Goal: Task Accomplishment & Management: Manage account settings

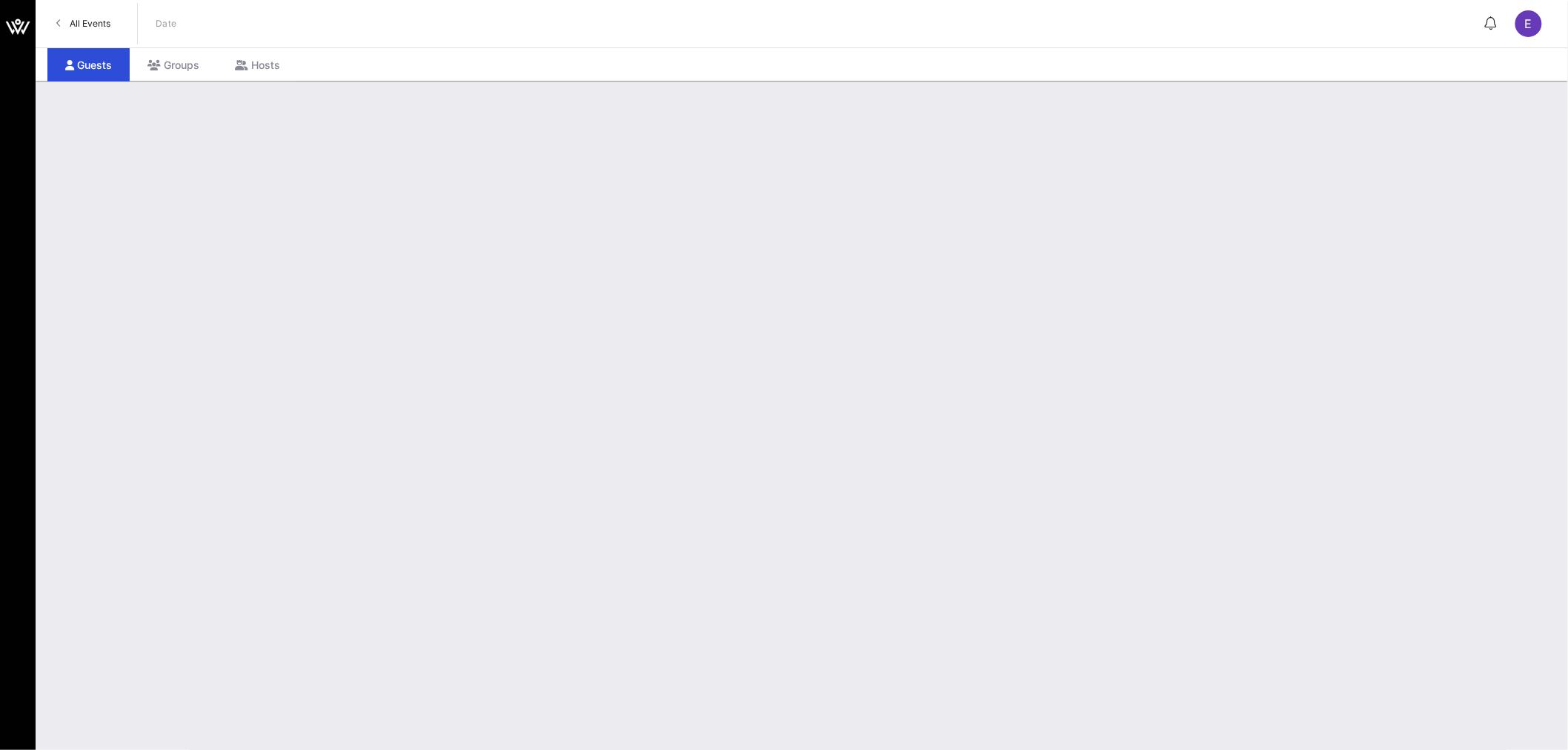
click at [90, 26] on span "All Events" at bounding box center [90, 24] width 41 height 12
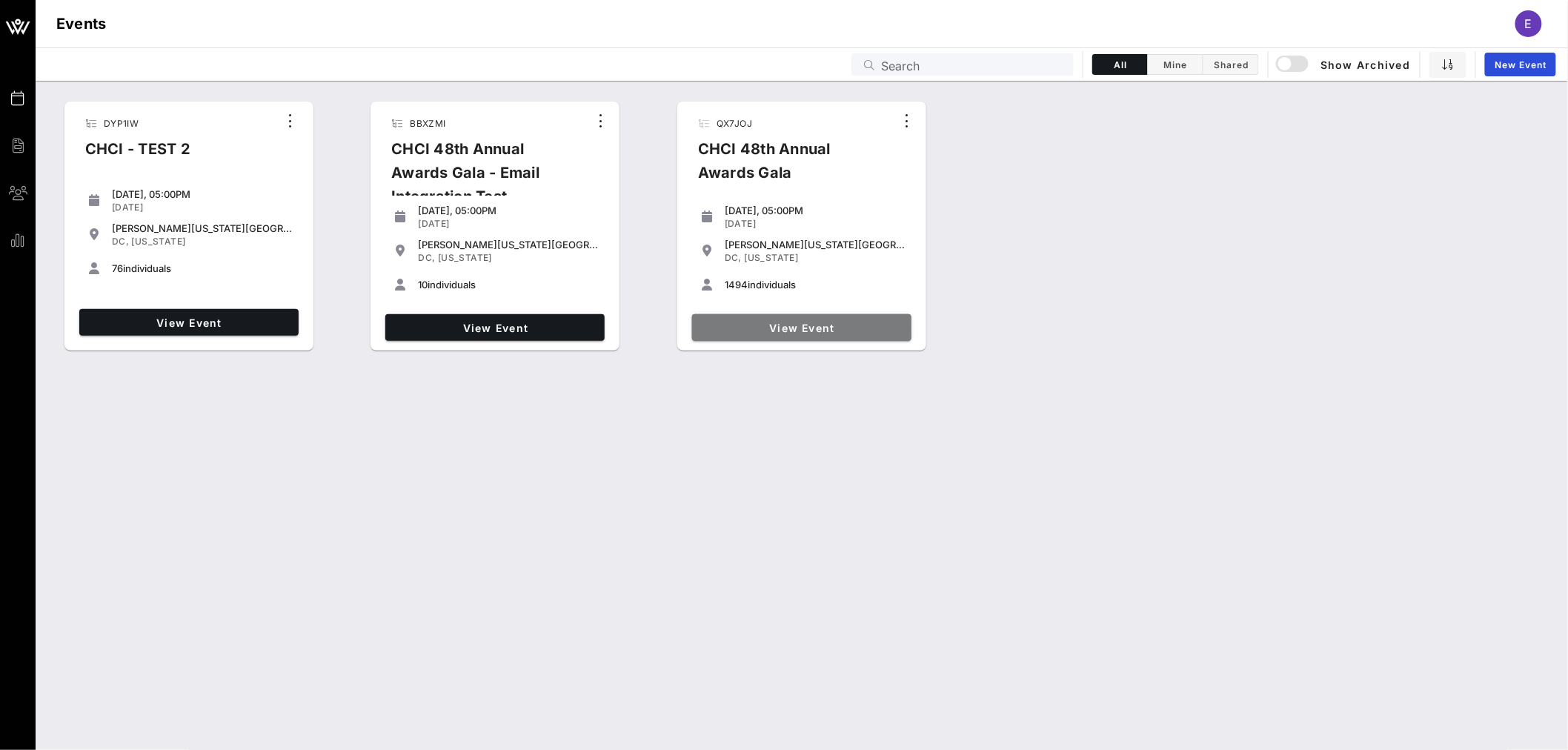
click at [806, 323] on span "View Event" at bounding box center [802, 327] width 207 height 12
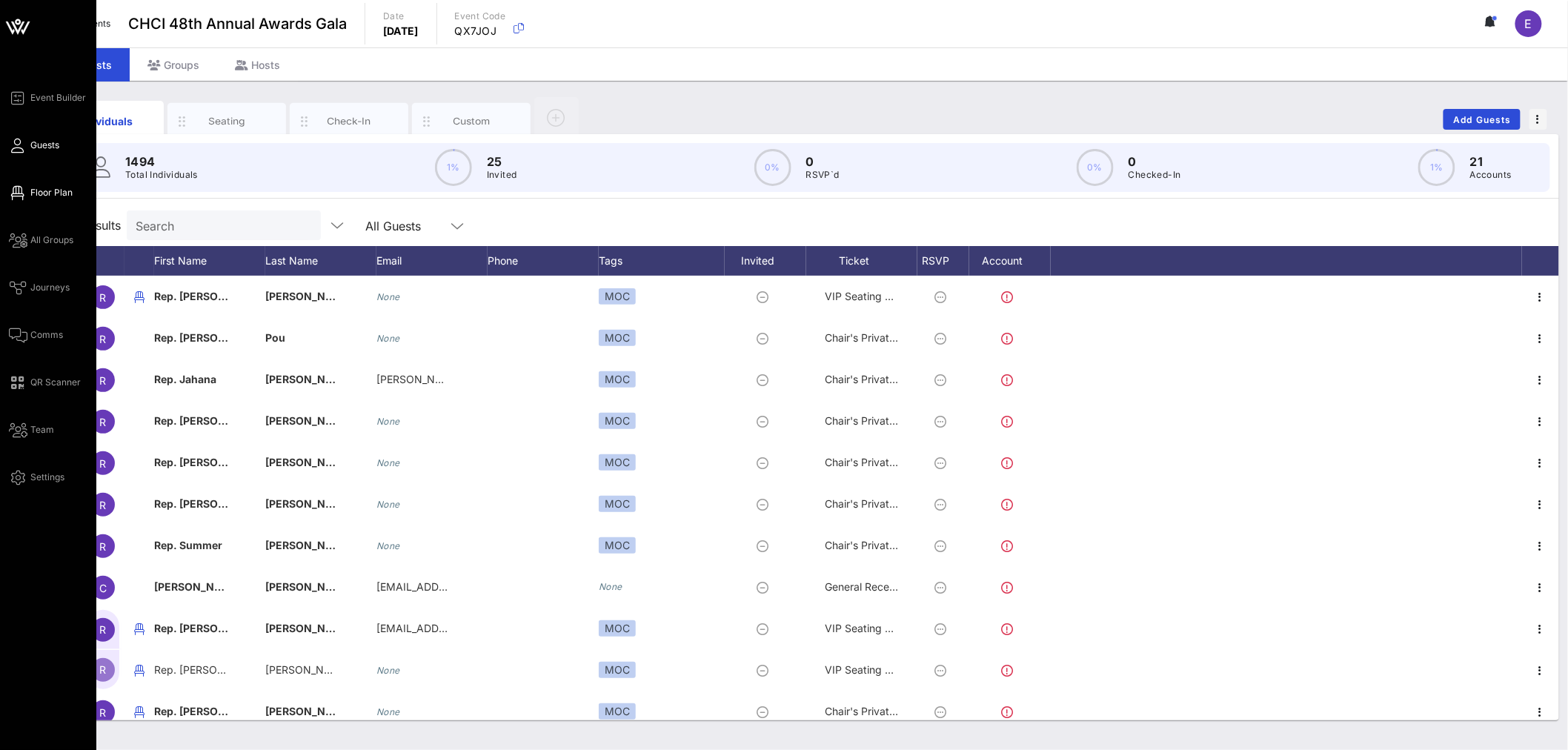
click at [49, 189] on span "Floor Plan" at bounding box center [51, 192] width 42 height 13
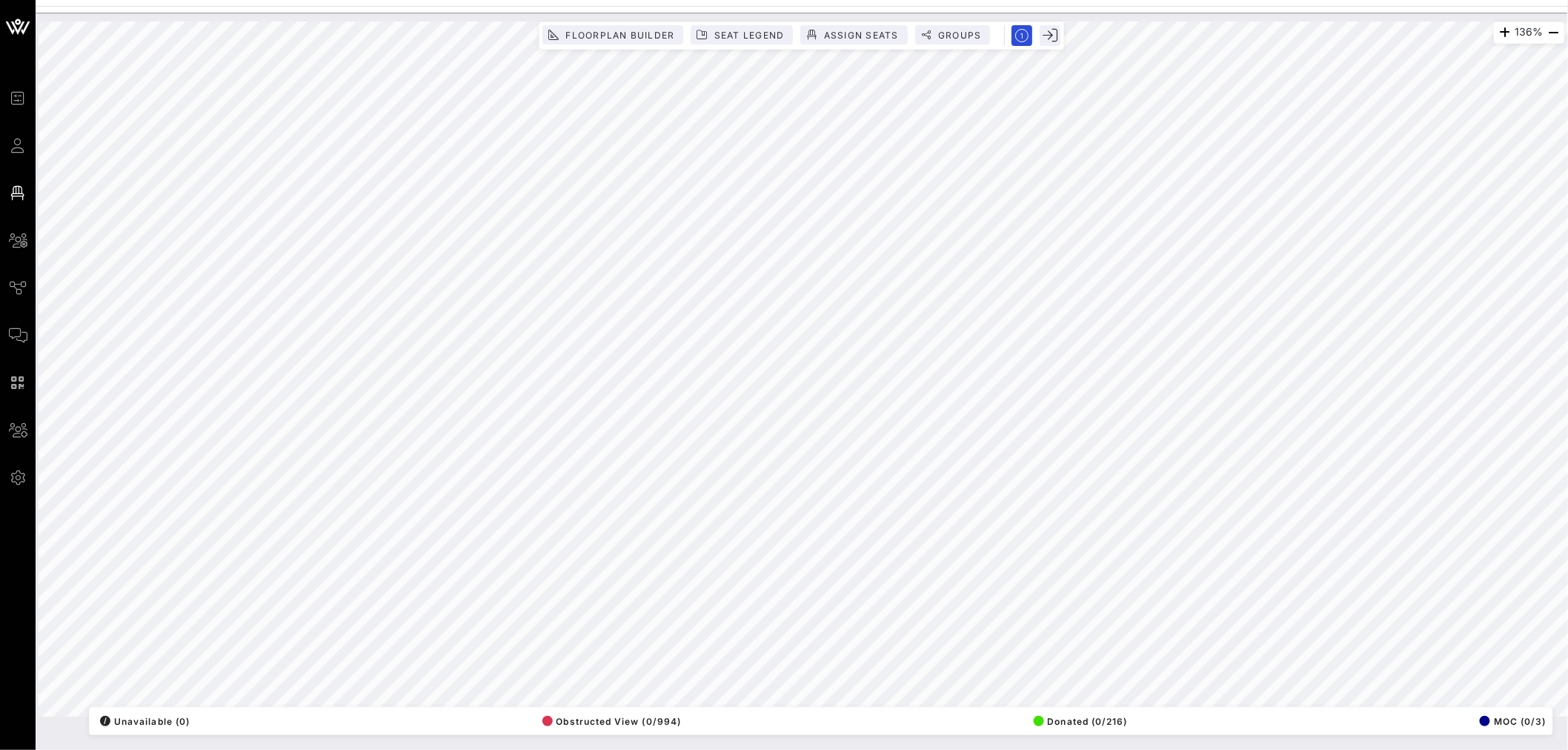
click at [187, 738] on div "136% Floorplan Builder Seat Legend Assign Seats Groups Exit All Reserved Shared…" at bounding box center [801, 381] width 1533 height 737
click at [610, 41] on button "Floorplan Builder" at bounding box center [612, 35] width 141 height 19
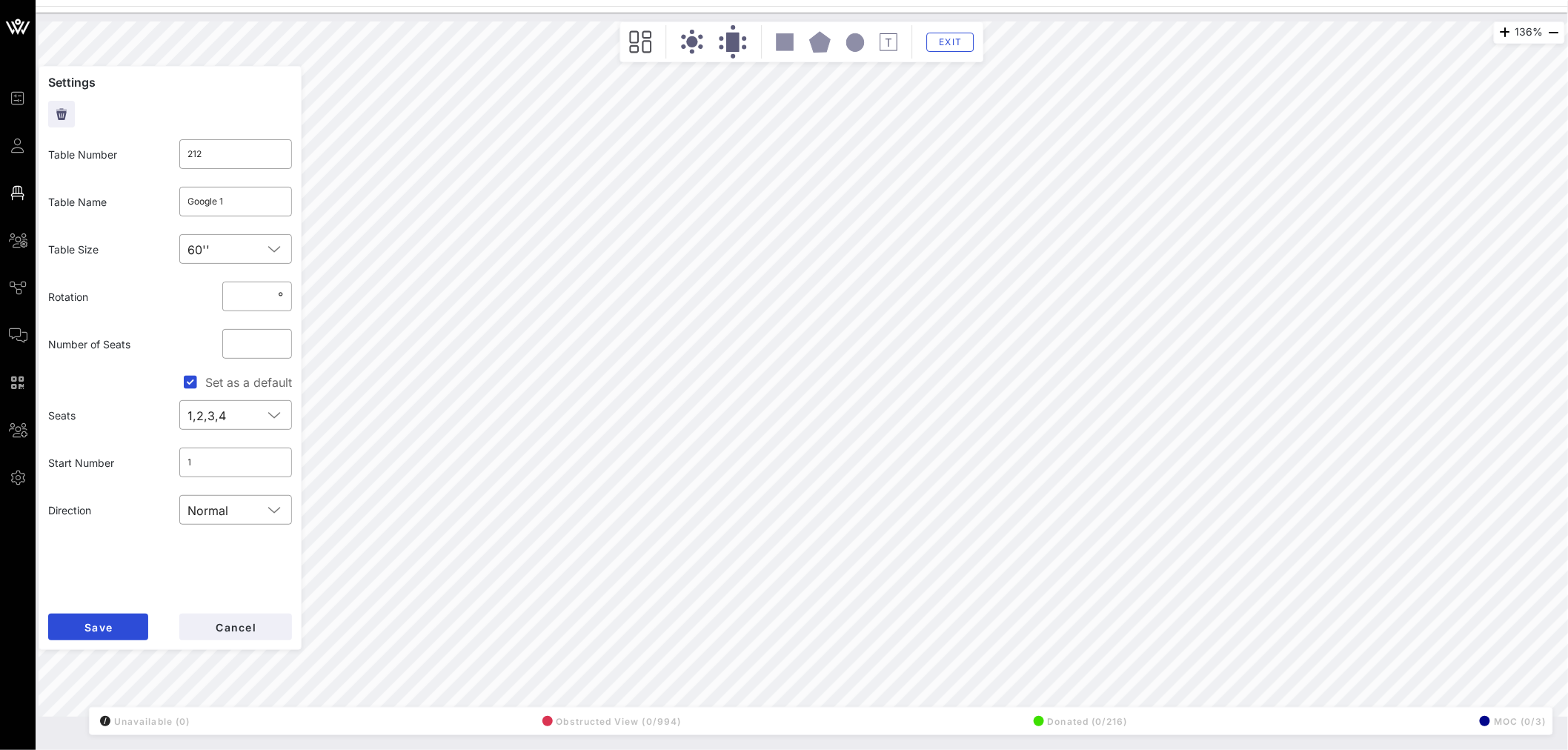
type input "209"
click at [204, 193] on input "text" at bounding box center [236, 201] width 95 height 24
type input "Google 1"
click at [109, 627] on span "Save" at bounding box center [98, 627] width 29 height 12
click at [262, 206] on input "Google 1" at bounding box center [236, 201] width 95 height 24
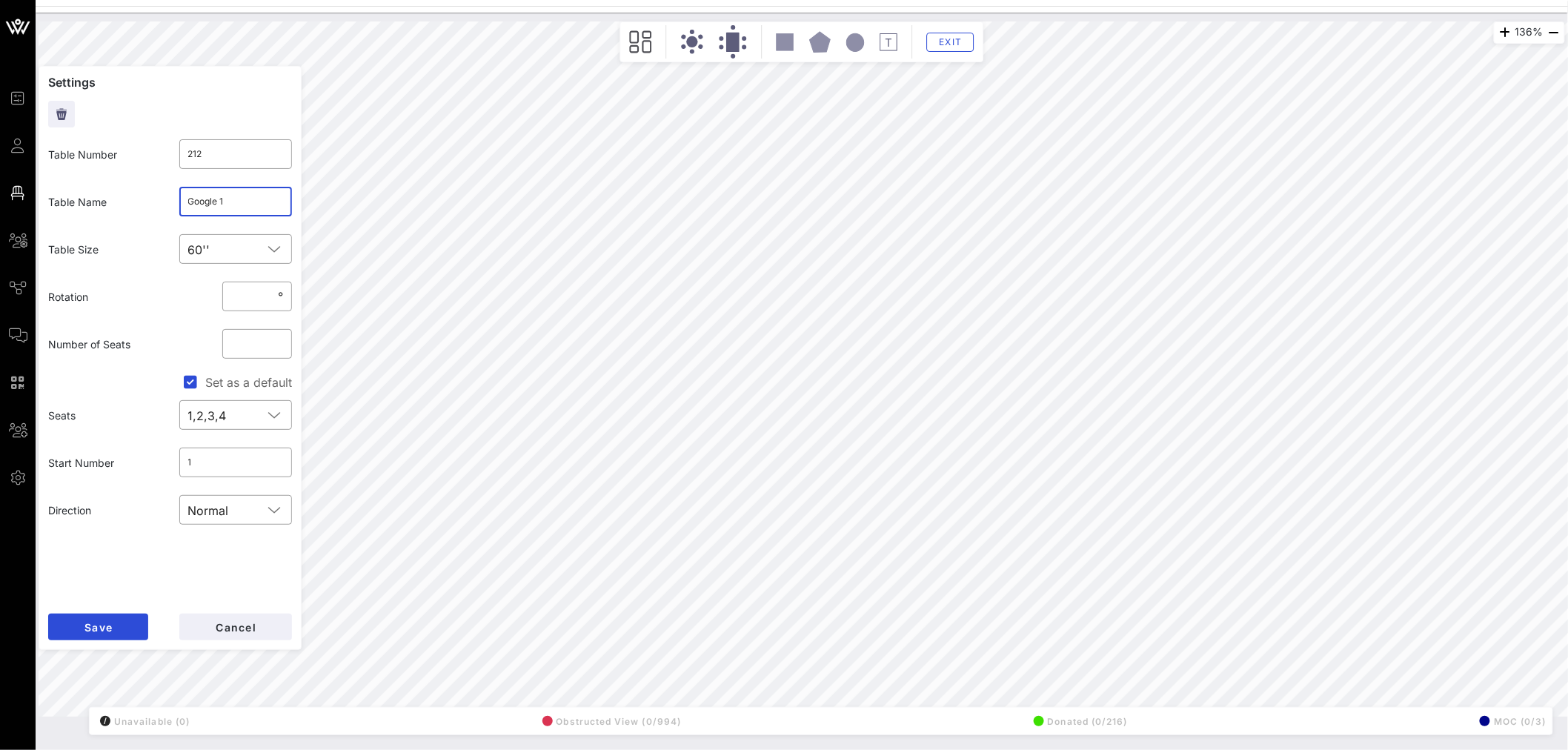
click at [262, 206] on input "Google 1" at bounding box center [236, 201] width 95 height 24
click at [100, 613] on button "Save" at bounding box center [99, 627] width 100 height 26
type input "218"
type input "Walmart"
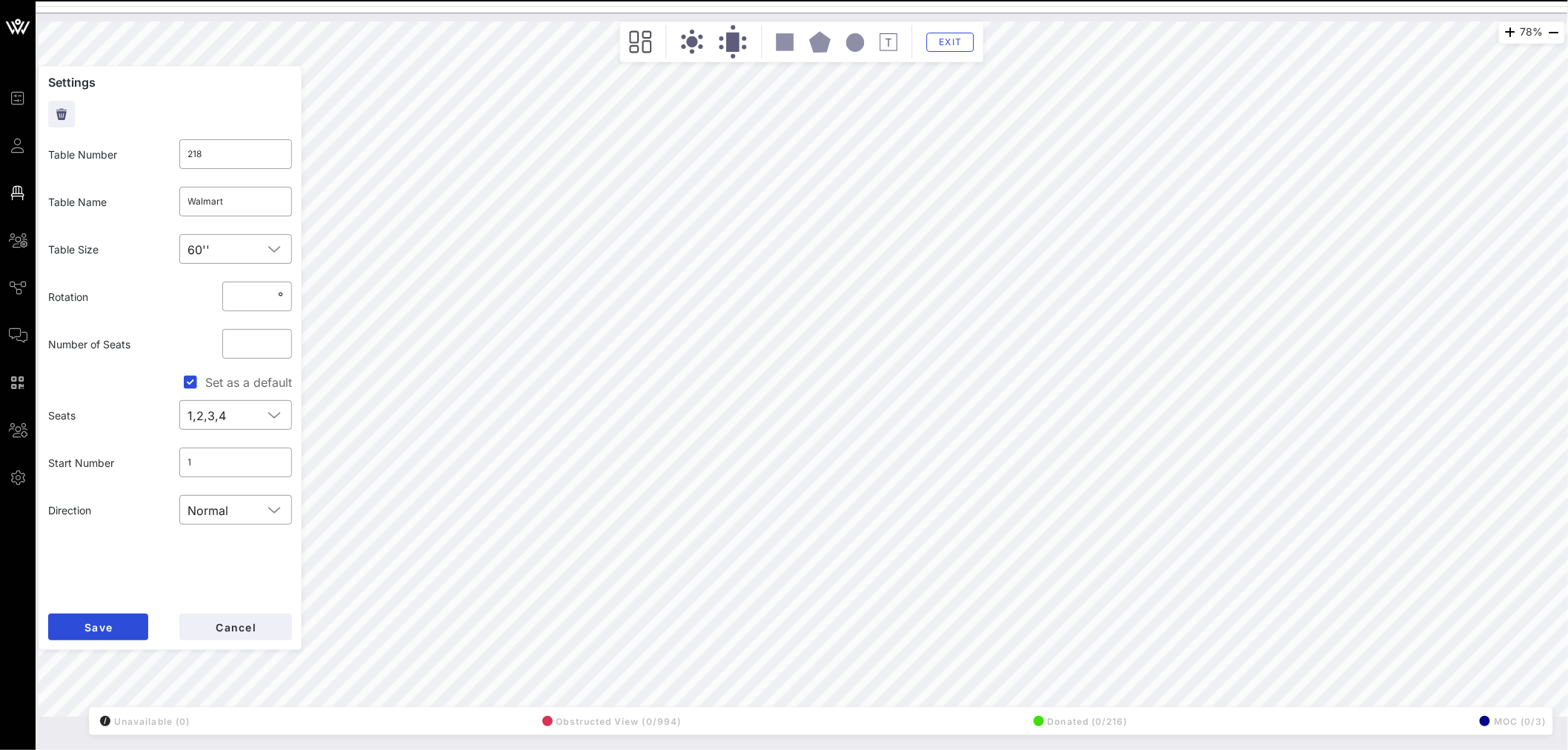
type input "212"
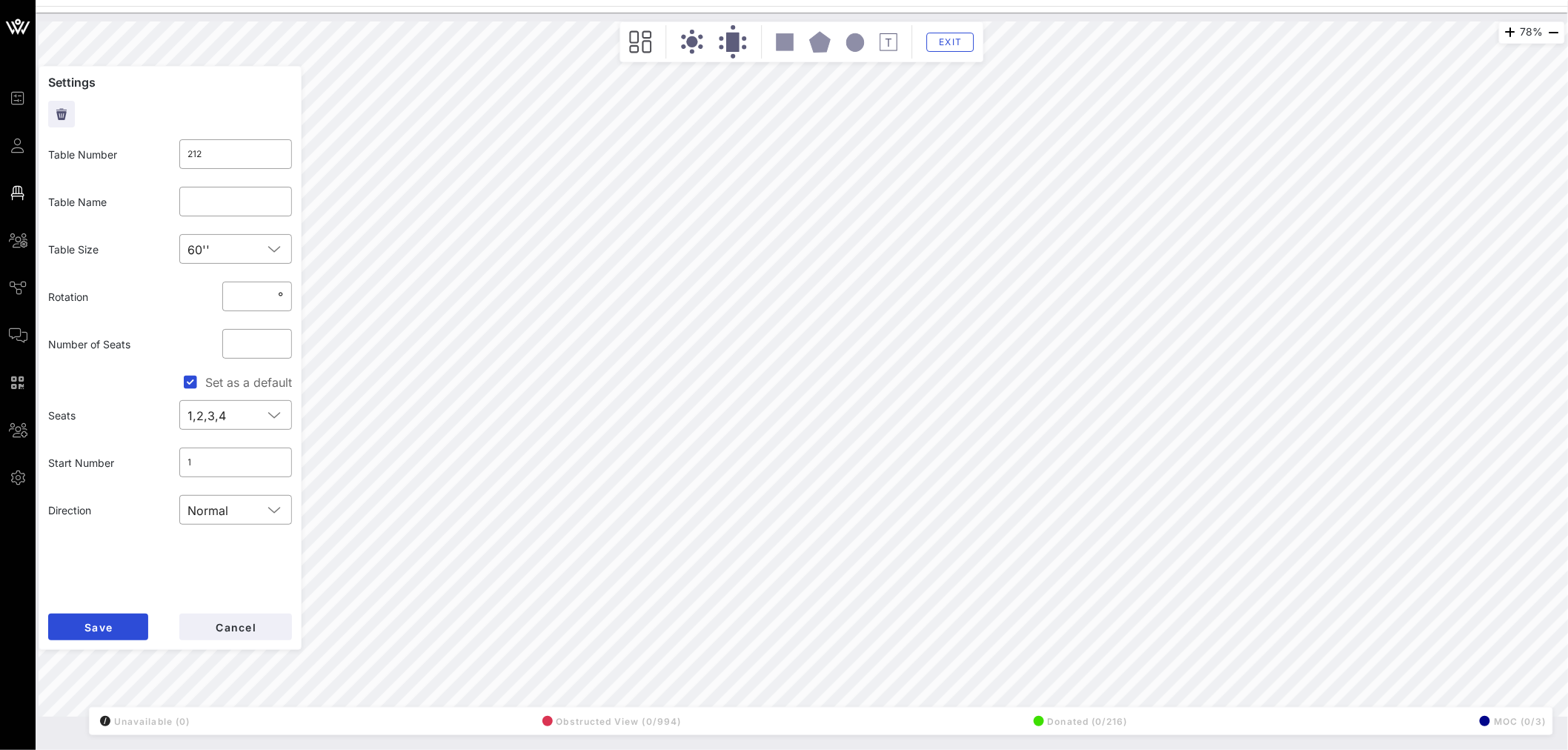
type input "218"
type input "Walmart"
type input "211"
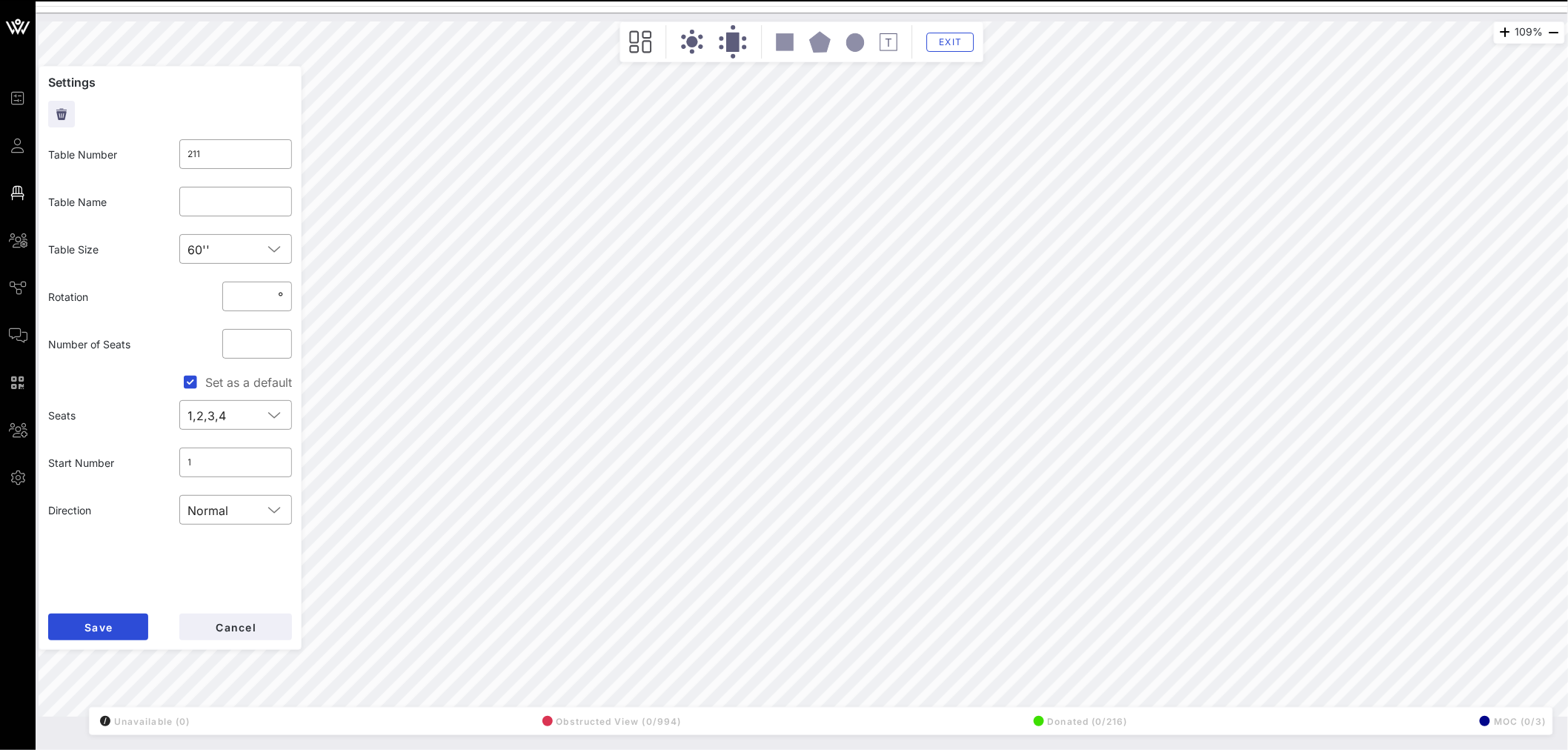
type input "214"
type input "Toyota"
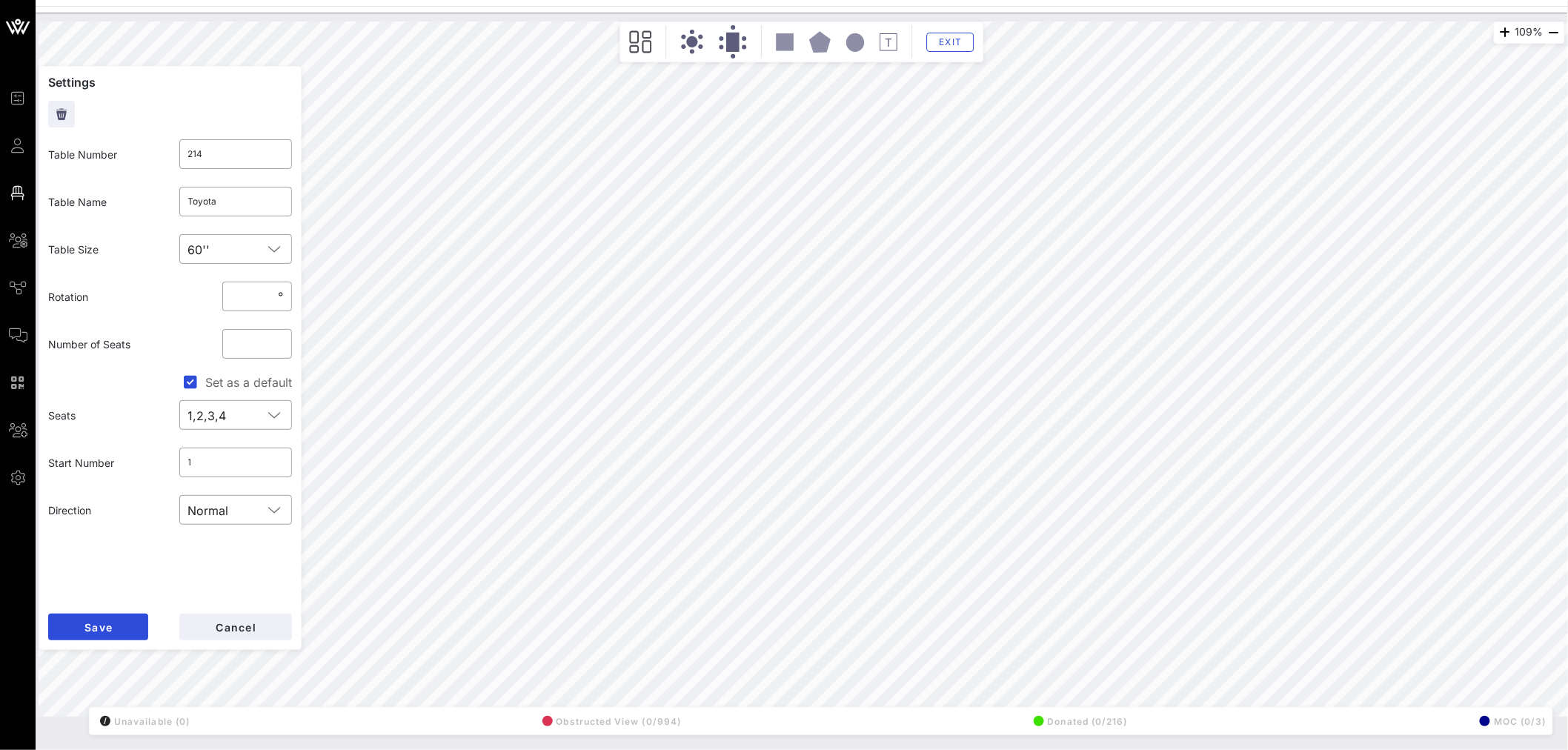
type input "220"
type input "Meta 1"
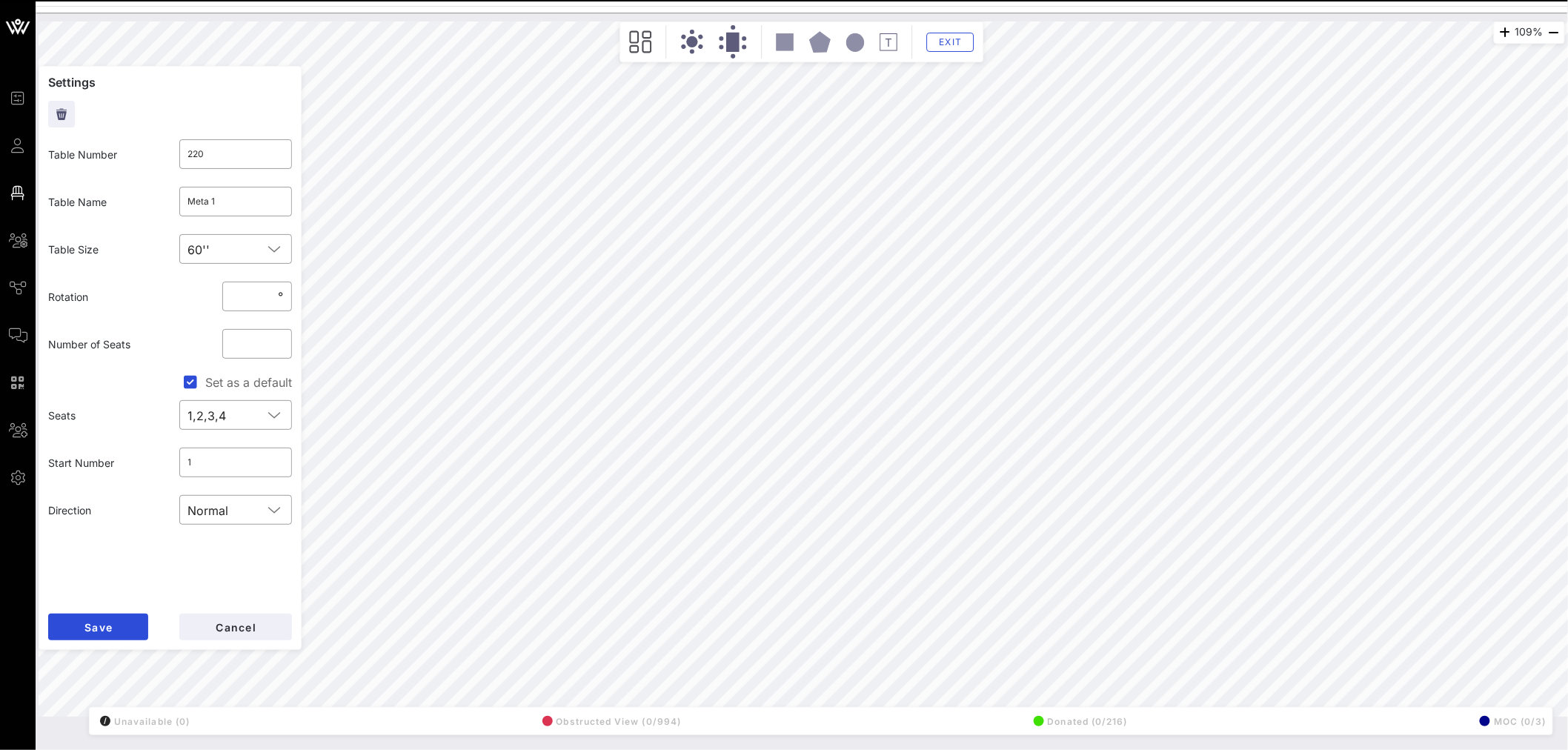
type input "211"
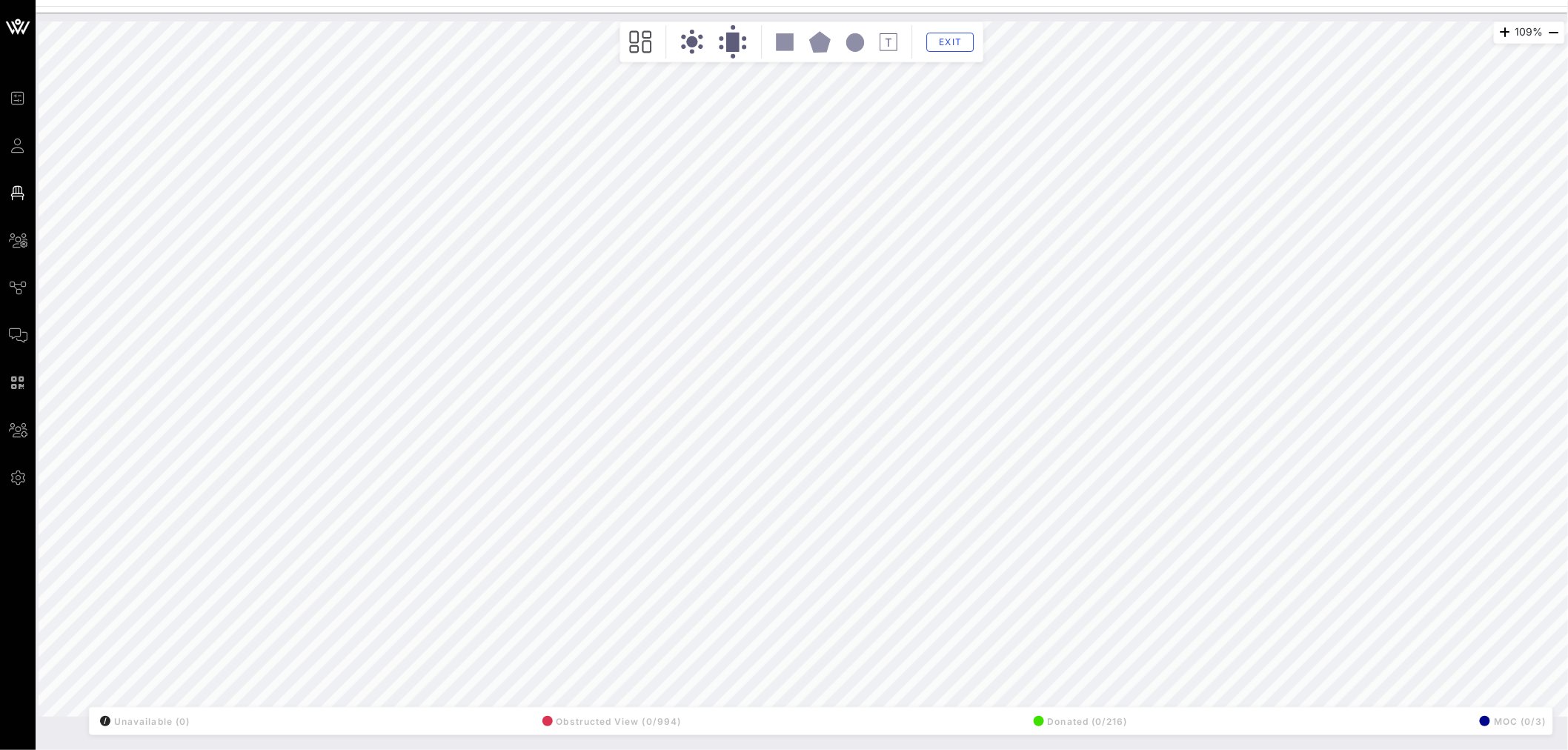
click at [663, 41] on div "109% Floorplan Builder Seat Legend Assign Seats Groups Exit All Reserved Shared…" at bounding box center [802, 368] width 1527 height 695
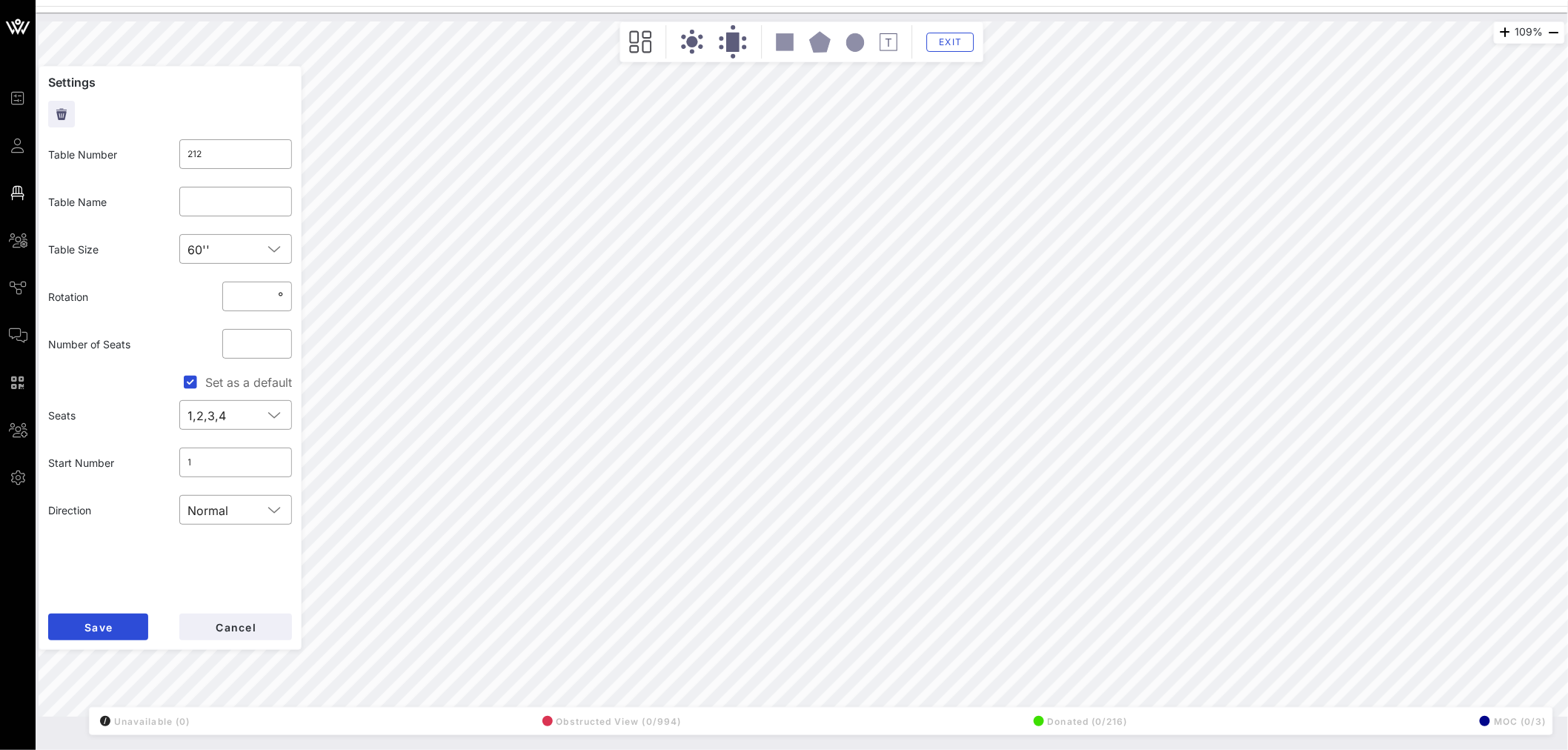
type input "223"
type input "Google 2"
type input "212"
click at [200, 206] on input "text" at bounding box center [236, 201] width 95 height 24
type input "Google 2"
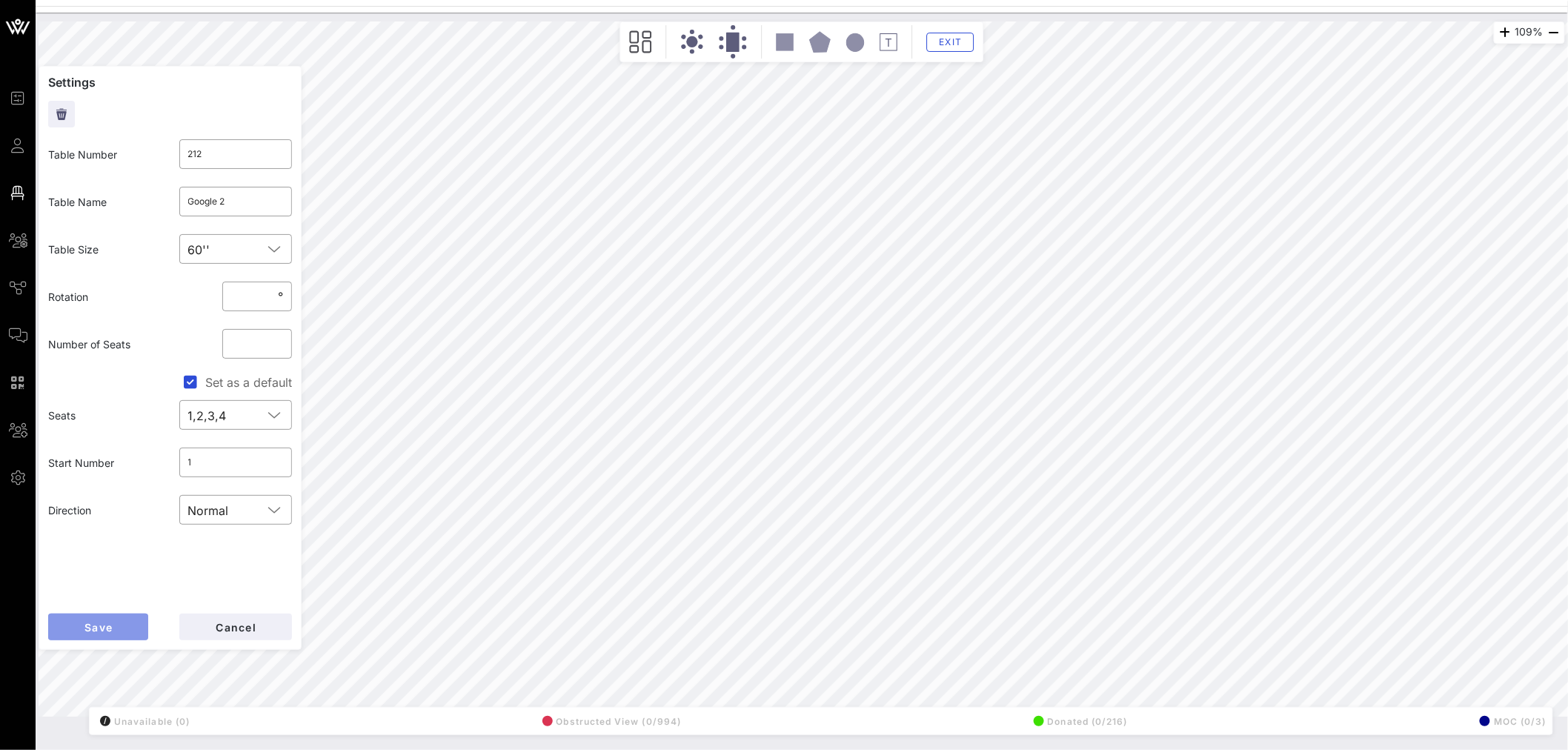
click at [109, 621] on span "Save" at bounding box center [98, 627] width 29 height 12
click at [248, 192] on input "Google 2" at bounding box center [236, 201] width 95 height 24
click at [124, 616] on button "Save" at bounding box center [99, 627] width 100 height 26
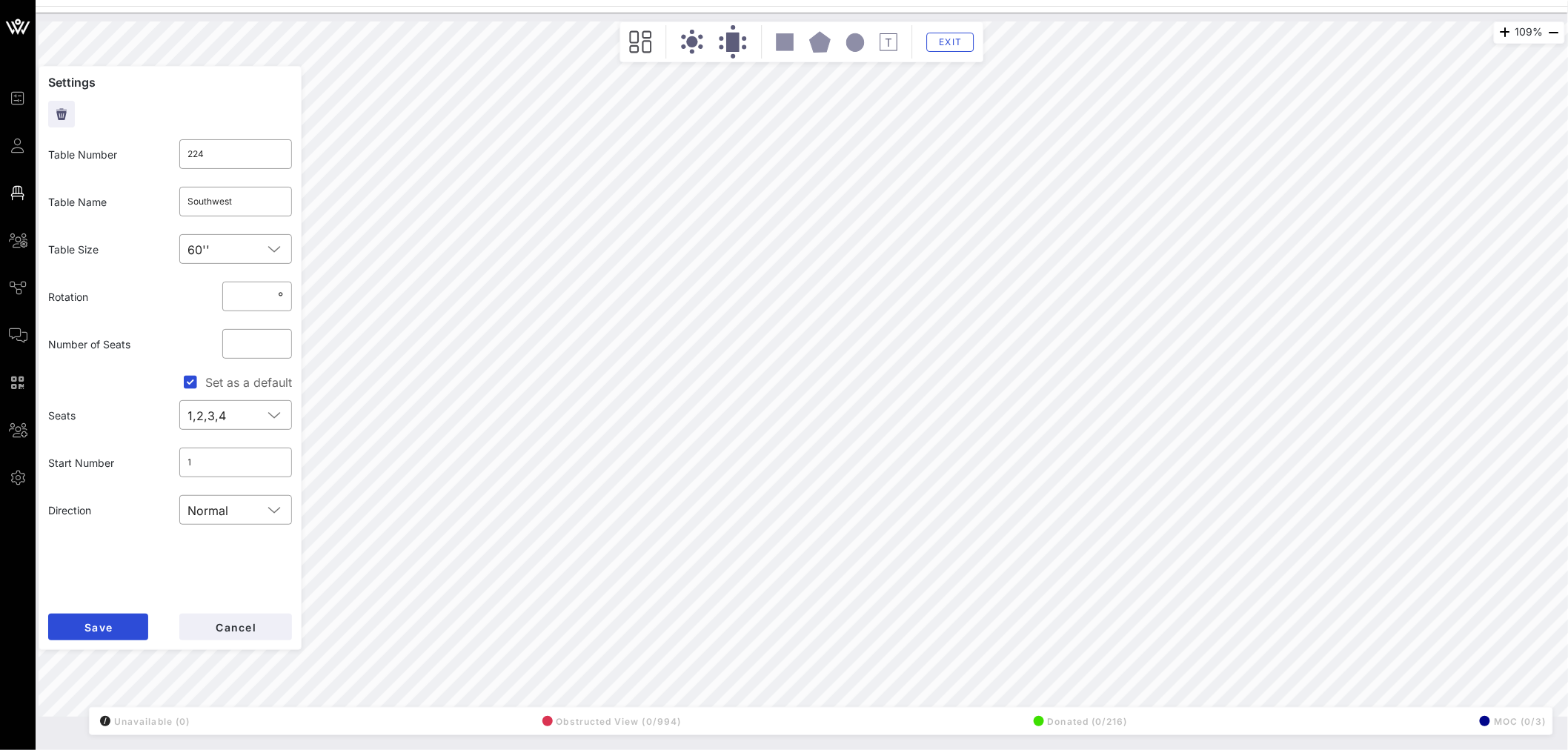
type input "217"
click at [239, 206] on input "text" at bounding box center [236, 201] width 95 height 24
type input "Southwest"
click at [114, 627] on button "Save" at bounding box center [99, 627] width 100 height 26
click at [238, 203] on input "Southwest" at bounding box center [236, 201] width 95 height 24
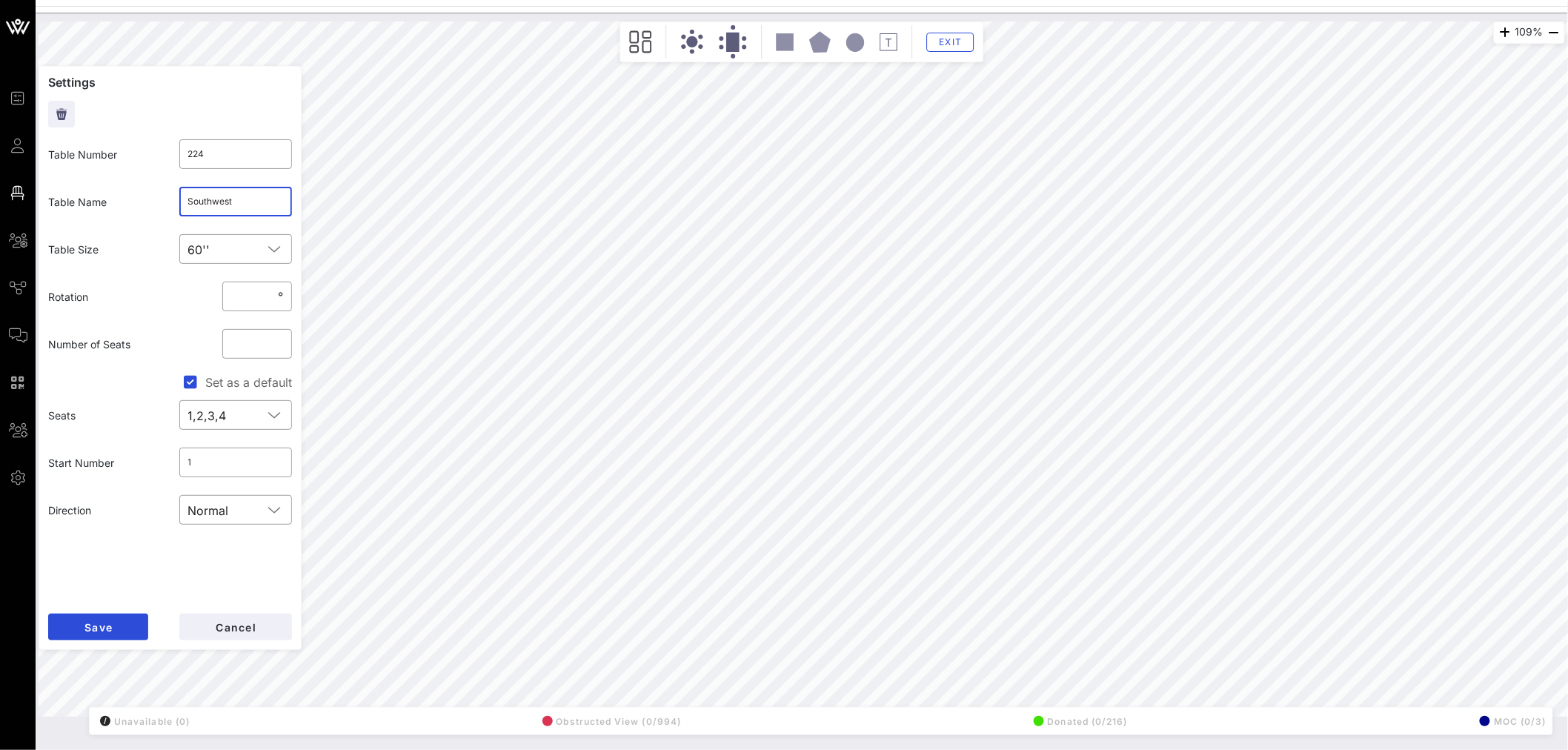
click at [238, 203] on input "Southwest" at bounding box center [236, 201] width 95 height 24
click at [145, 630] on button "Save" at bounding box center [99, 627] width 100 height 26
click at [193, 211] on input "text" at bounding box center [236, 201] width 95 height 24
type input "Meta 2"
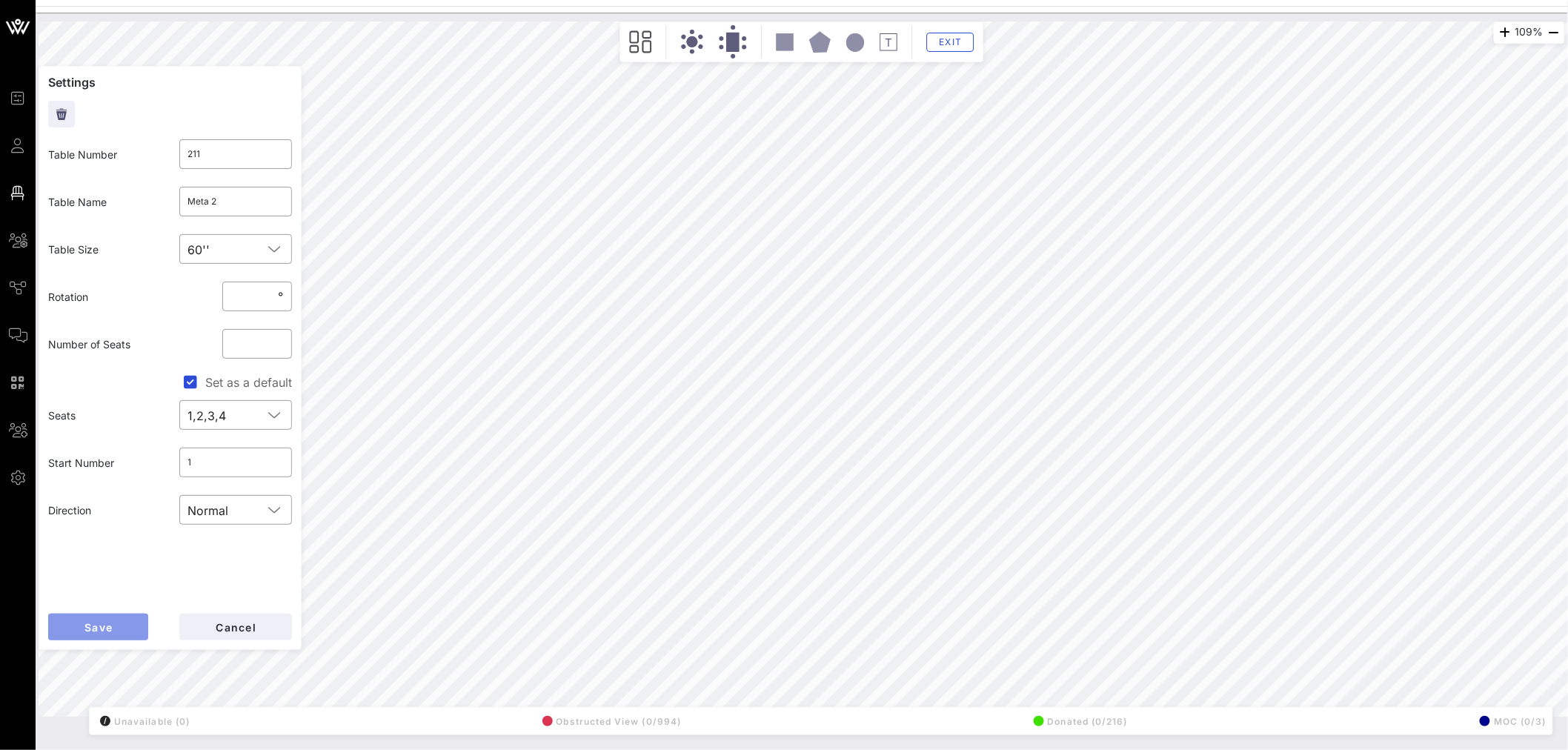
click at [128, 632] on button "Save" at bounding box center [99, 627] width 100 height 26
drag, startPoint x: 231, startPoint y: 203, endPoint x: 151, endPoint y: 206, distance: 80.1
click at [151, 206] on div "Table Name ​ Meta 2" at bounding box center [170, 201] width 262 height 48
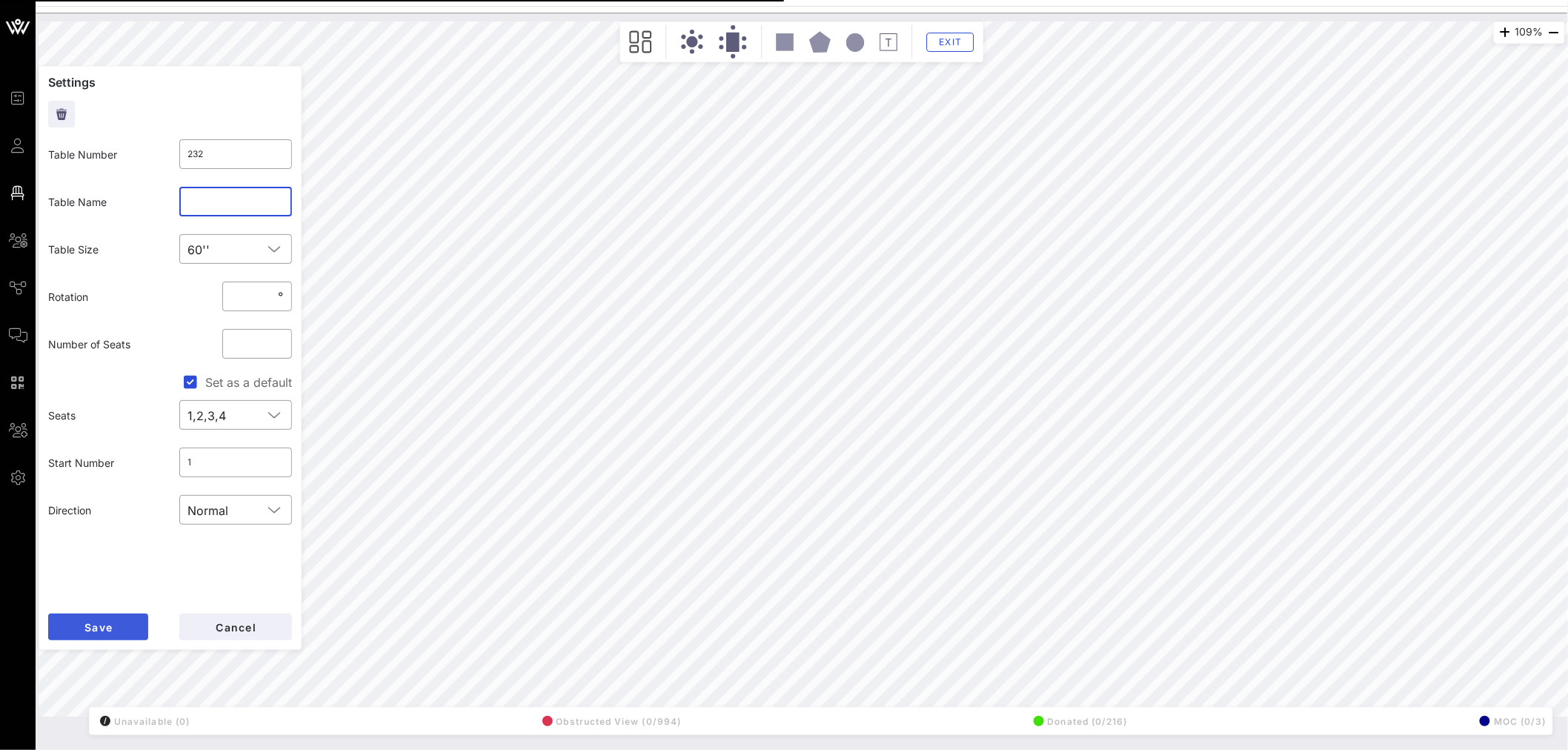
click at [228, 200] on input "text" at bounding box center [236, 201] width 95 height 24
click at [114, 627] on button "Save" at bounding box center [99, 627] width 100 height 26
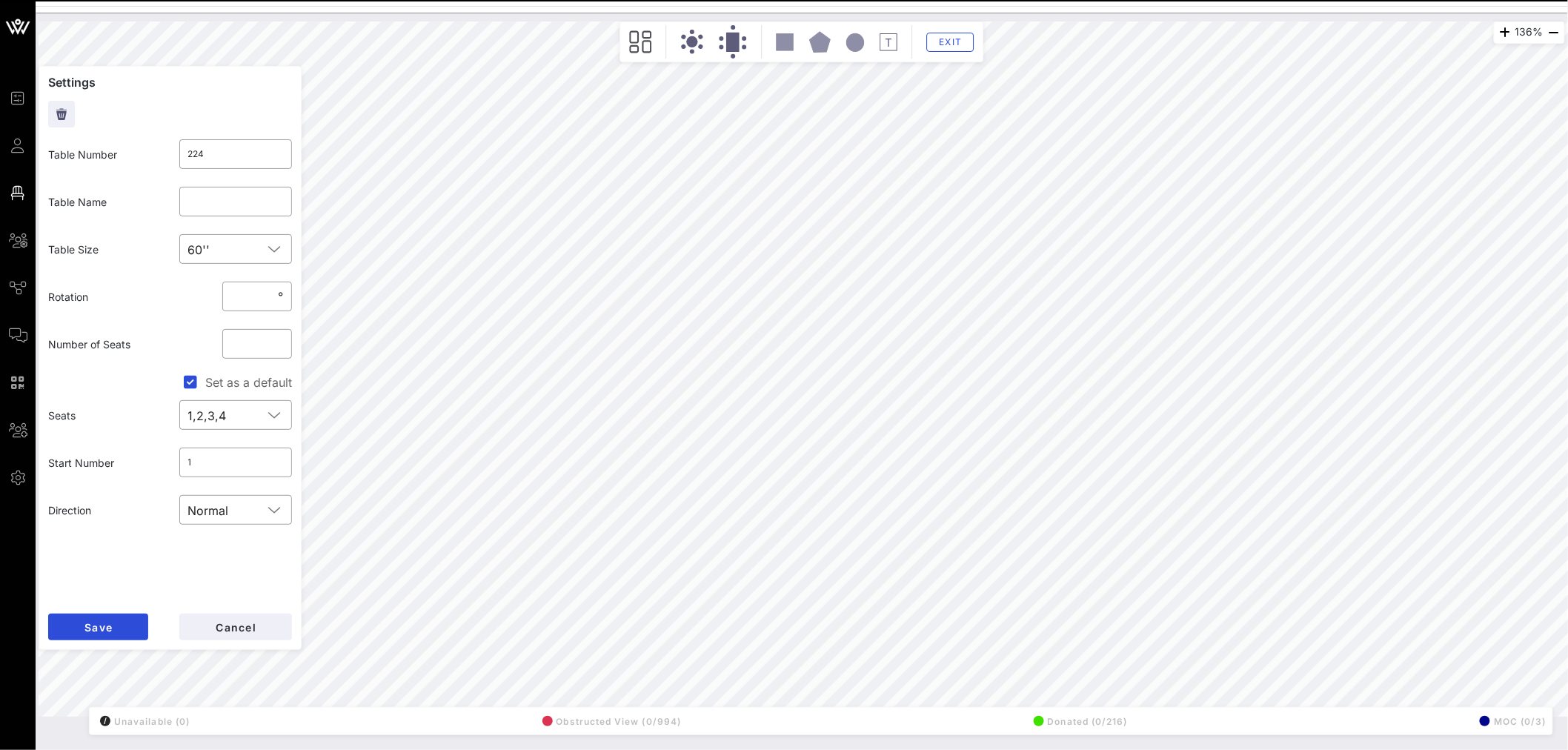
type input "228"
type input "OpenAI"
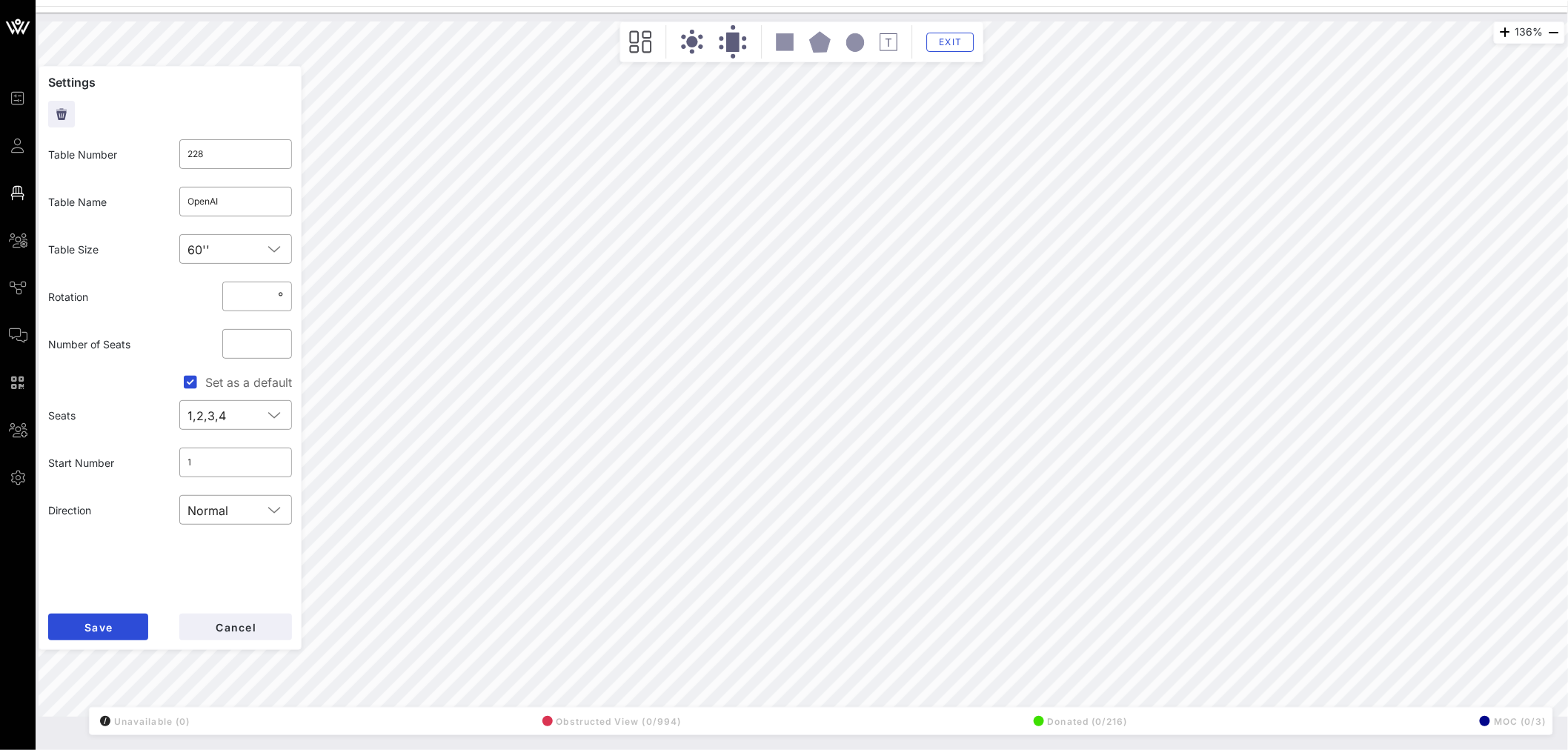
type input "224"
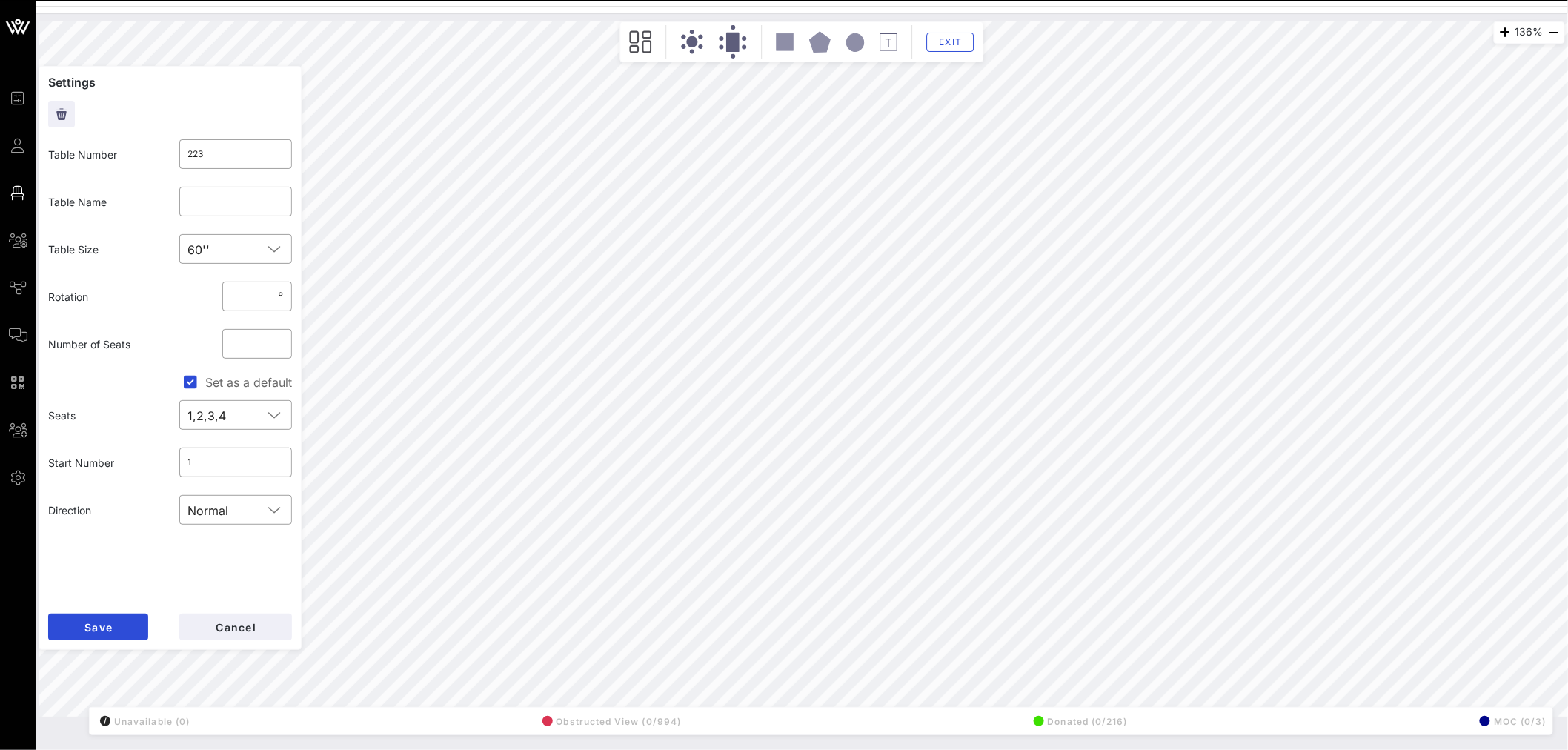
type input "227"
type input "Capital One Foundation"
type input "229"
type input "[PERSON_NAME]"
type input "223"
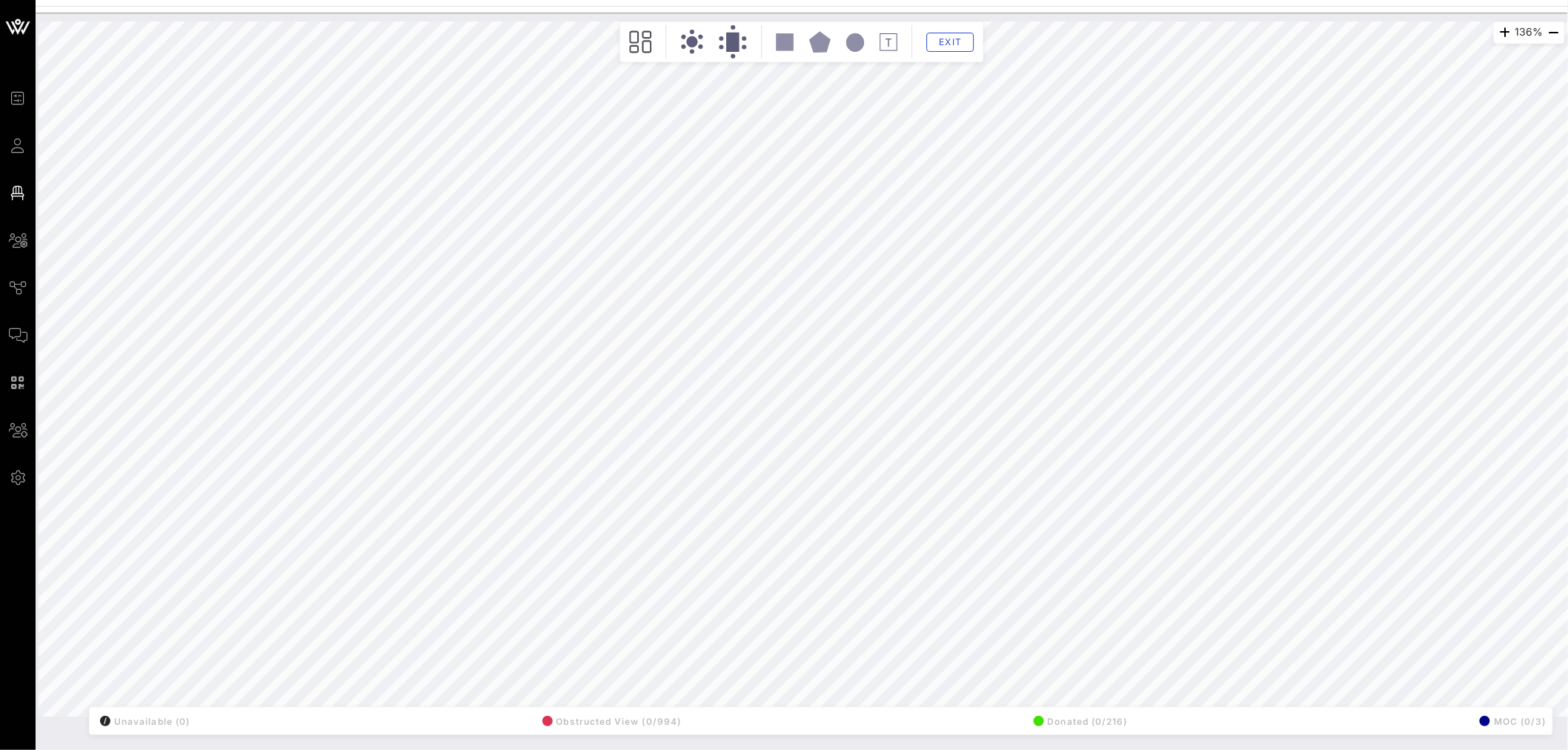
click at [1346, 706] on div "136% Floorplan Builder Seat Legend Assign Seats Groups Exit All Reserved Shared…" at bounding box center [802, 368] width 1527 height 695
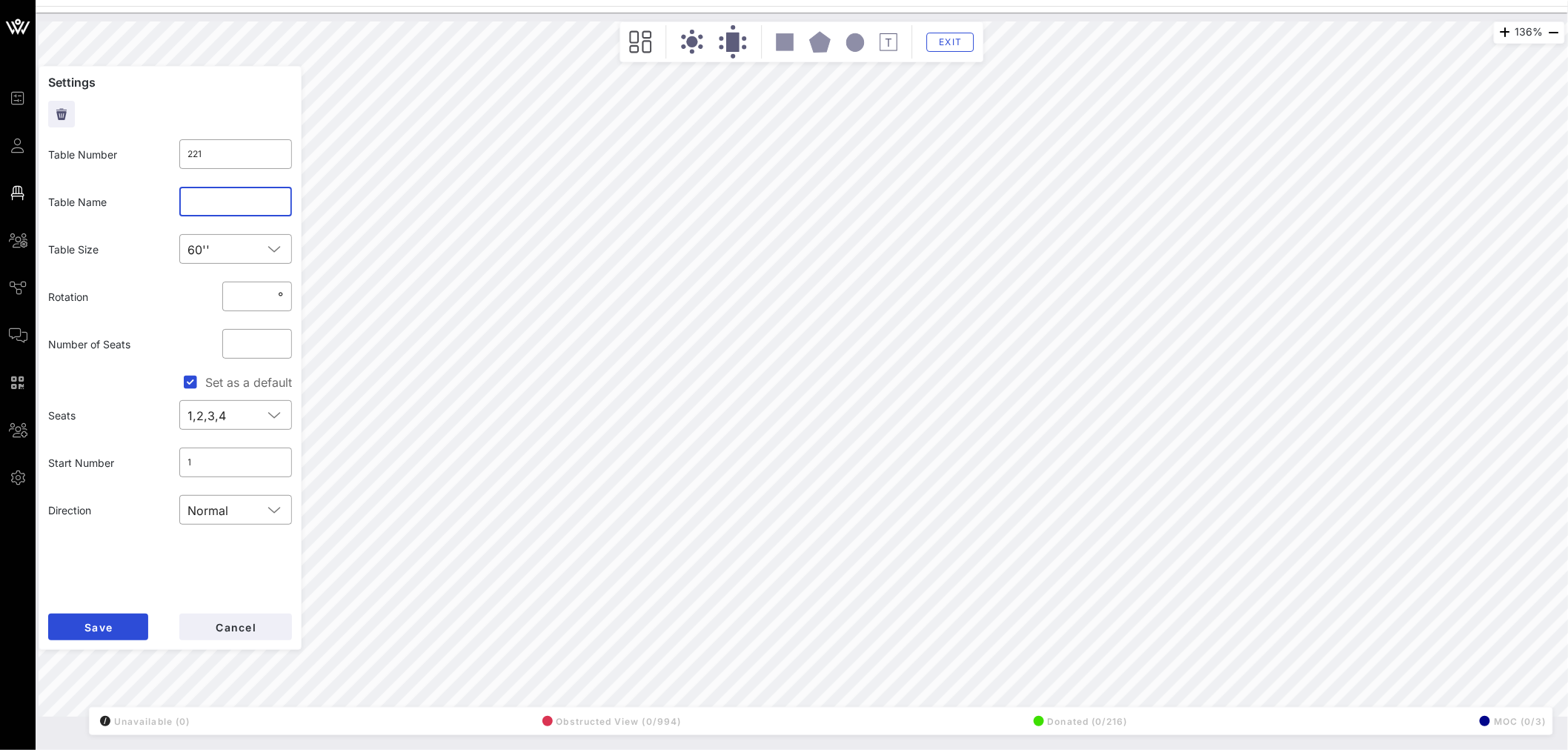
click at [213, 207] on input "text" at bounding box center [236, 201] width 95 height 24
click at [253, 630] on span "Cancel" at bounding box center [235, 627] width 41 height 12
type input "501"
type input "Amgen"
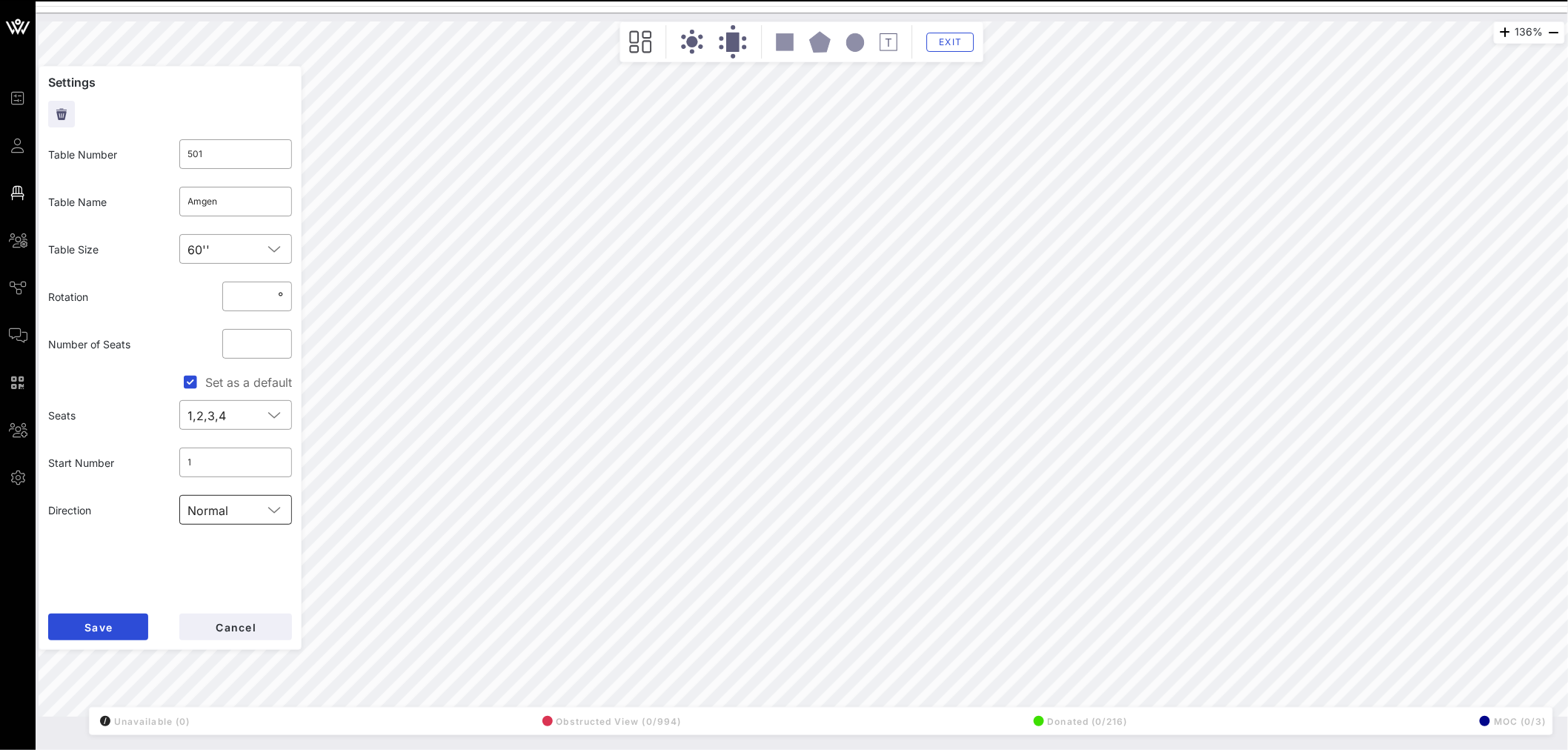
type input "222"
type input "505"
type input "[PERSON_NAME] & [PERSON_NAME]"
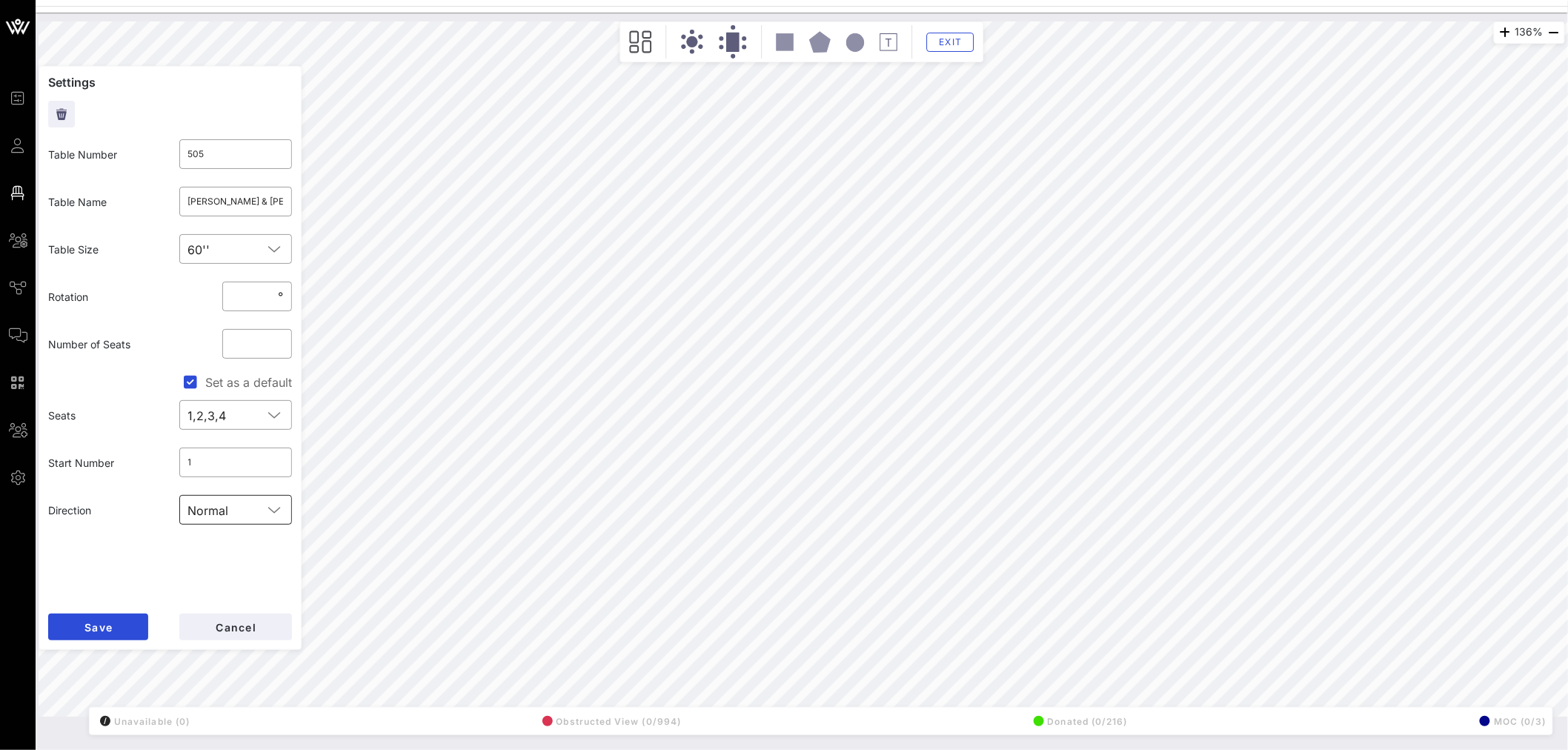
type input "222"
type input "221"
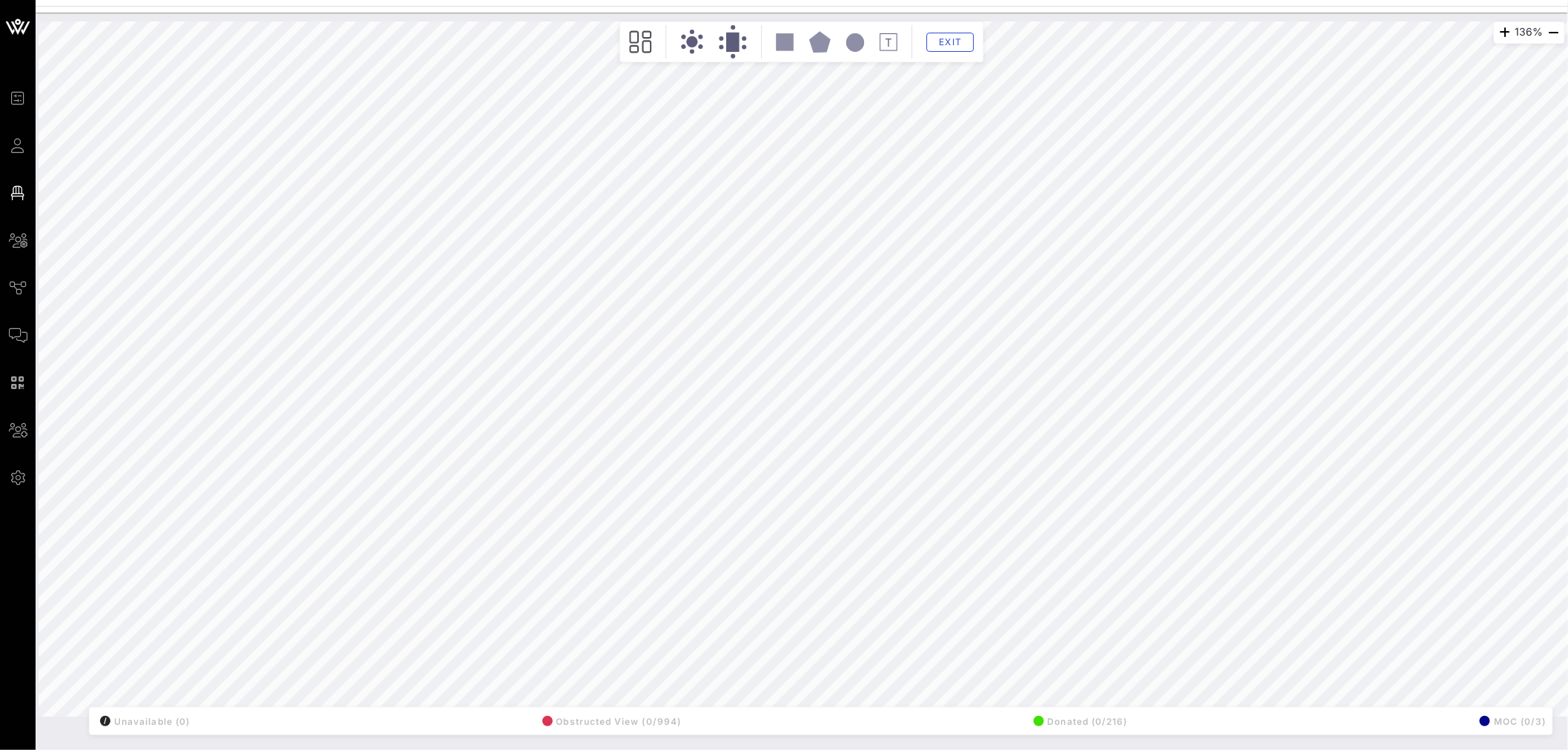
click at [295, 395] on div "136% Floorplan Builder Seat Legend Assign Seats Groups Exit All Reserved Shared…" at bounding box center [802, 368] width 1527 height 695
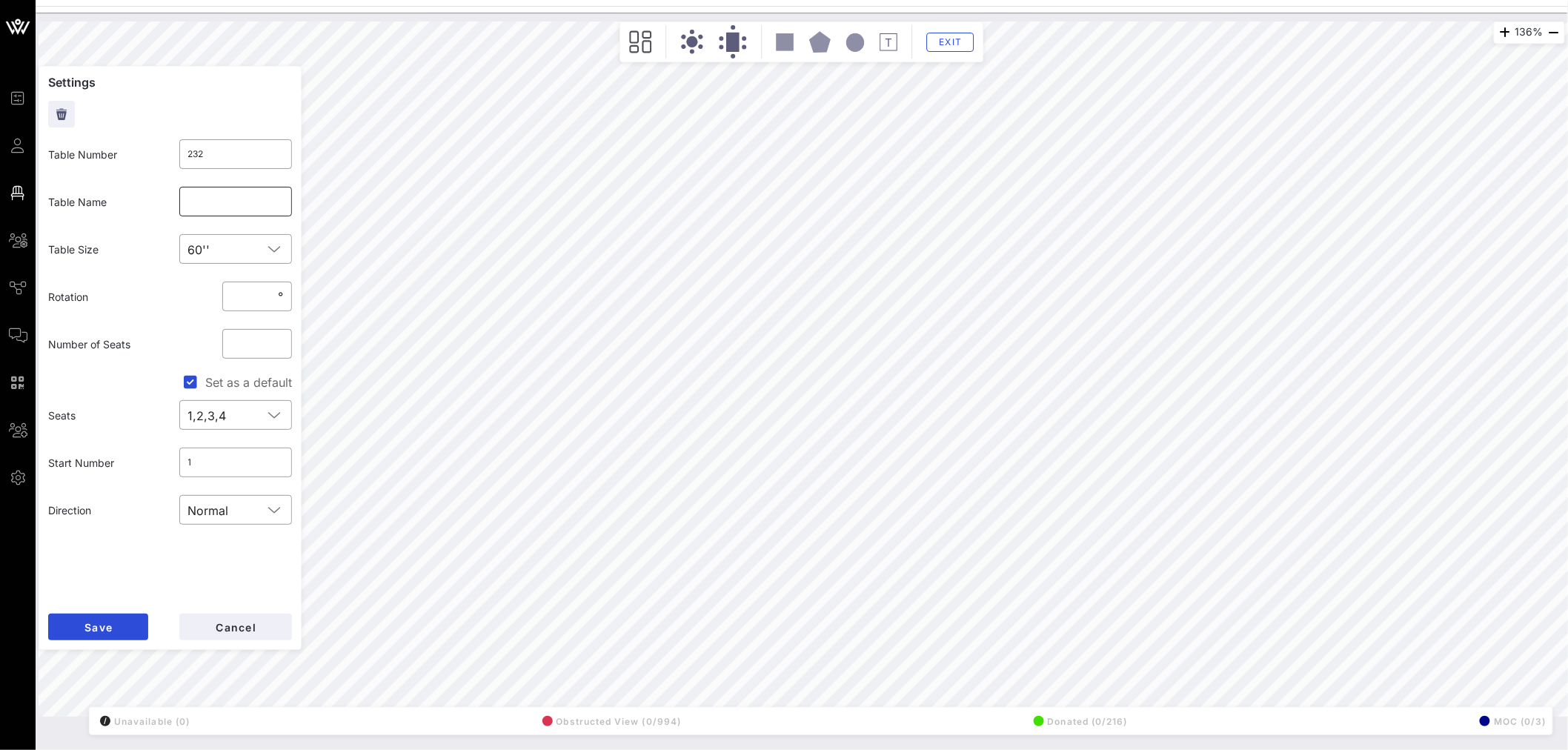
click at [191, 210] on input "text" at bounding box center [236, 201] width 95 height 24
type input "Disney"
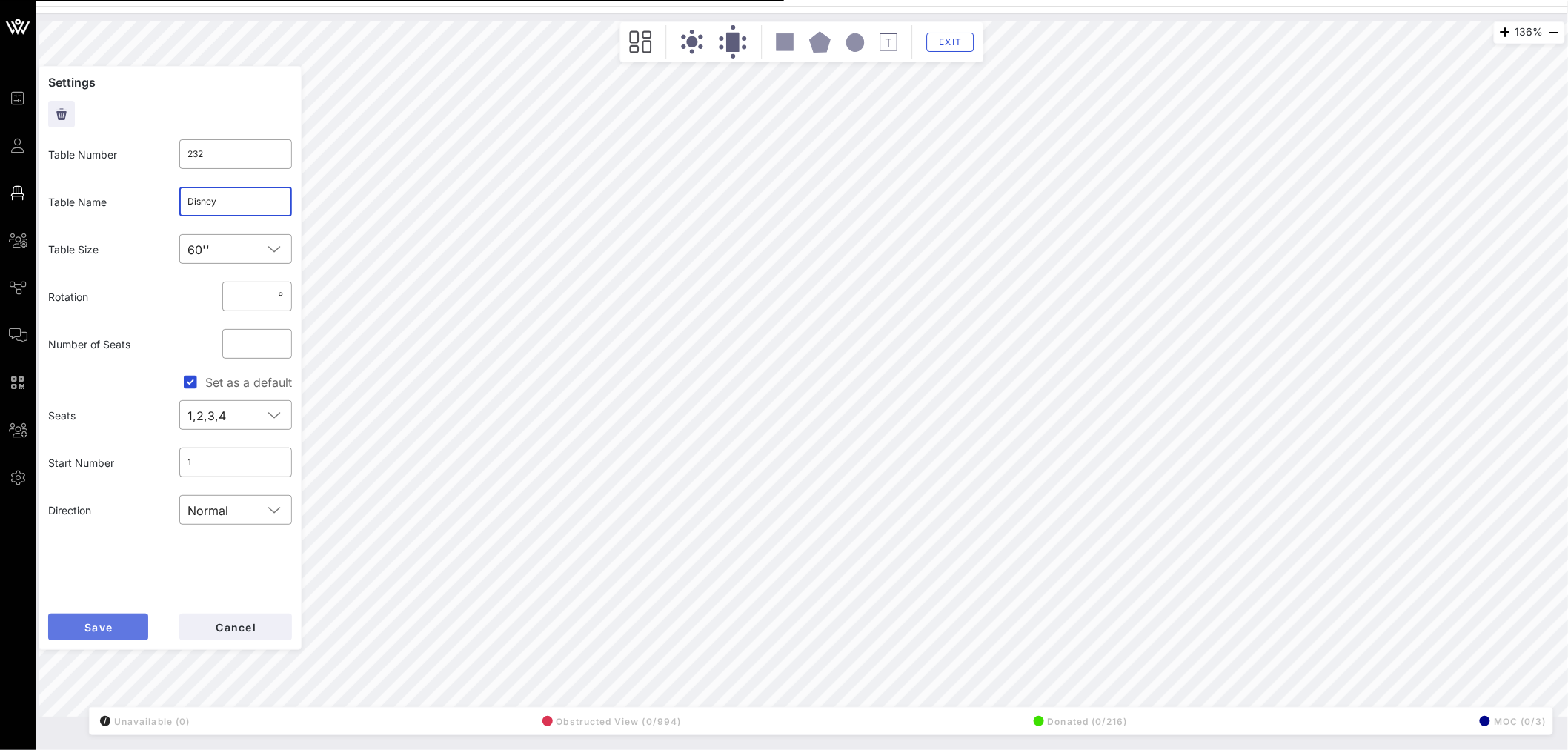
click at [109, 625] on span "Save" at bounding box center [98, 627] width 29 height 12
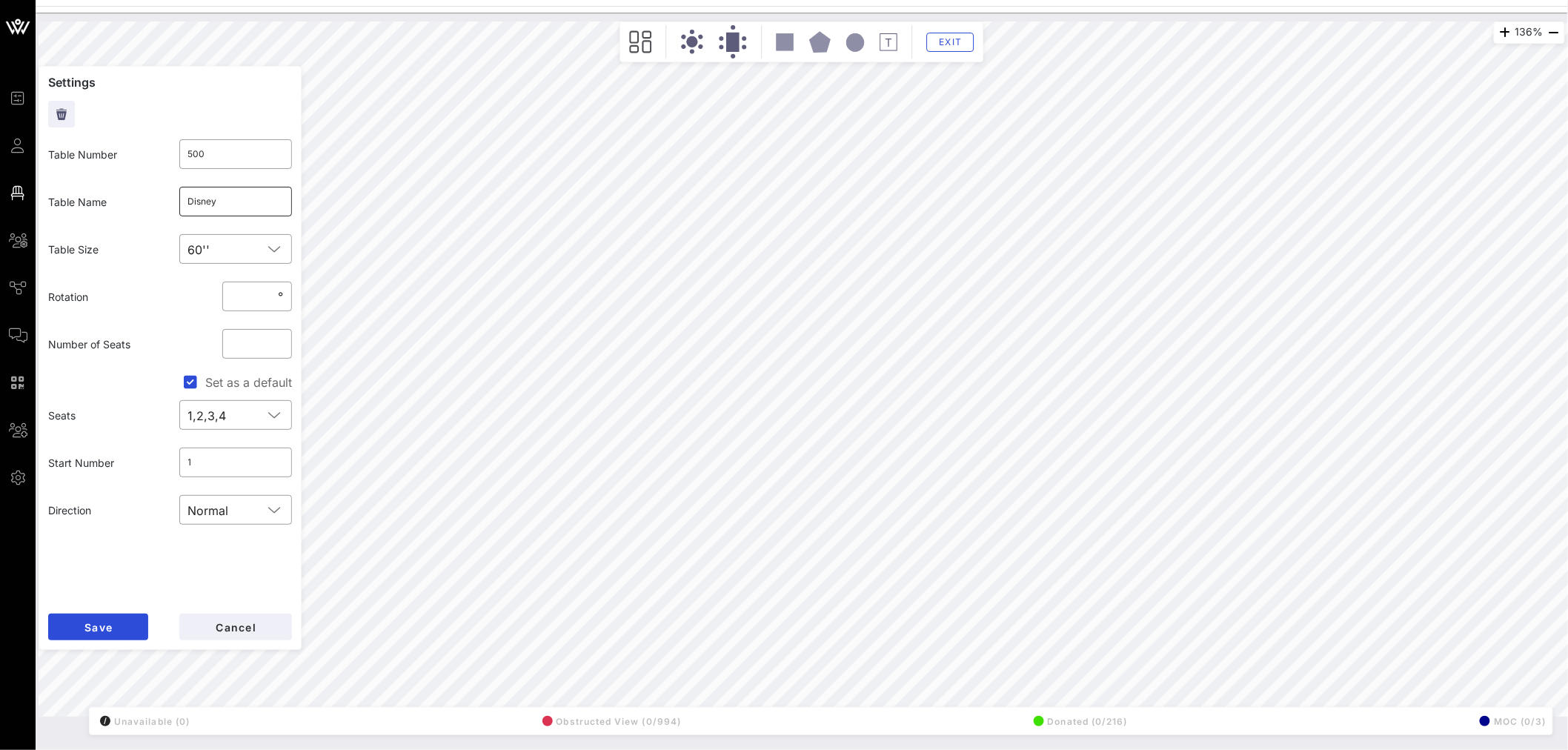
click at [219, 200] on input "Disney" at bounding box center [236, 201] width 95 height 24
click at [118, 628] on button "Save" at bounding box center [99, 627] width 100 height 26
click at [254, 201] on input "[PERSON_NAME] Family Foundation" at bounding box center [236, 201] width 95 height 24
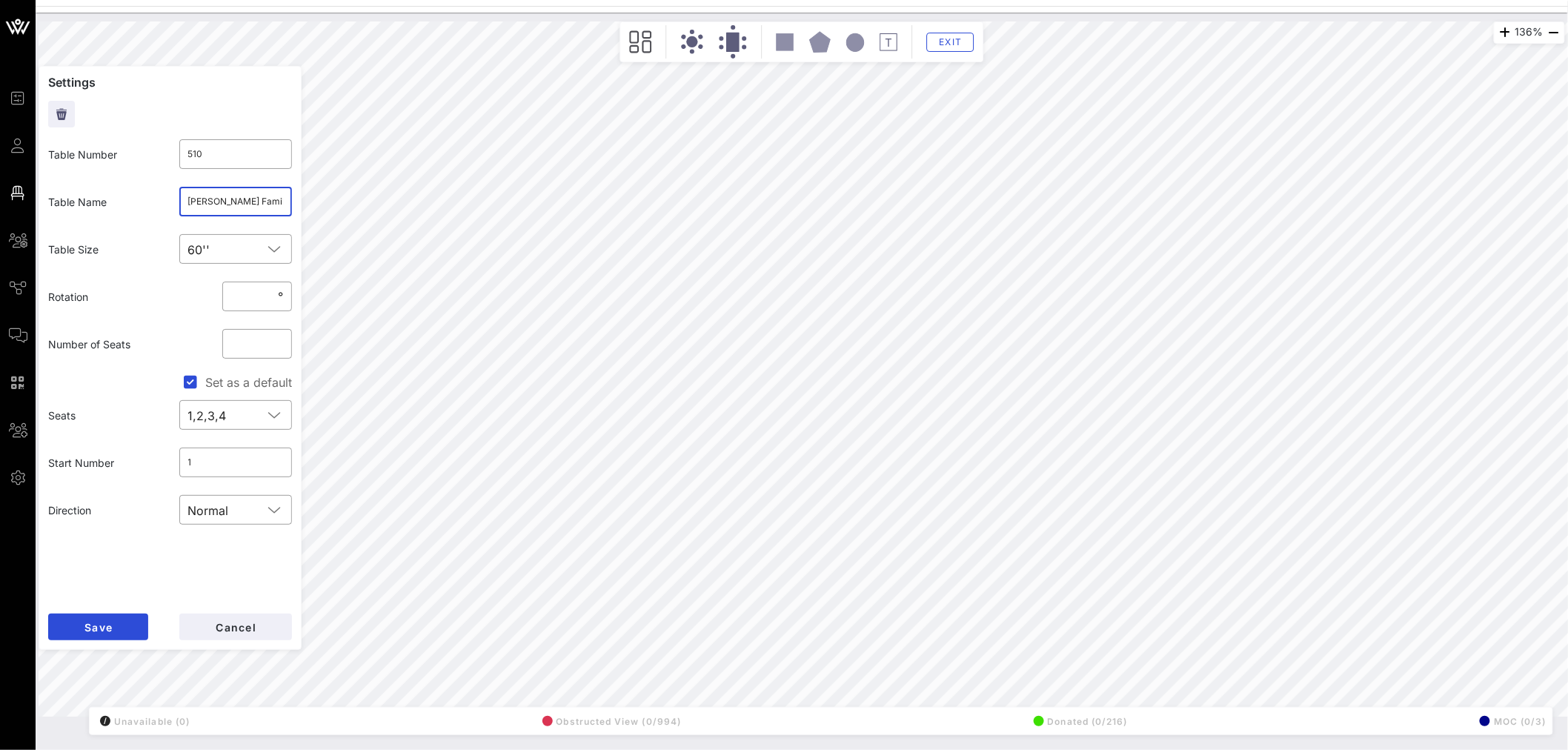
click at [254, 201] on input "[PERSON_NAME] Family Foundation" at bounding box center [236, 201] width 95 height 24
click at [119, 630] on button "Save" at bounding box center [99, 627] width 100 height 26
click at [244, 211] on input "text" at bounding box center [236, 201] width 95 height 24
paste input "[PERSON_NAME] Family Foundation"
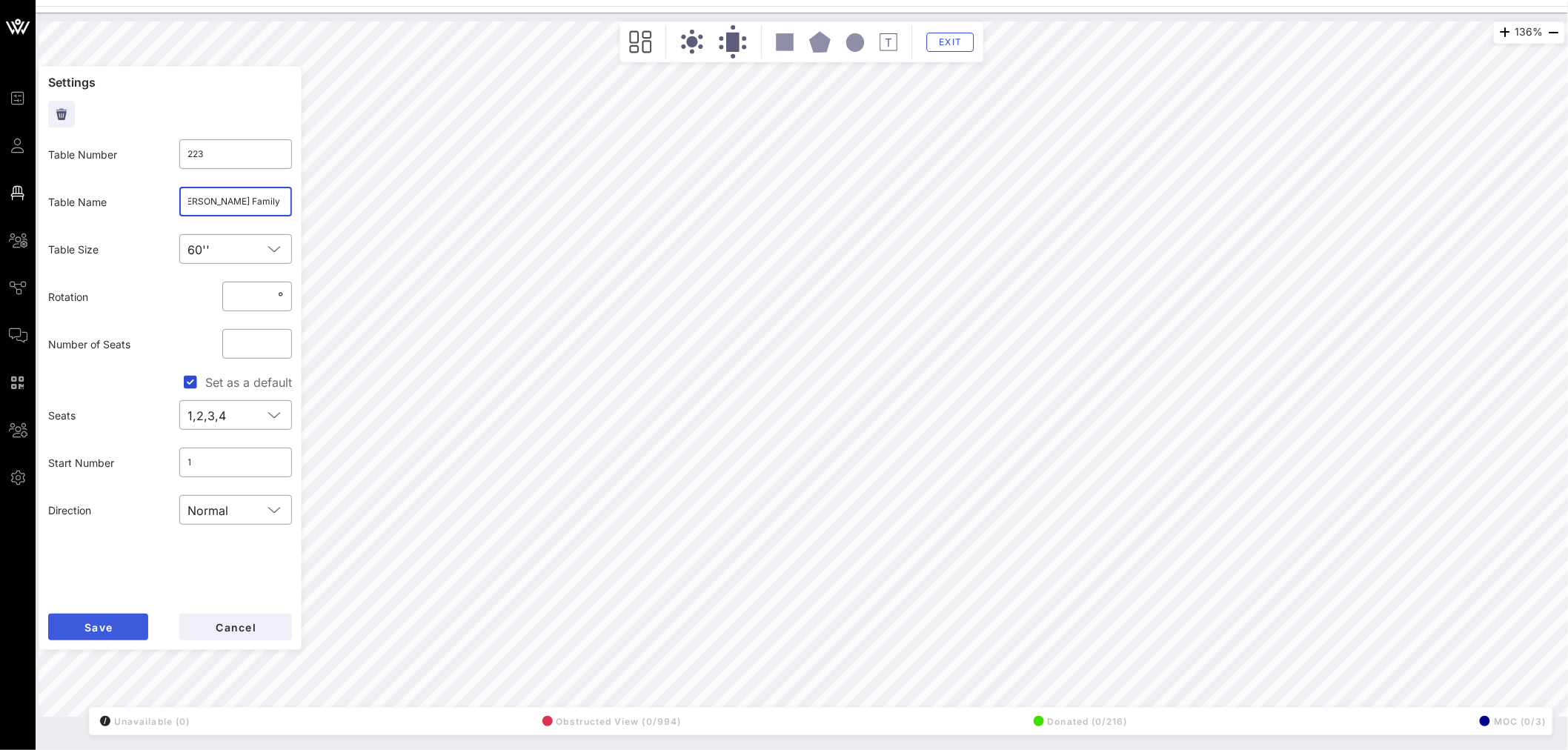
type input "[PERSON_NAME] Family Foundation"
click at [128, 630] on button "Save" at bounding box center [99, 627] width 100 height 26
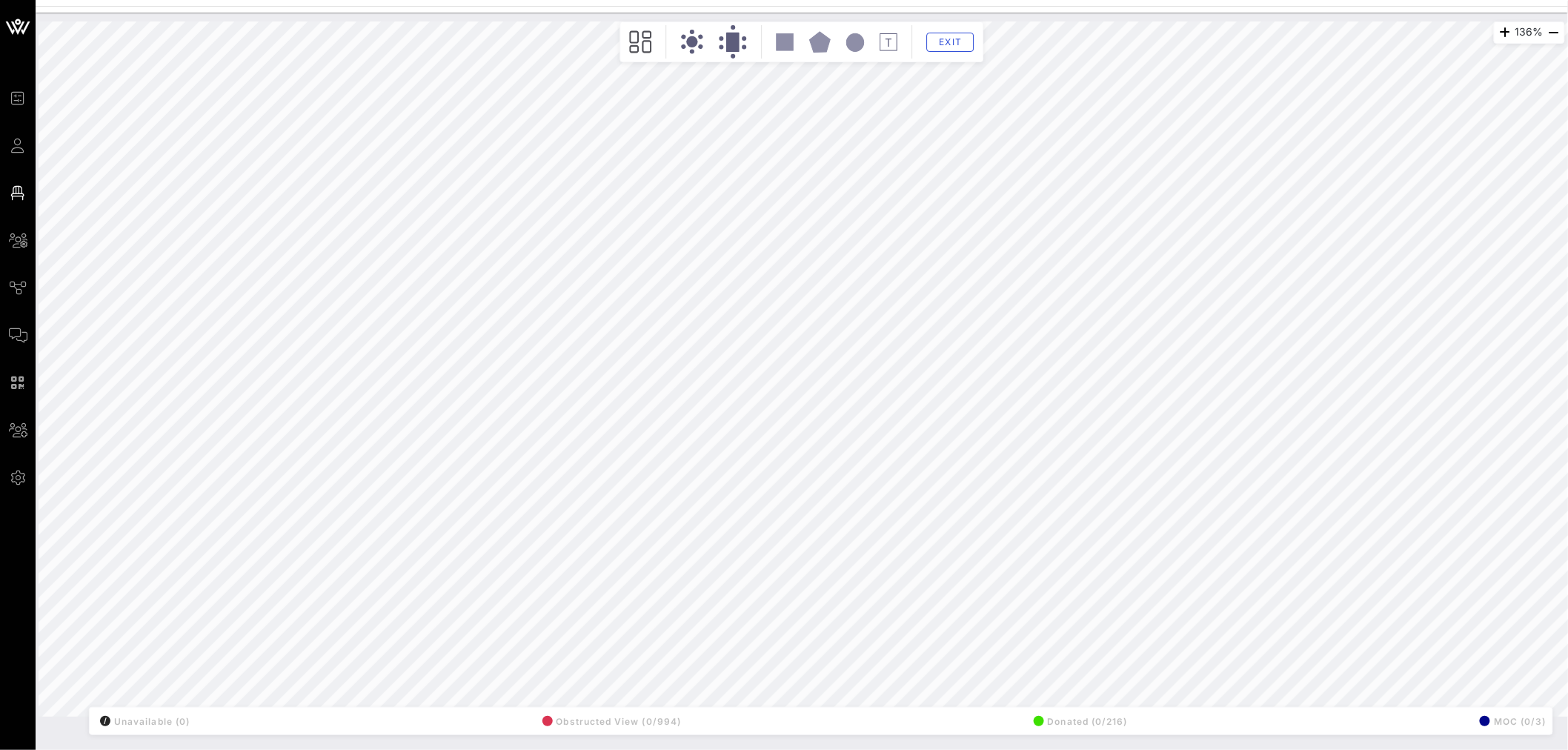
click at [1246, 749] on html "Event Builder Guests Floor Plan All Groups Journeys Comms QR Scanner Team Setti…" at bounding box center [784, 375] width 1568 height 750
click at [1270, 749] on html "Event Builder Guests Floor Plan All Groups Journeys Comms QR Scanner Team Setti…" at bounding box center [784, 375] width 1568 height 750
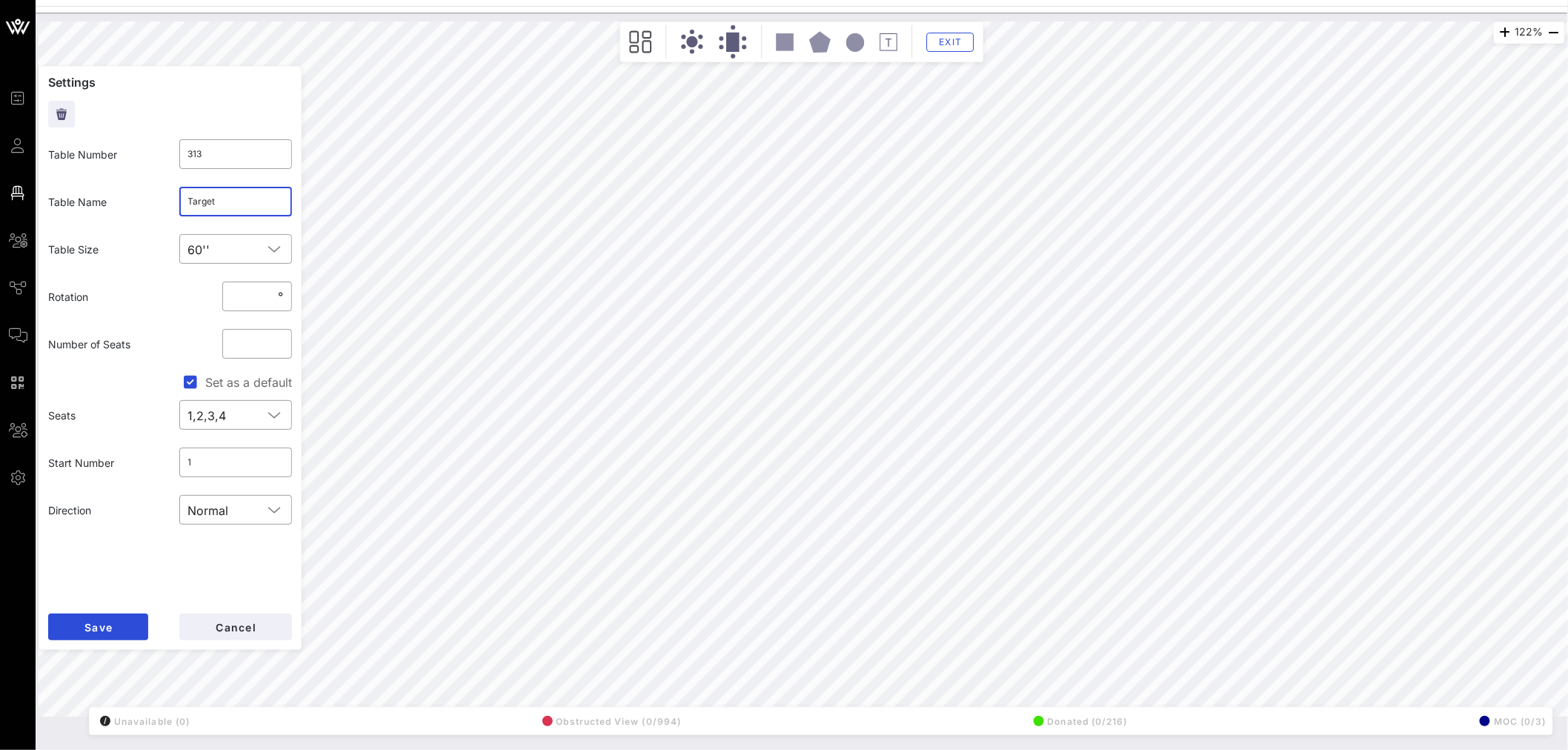
click at [230, 201] on input "Target" at bounding box center [236, 201] width 95 height 24
type input "307"
click at [197, 202] on input "text" at bounding box center [236, 201] width 95 height 24
paste input "Target"
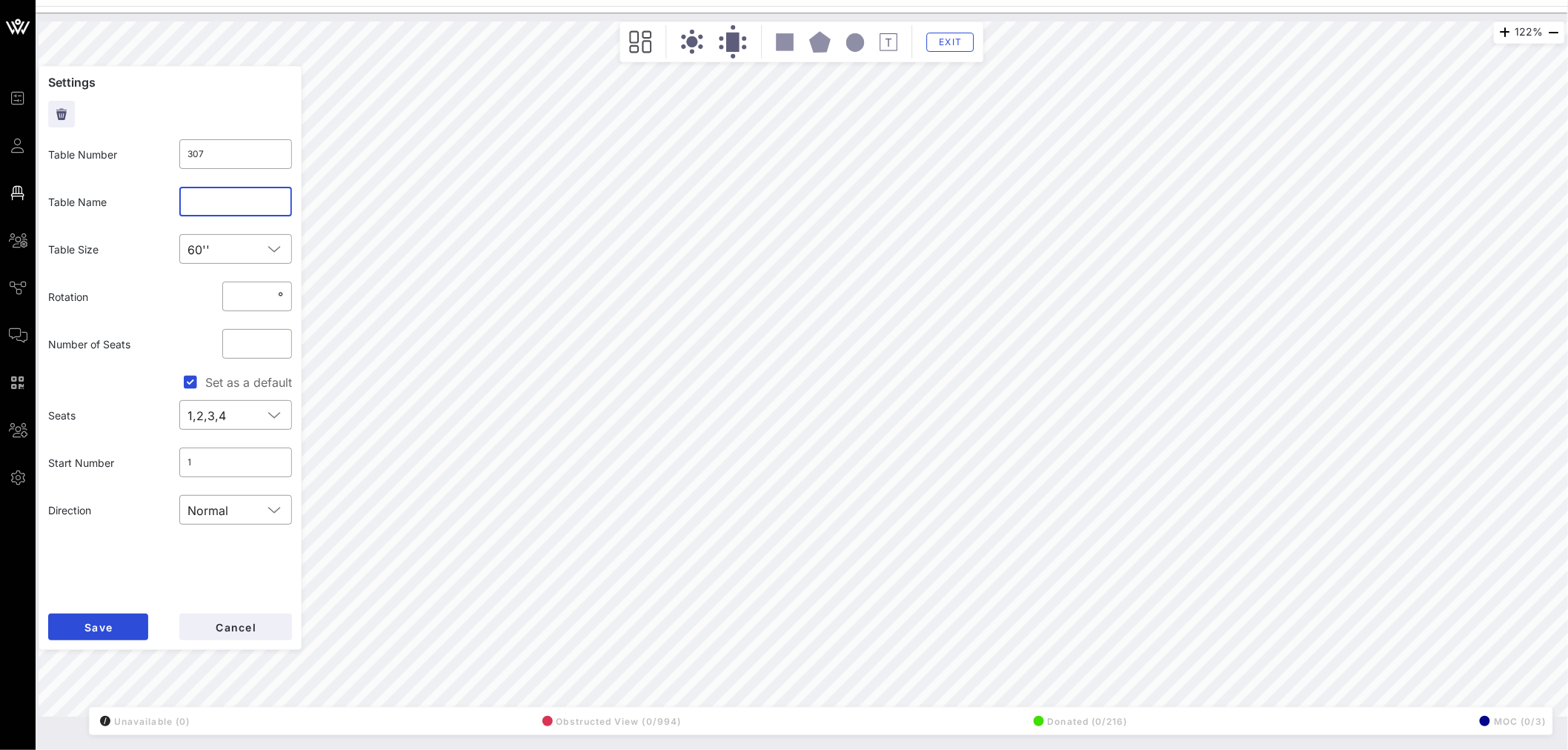
type input "Target"
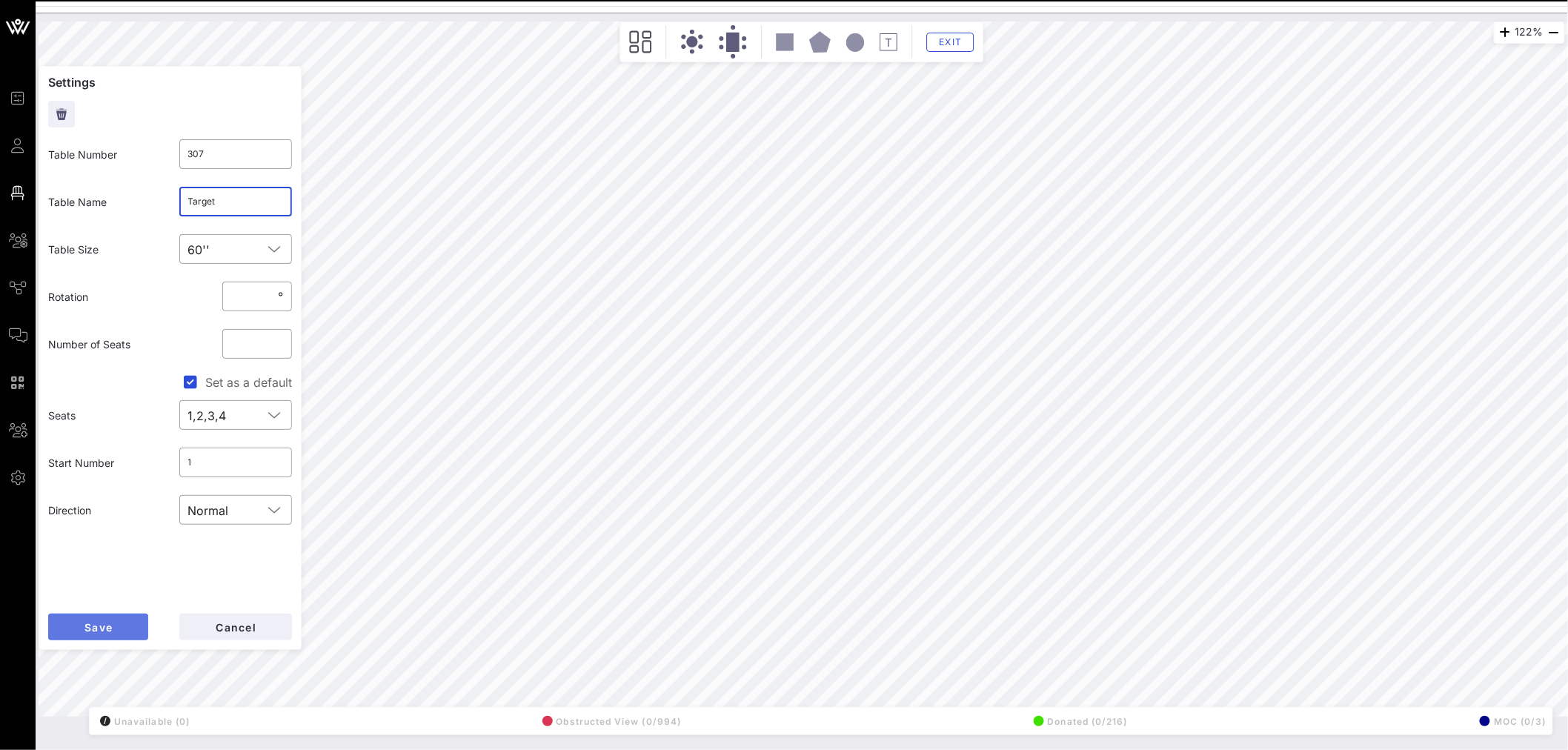
click at [119, 624] on button "Save" at bounding box center [99, 627] width 100 height 26
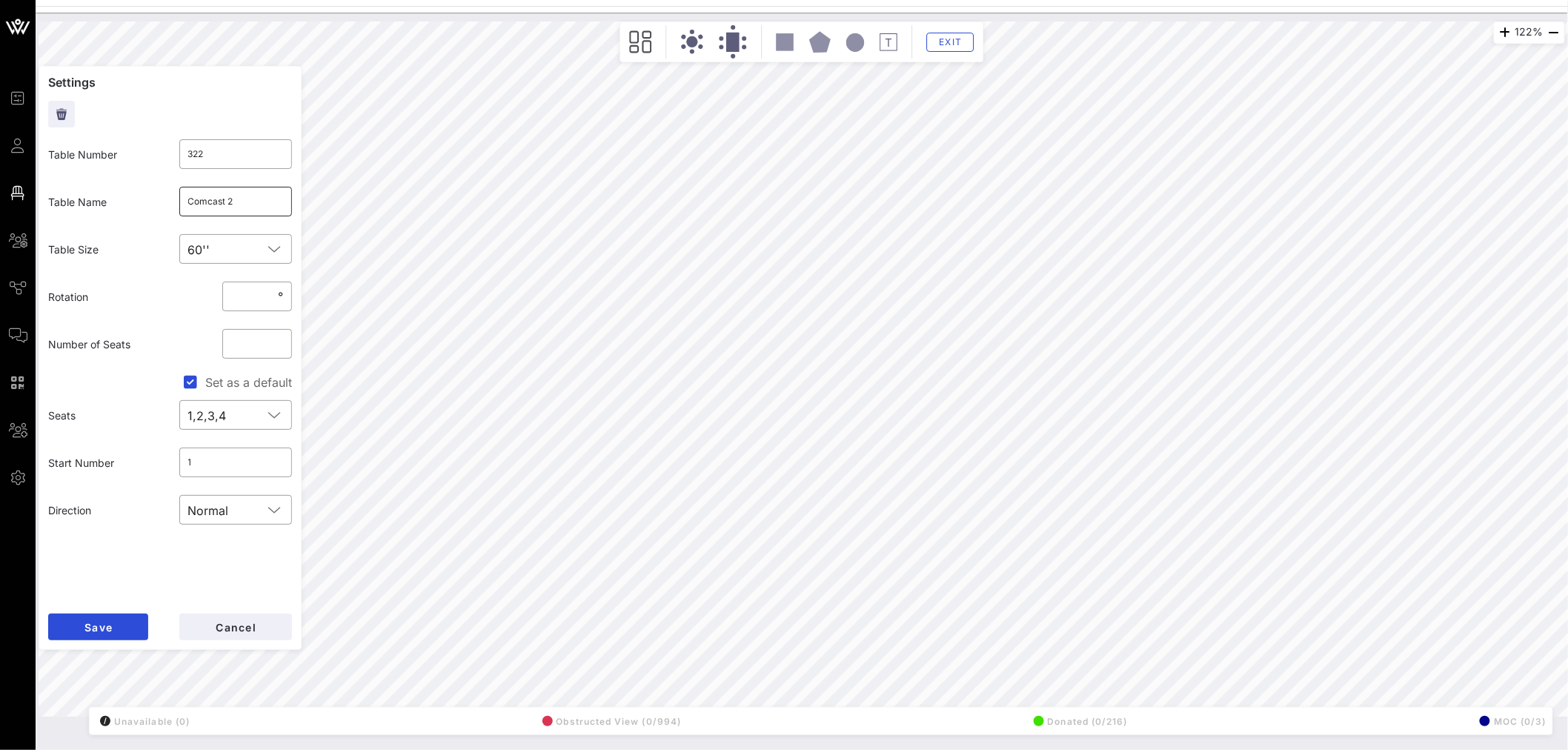
click at [257, 201] on input "Comcast 2" at bounding box center [236, 201] width 95 height 24
click at [198, 205] on input "Comcast 2" at bounding box center [236, 201] width 95 height 24
click at [222, 206] on input "Comcast 2" at bounding box center [236, 201] width 95 height 24
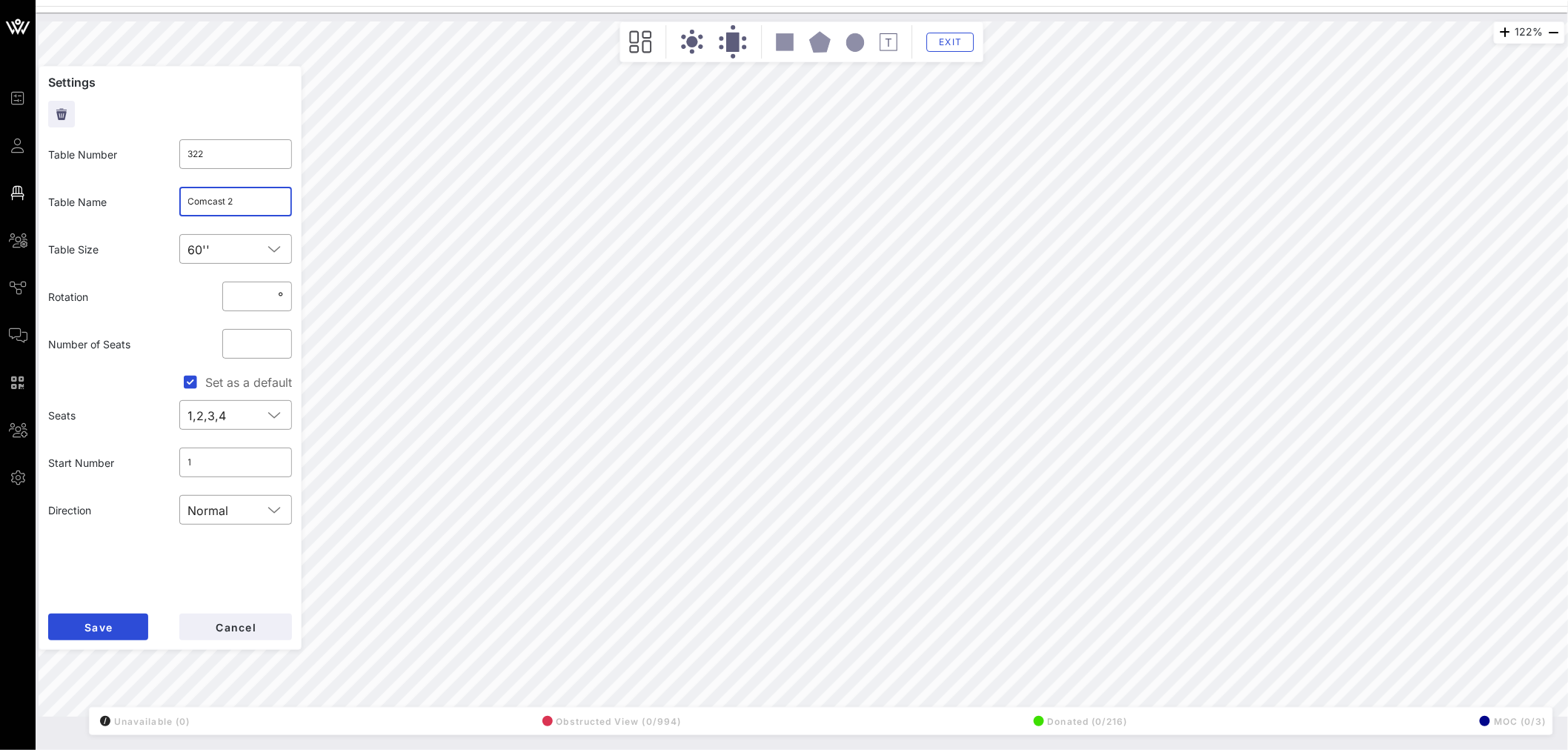
click at [222, 206] on input "Comcast 2" at bounding box center [236, 201] width 95 height 24
type input "306"
click at [246, 203] on input "text" at bounding box center [236, 201] width 95 height 24
click at [257, 632] on button "Cancel" at bounding box center [235, 627] width 113 height 26
click at [216, 204] on input "text" at bounding box center [236, 201] width 95 height 24
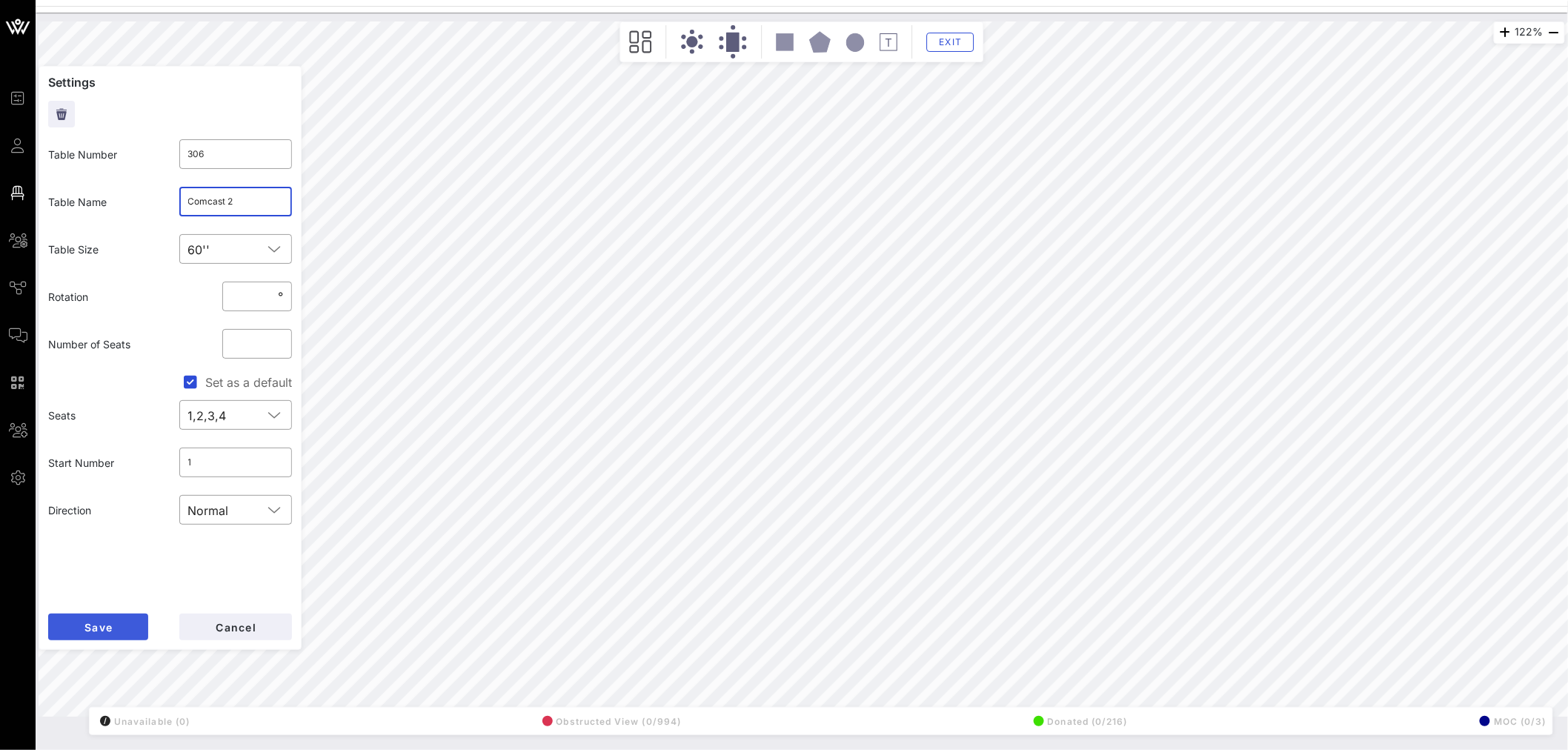
type input "Comcast 2"
click at [119, 630] on button "Save" at bounding box center [99, 627] width 100 height 26
click at [240, 203] on input "Comcast 2" at bounding box center [236, 201] width 95 height 24
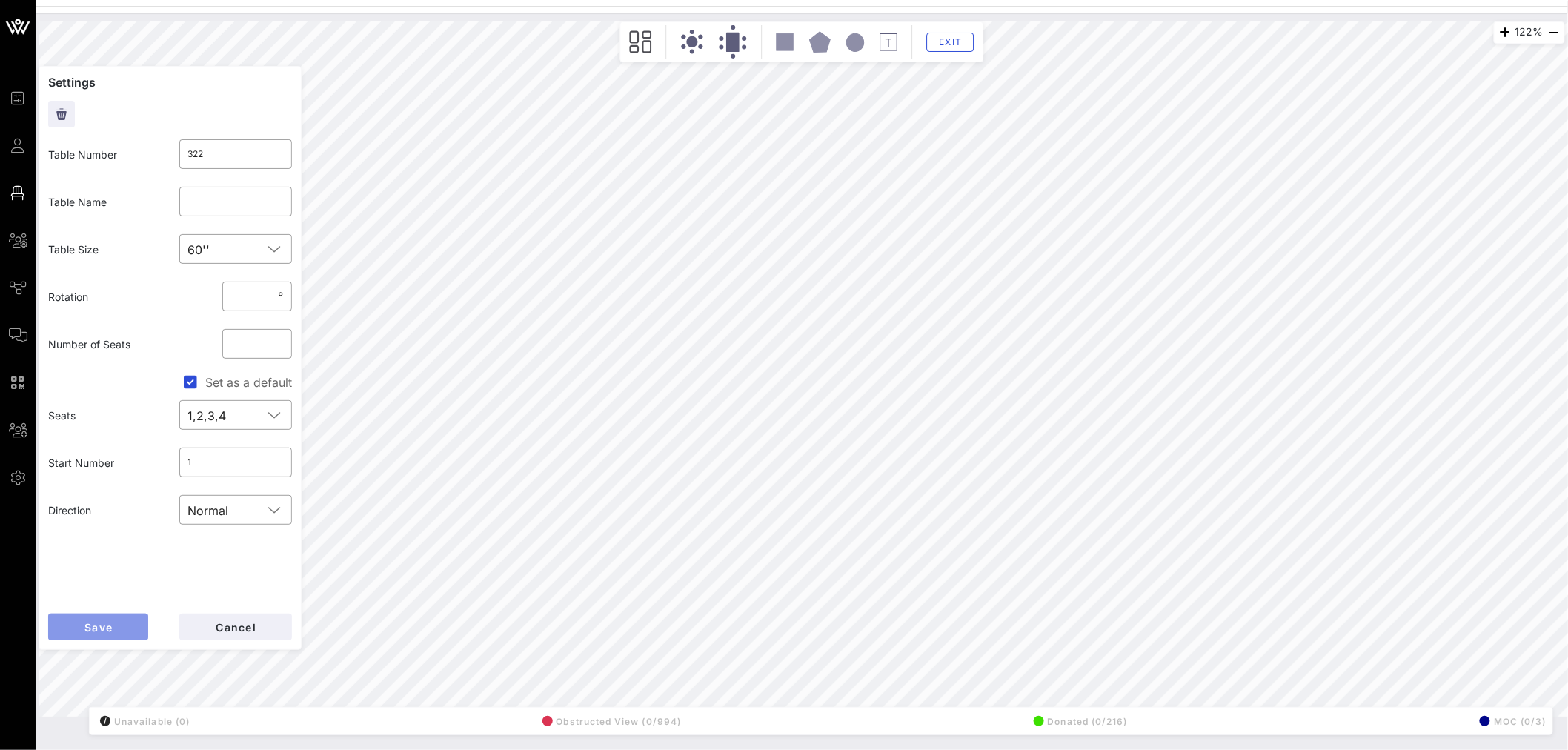
click at [114, 628] on button "Save" at bounding box center [99, 627] width 100 height 26
type input "321"
type input "Verizon"
type input "308"
click at [271, 205] on input "Edison Electric Institute (5)/ K&L Gates (5)" at bounding box center [236, 201] width 95 height 24
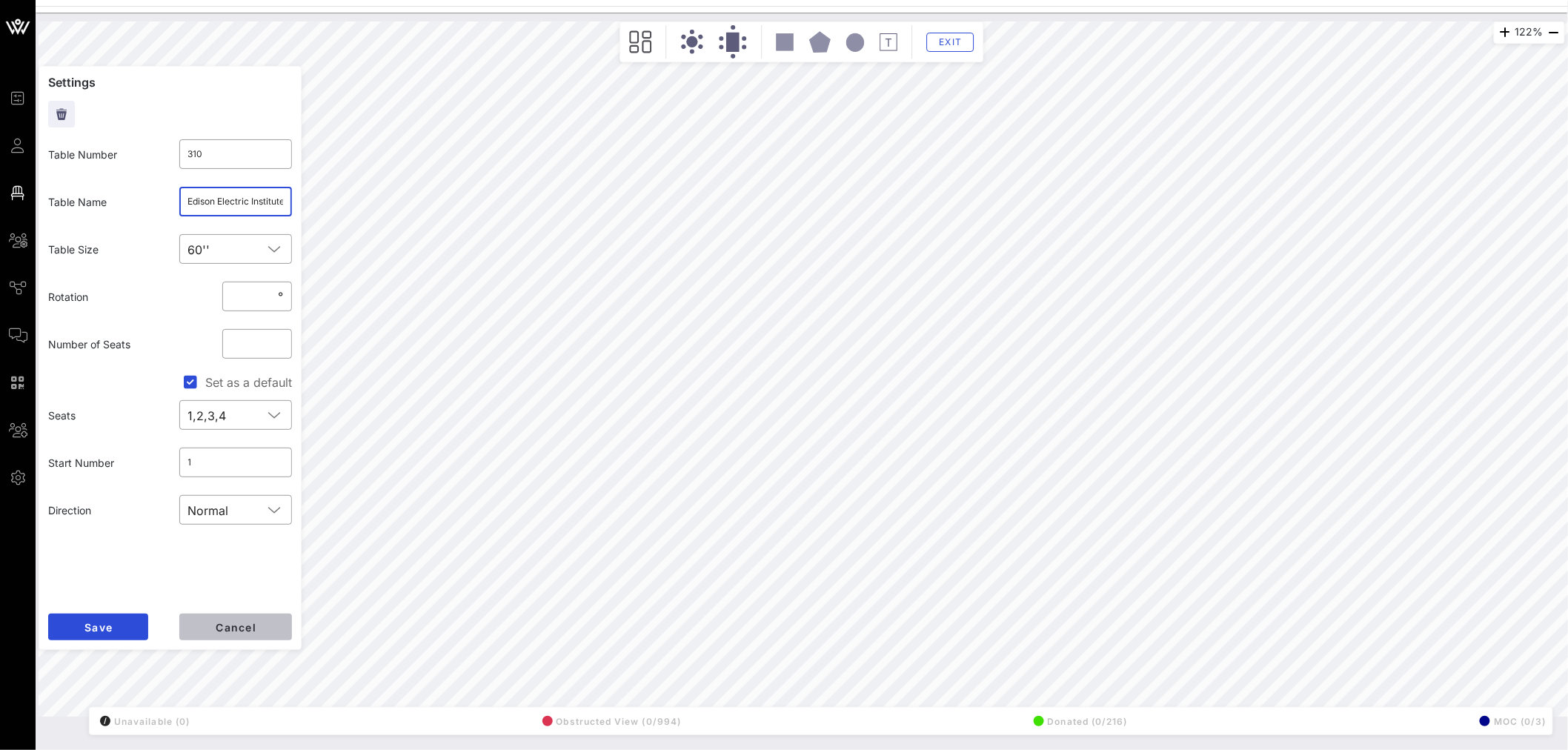
click at [246, 624] on span "Cancel" at bounding box center [235, 627] width 41 height 12
type input "308"
click at [230, 195] on input "text" at bounding box center [236, 201] width 95 height 24
type input "Exxon Mobile"
click at [238, 618] on button "Cancel" at bounding box center [235, 627] width 113 height 26
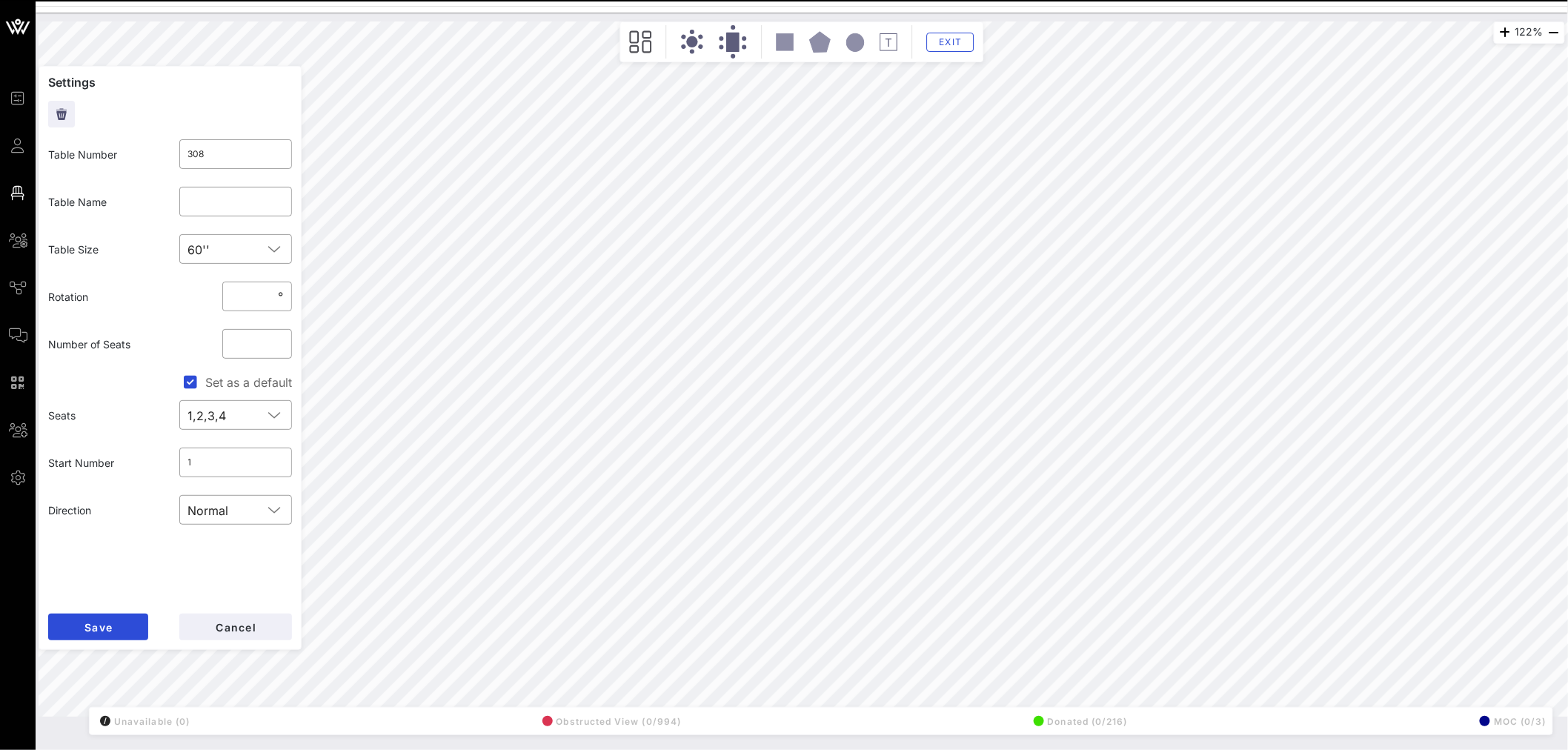
type input "320"
type input "Exxon Mobil"
type input "319"
type input "Tyson Foods"
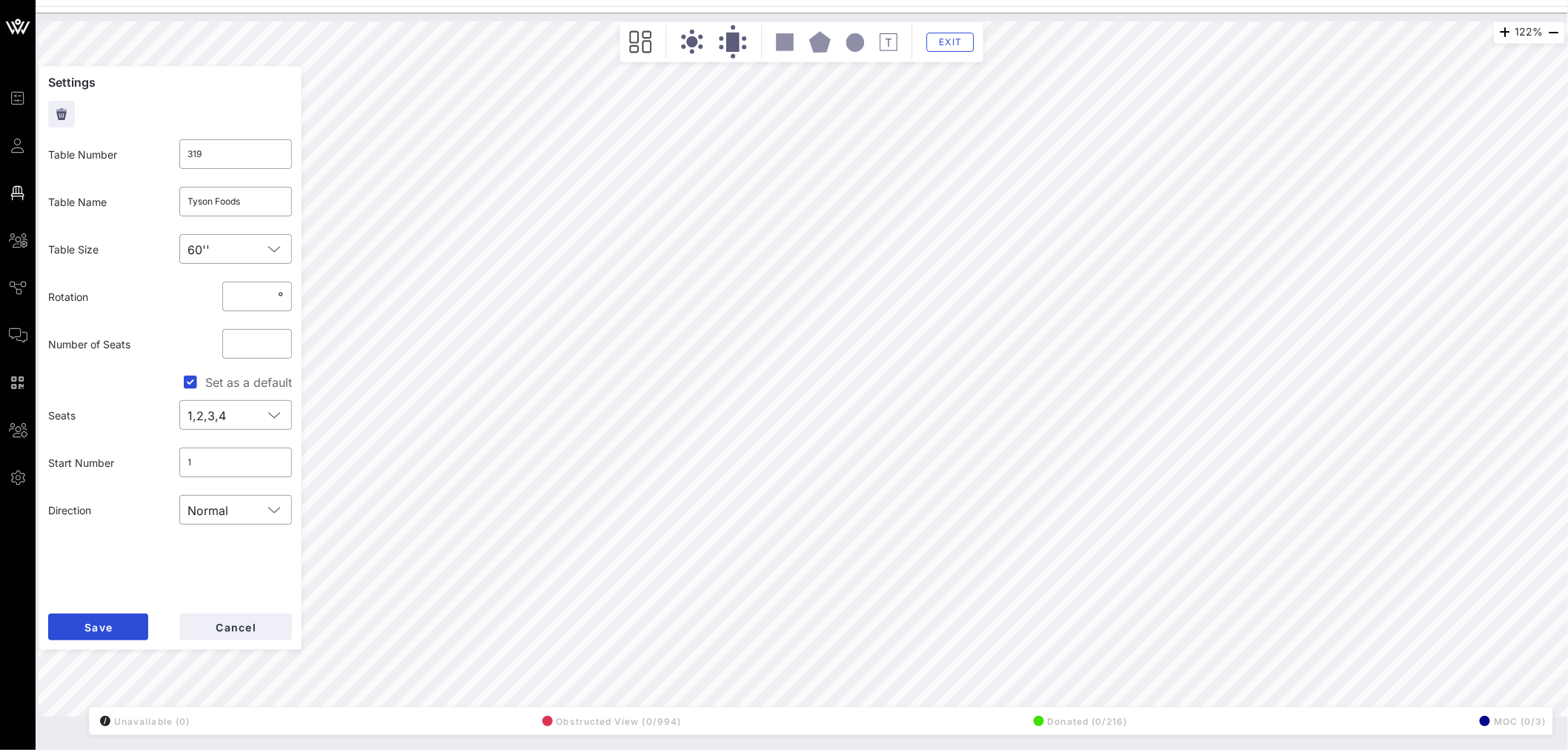
type input "308"
type input "310"
type input "Edison Electric Institute (5)/ K&L Gates (5)"
type input "308"
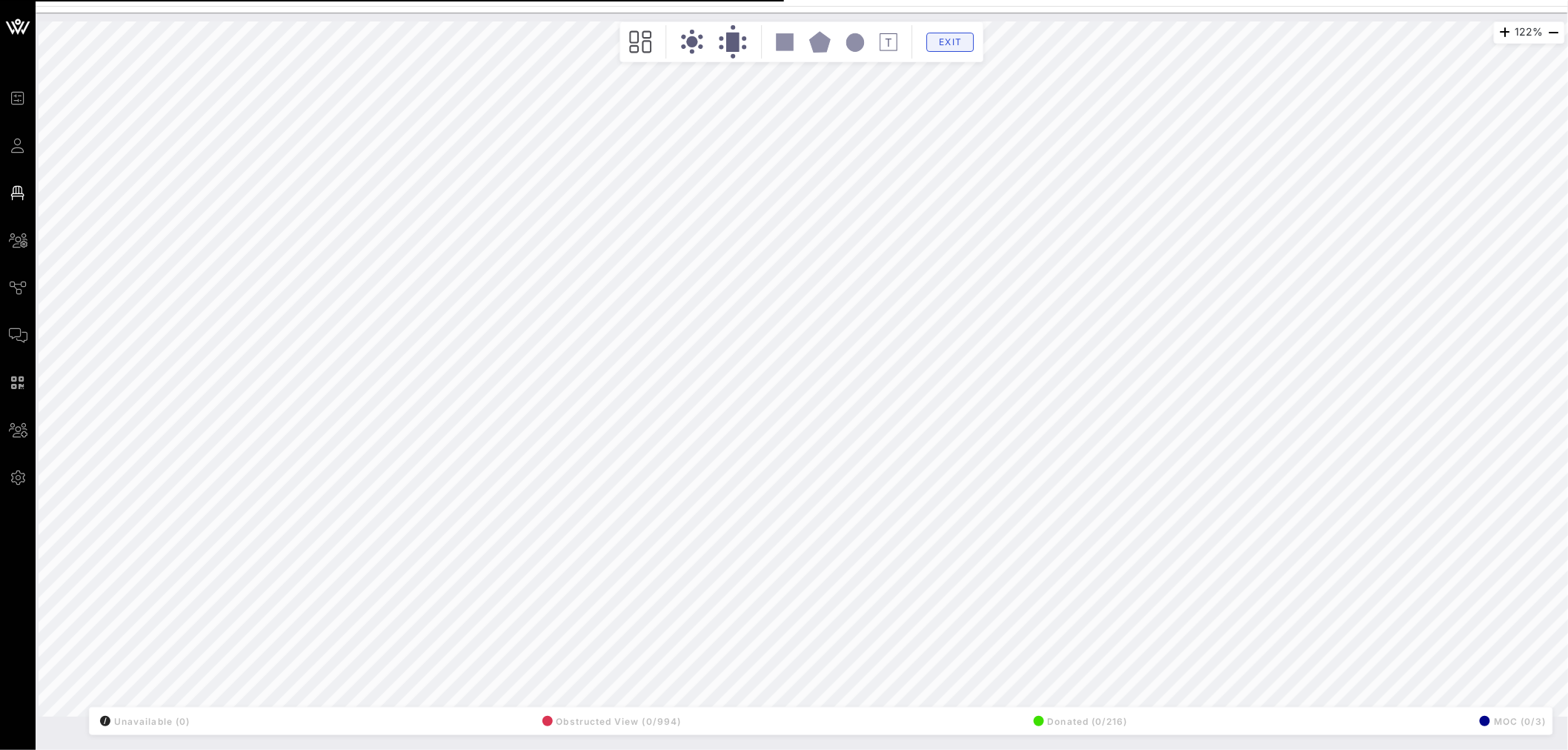
click at [874, 743] on div "122% Floorplan Builder Seat Legend Assign Seats Groups Exit All Reserved Shared…" at bounding box center [801, 381] width 1533 height 737
click at [947, 41] on span "Exit" at bounding box center [951, 42] width 28 height 12
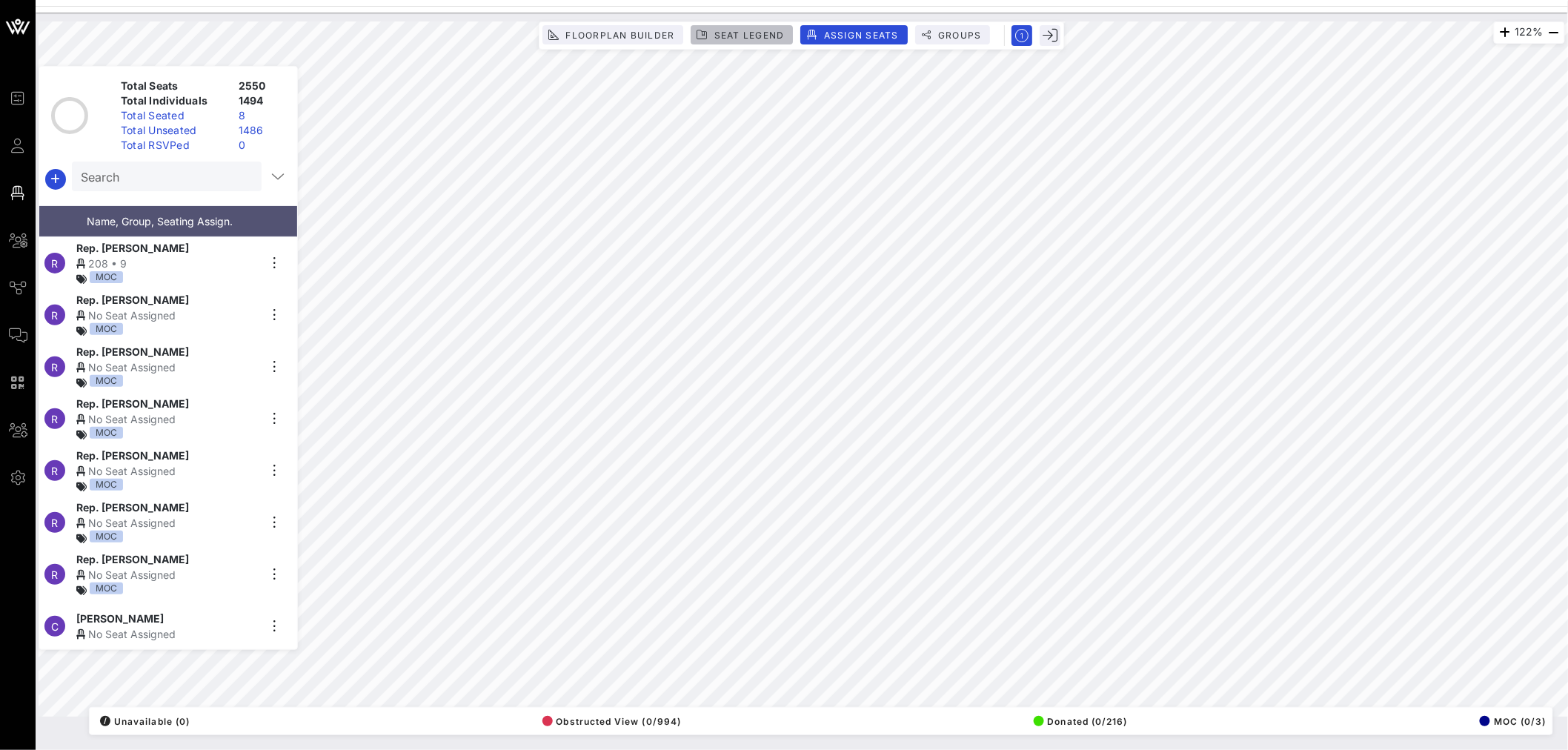
click at [734, 39] on span "Seat Legend" at bounding box center [749, 35] width 71 height 12
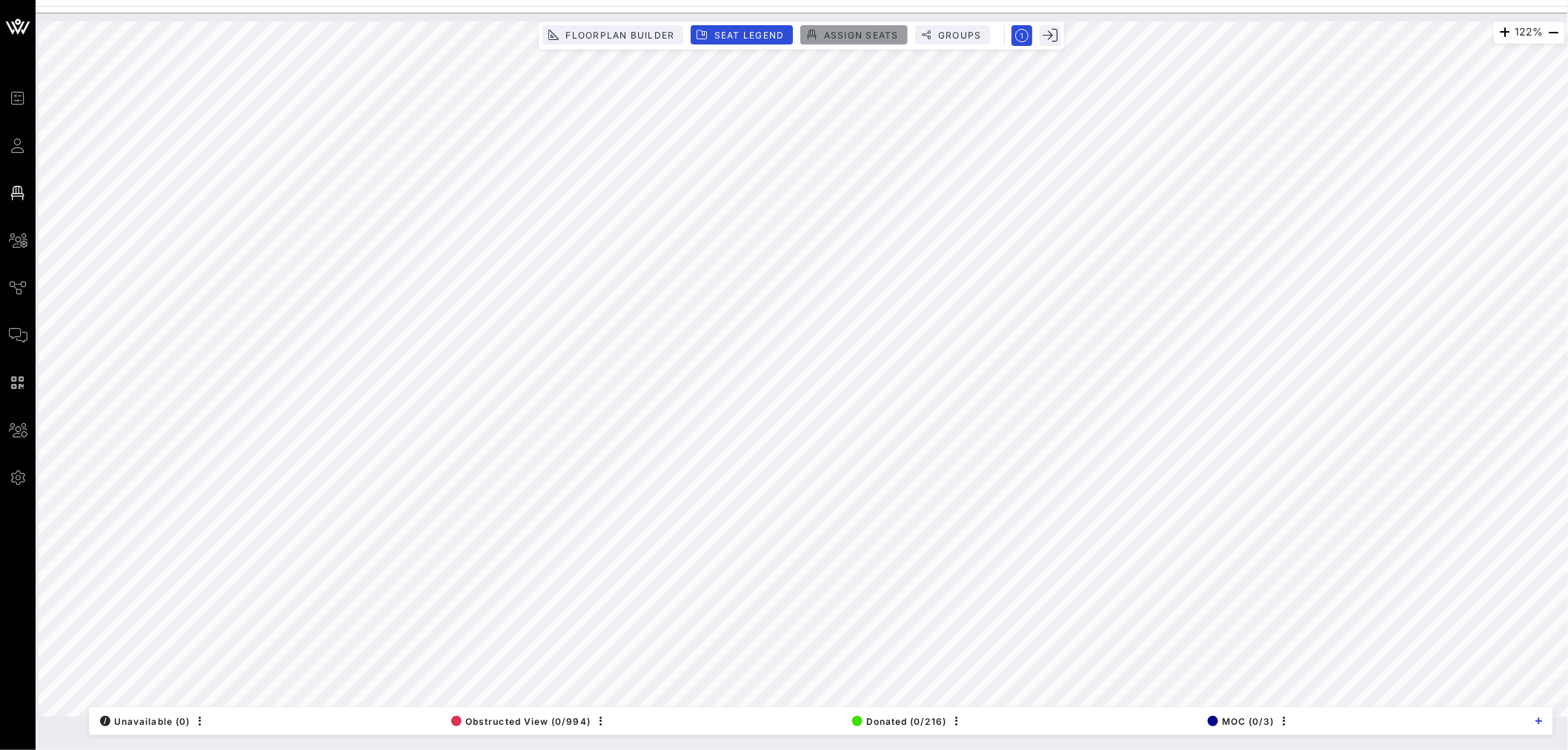
click at [871, 30] on span "Assign Seats" at bounding box center [861, 35] width 76 height 12
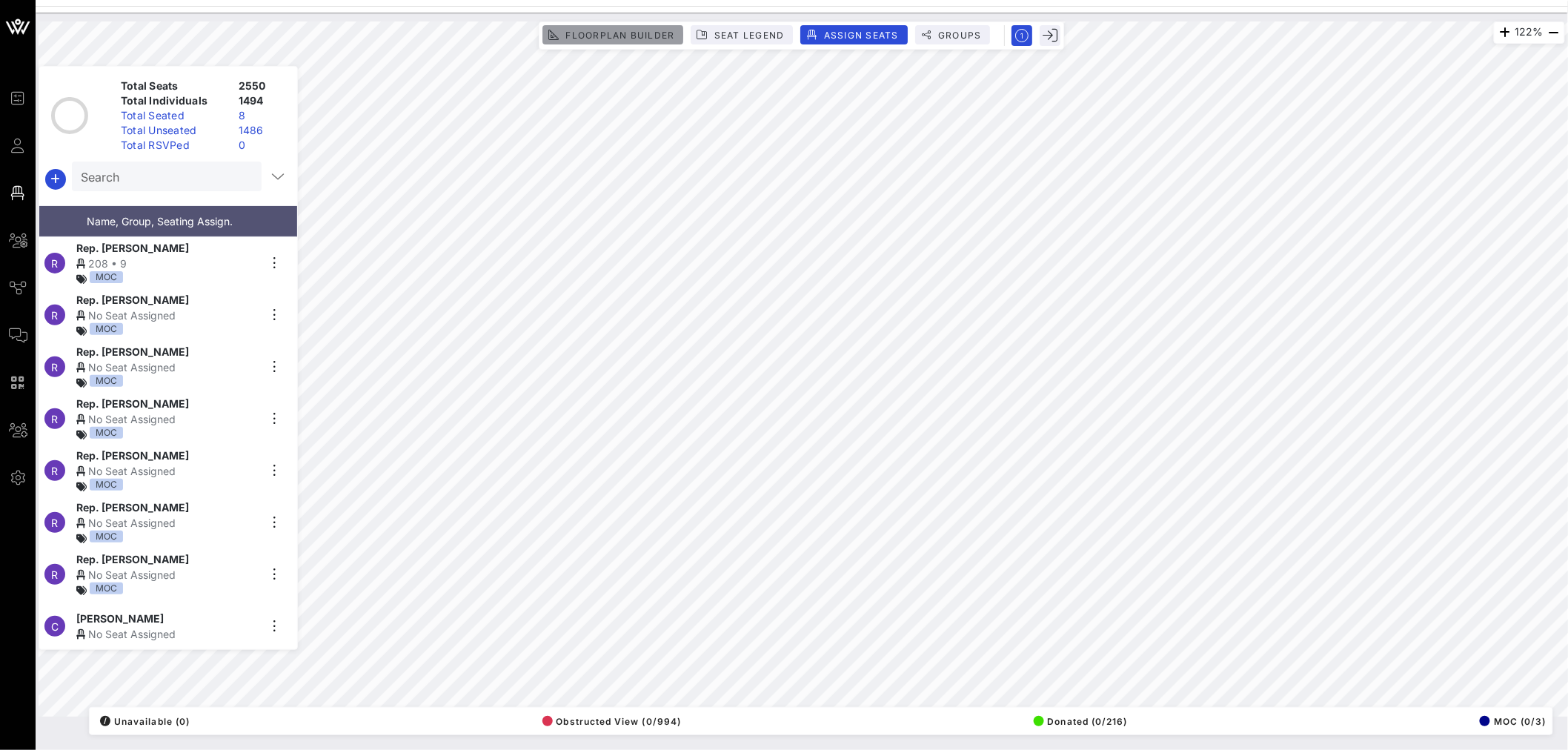
click at [603, 35] on span "Floorplan Builder" at bounding box center [619, 35] width 109 height 12
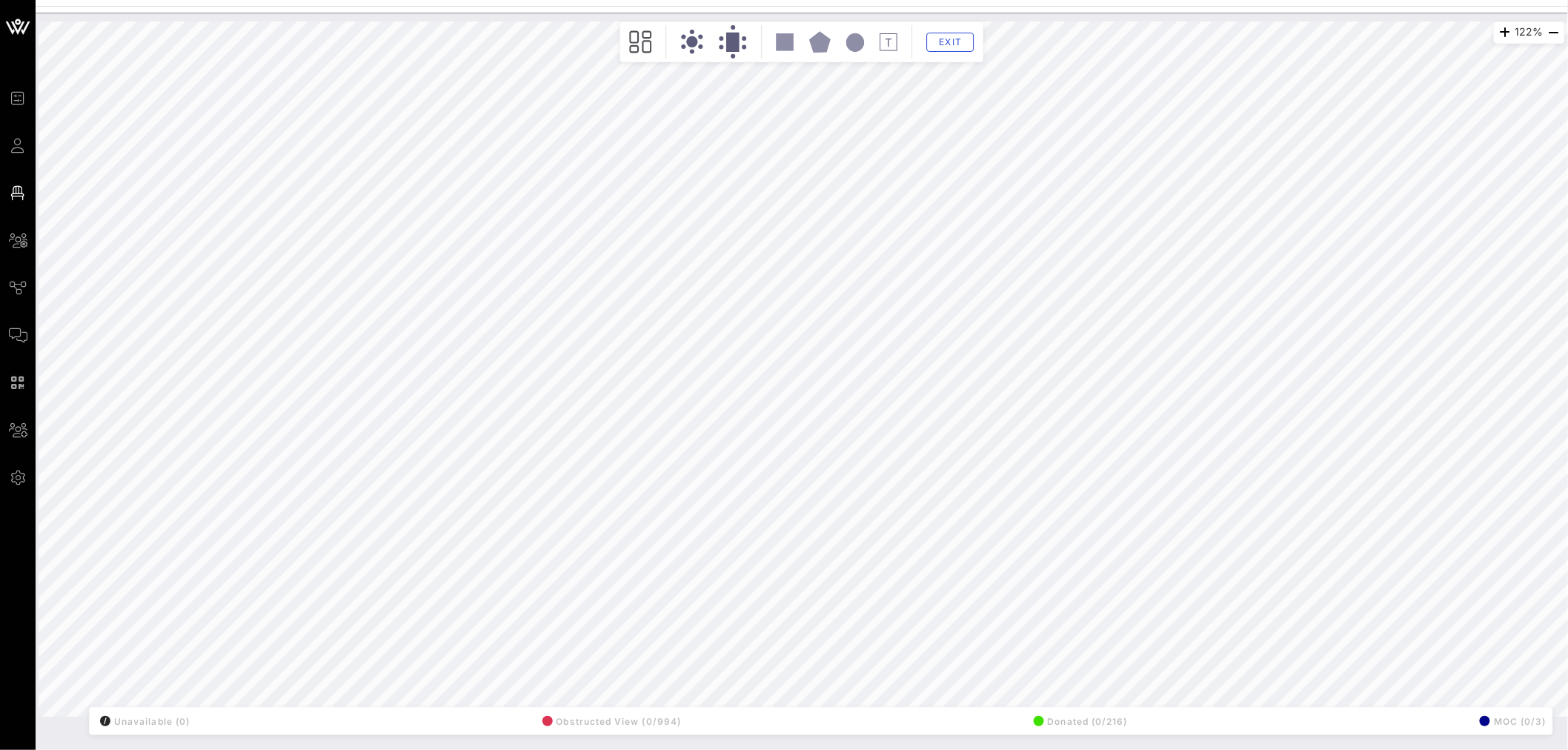
click at [910, 743] on div "122% Floorplan Builder Seat Legend Assign Seats Groups Exit All Reserved Shared…" at bounding box center [801, 381] width 1533 height 737
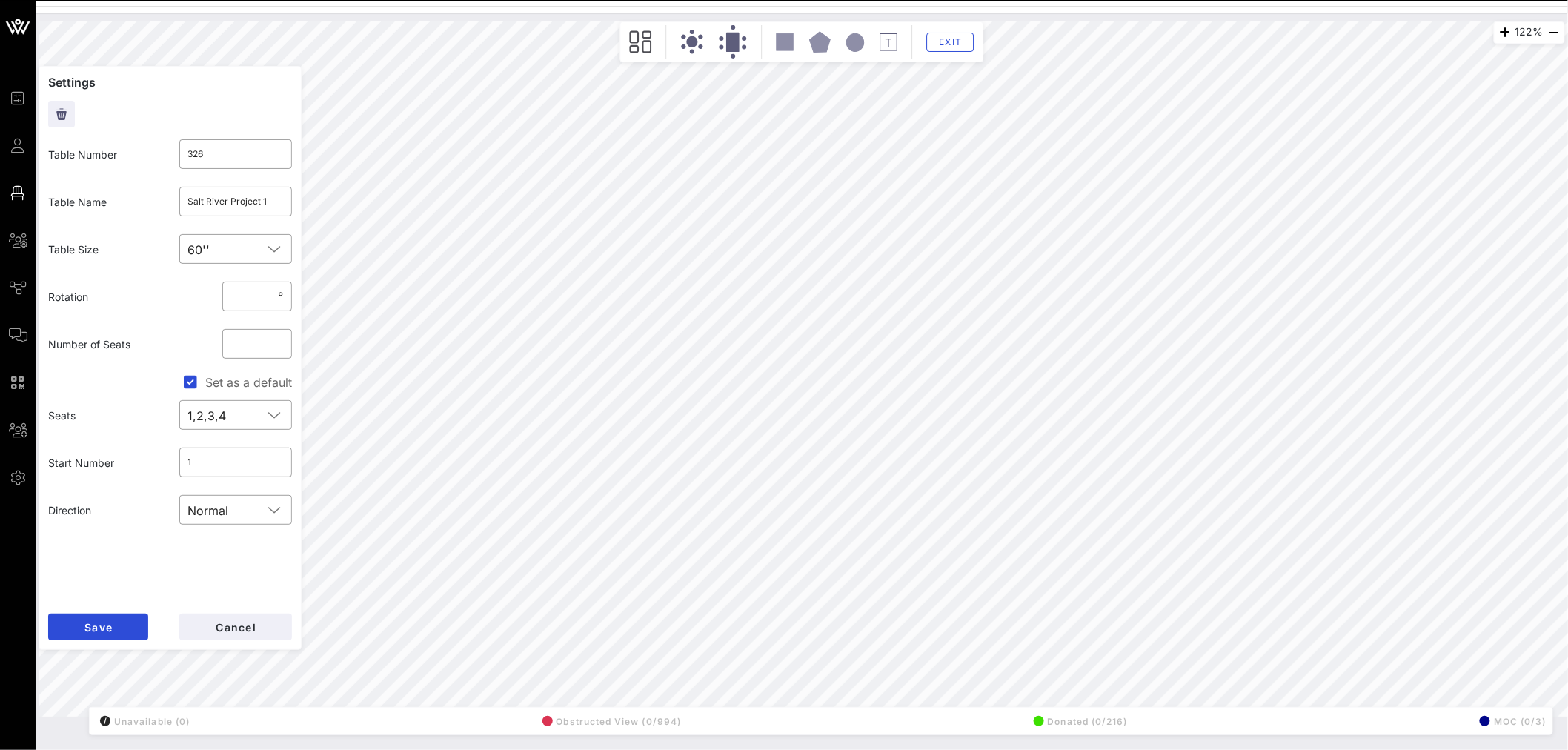
type input "301"
type input "326"
type input "Salt River Project 1"
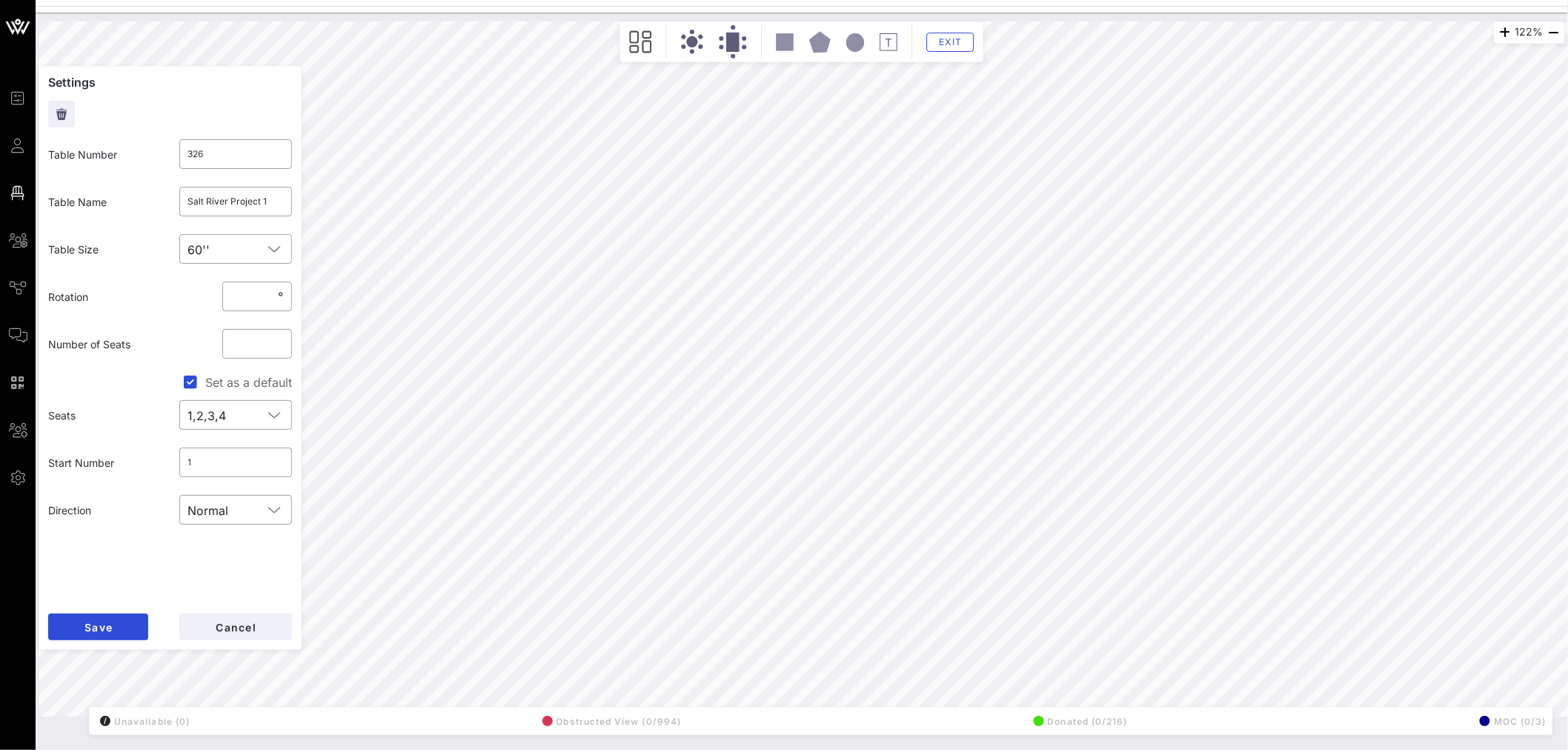
type input "301"
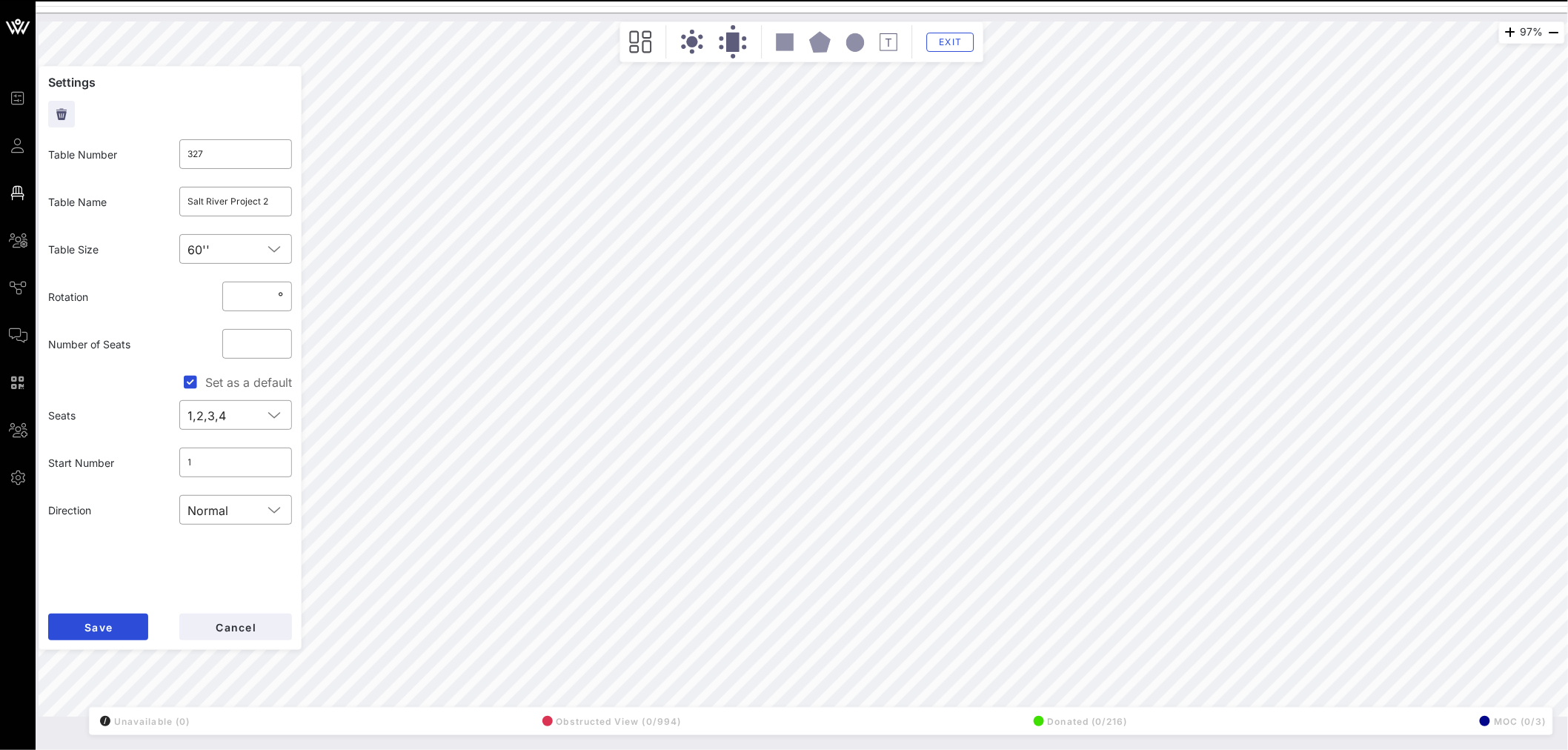
type input "302"
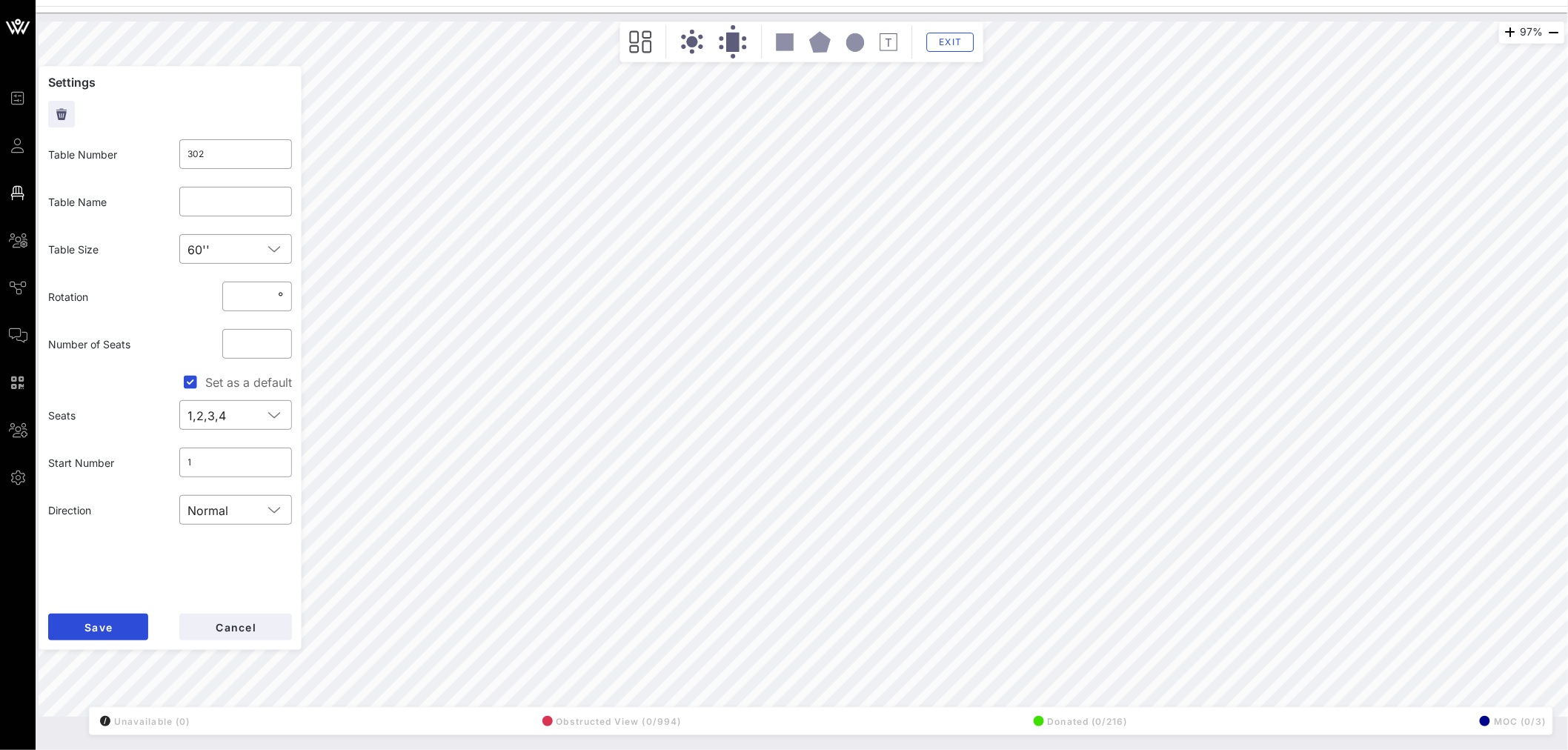
type input "327"
type input "Salt River Project 2"
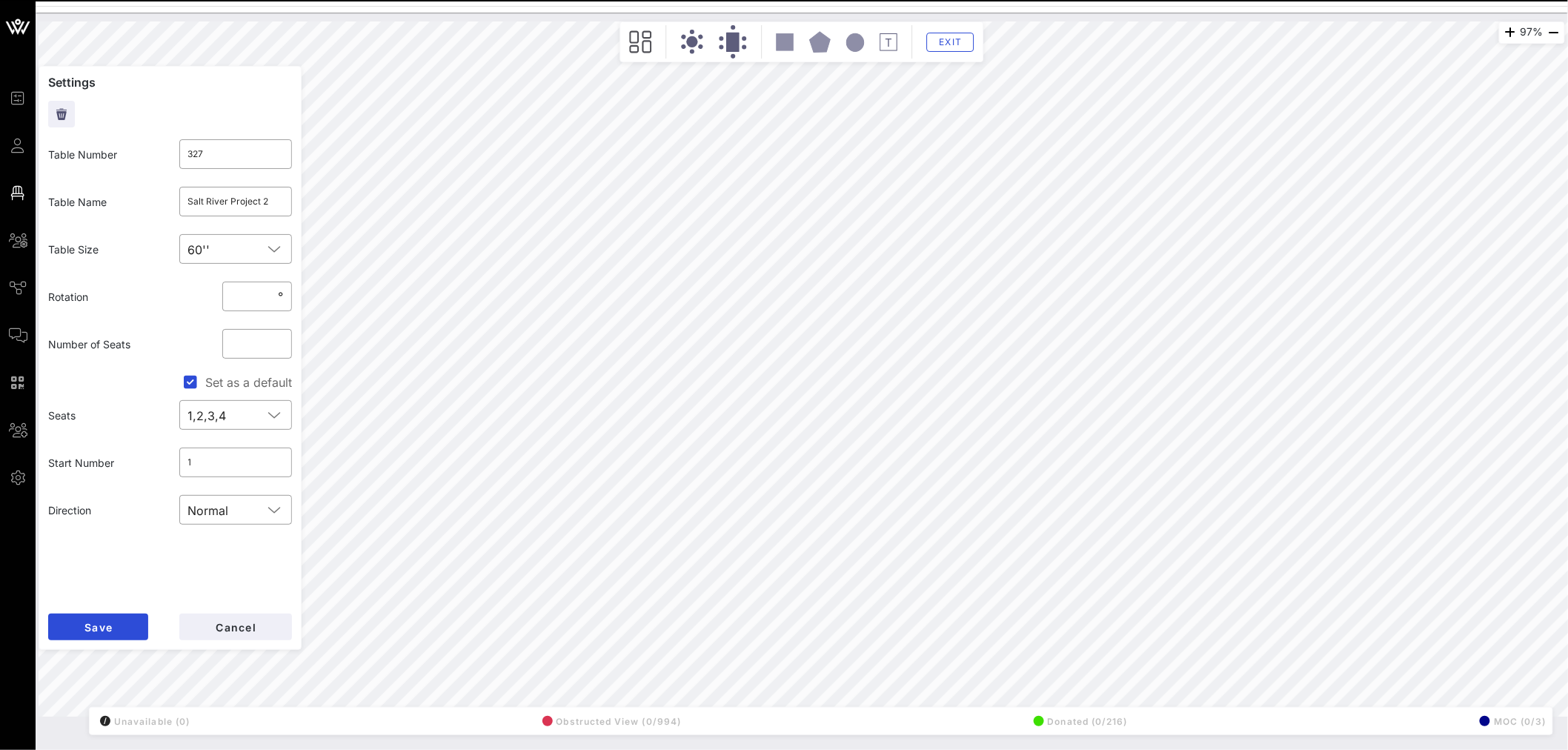
type input "302"
type input "303"
type input "309"
type input "Axon"
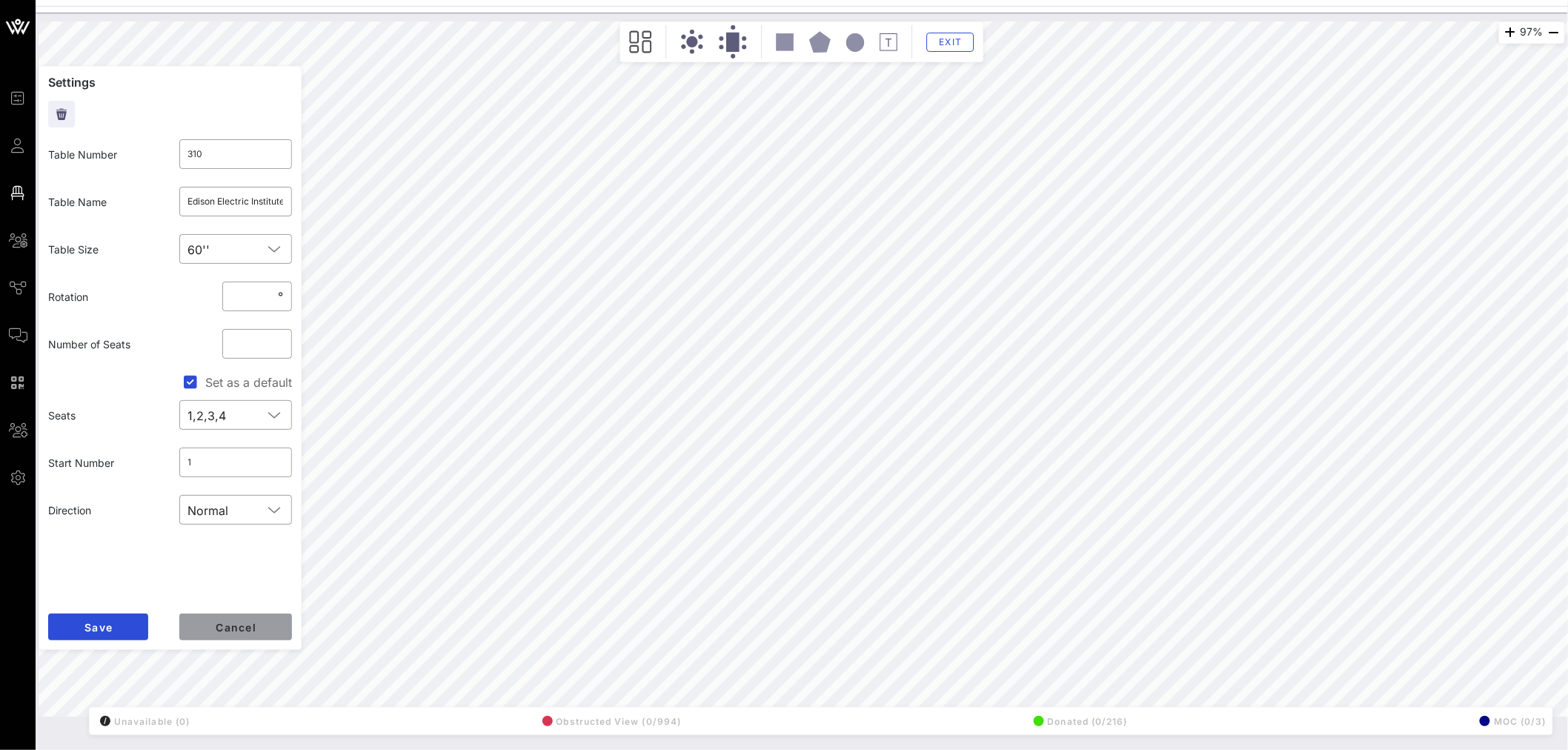
click at [234, 632] on button "Cancel" at bounding box center [235, 627] width 113 height 26
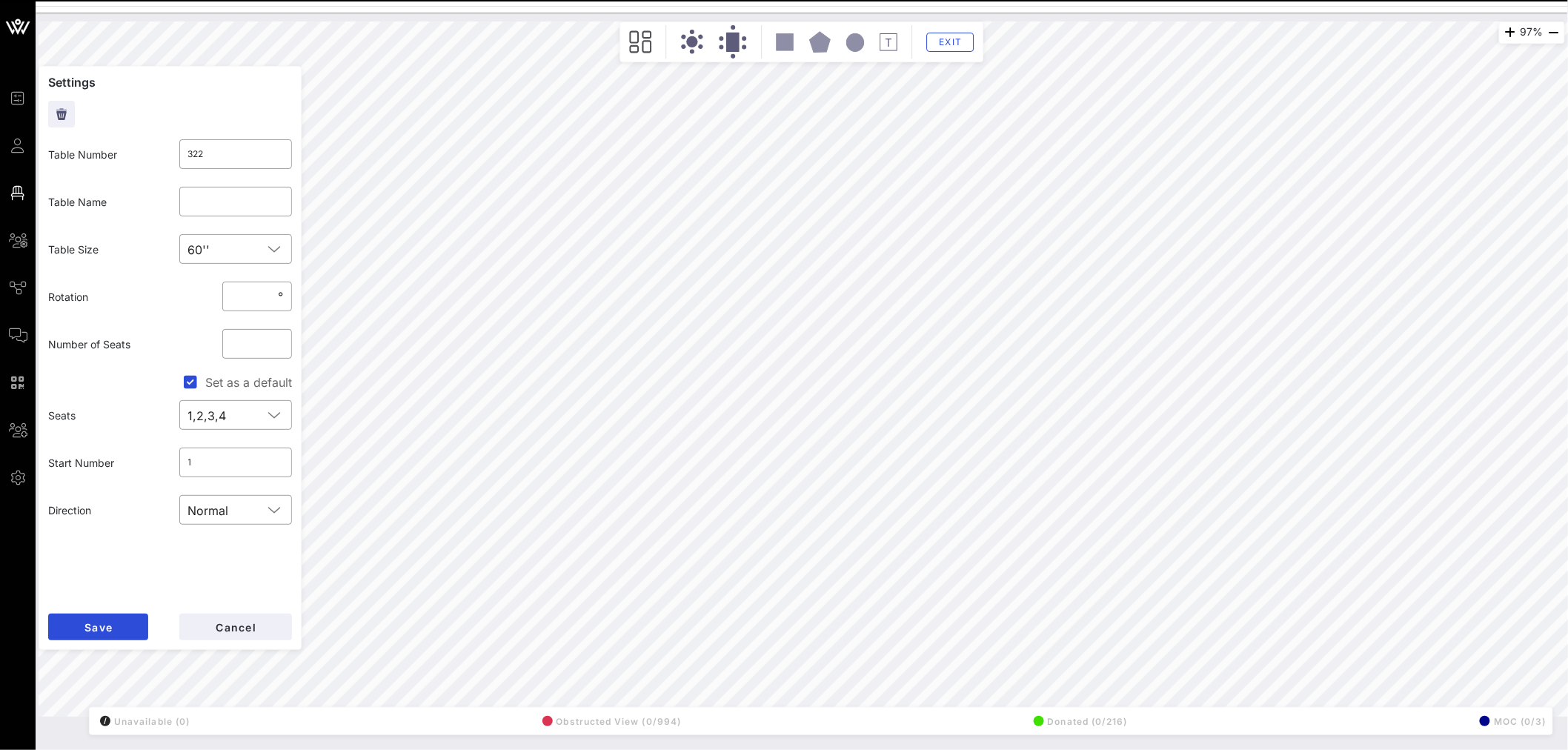
type input "324"
type input "Hyundai"
type input "322"
type input "325"
type input "American Airlines"
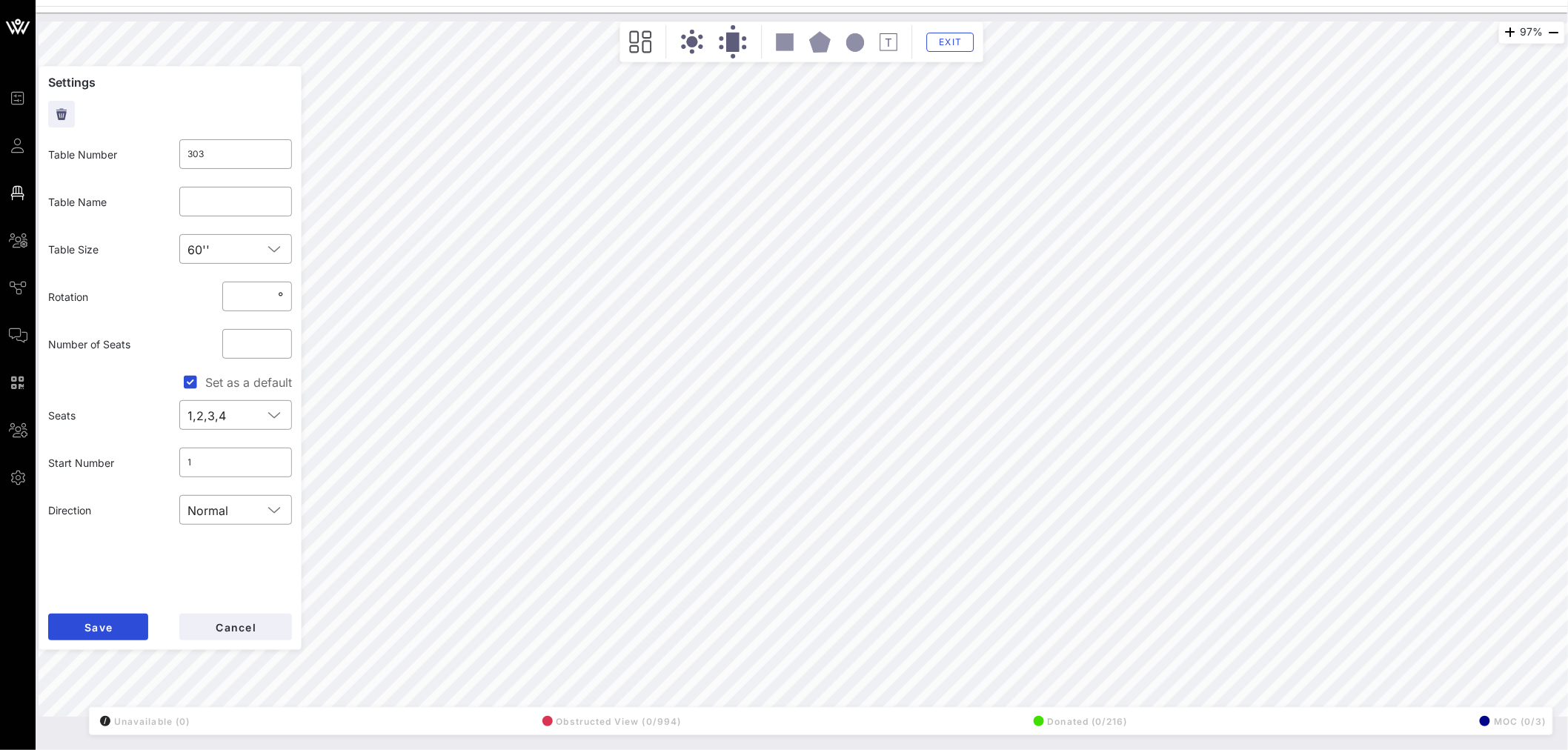
type input "325"
type input "American Airlines"
type input "303"
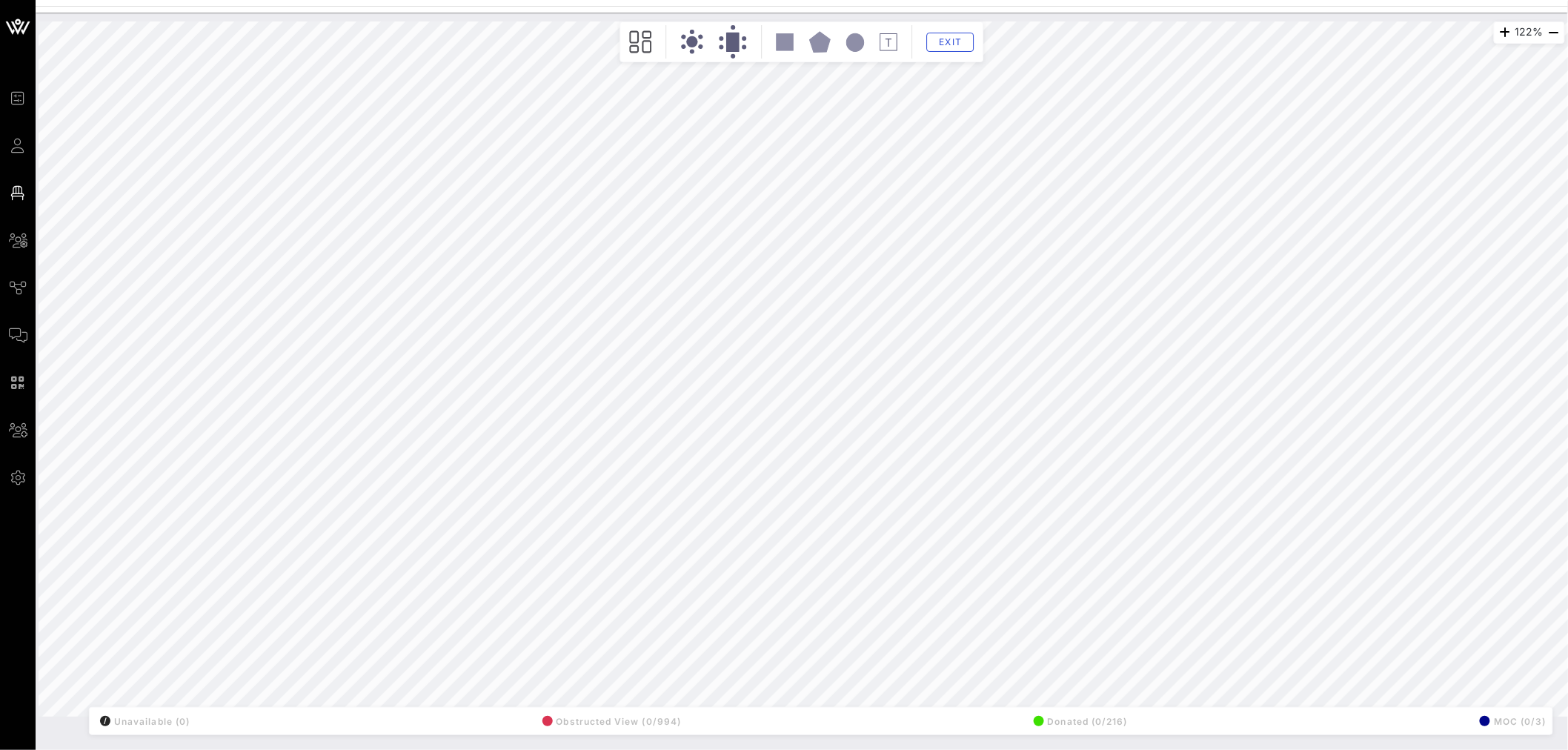
click at [1281, 743] on div "122% Floorplan Builder Seat Legend Assign Seats Groups Exit All Reserved Shared…" at bounding box center [801, 381] width 1533 height 737
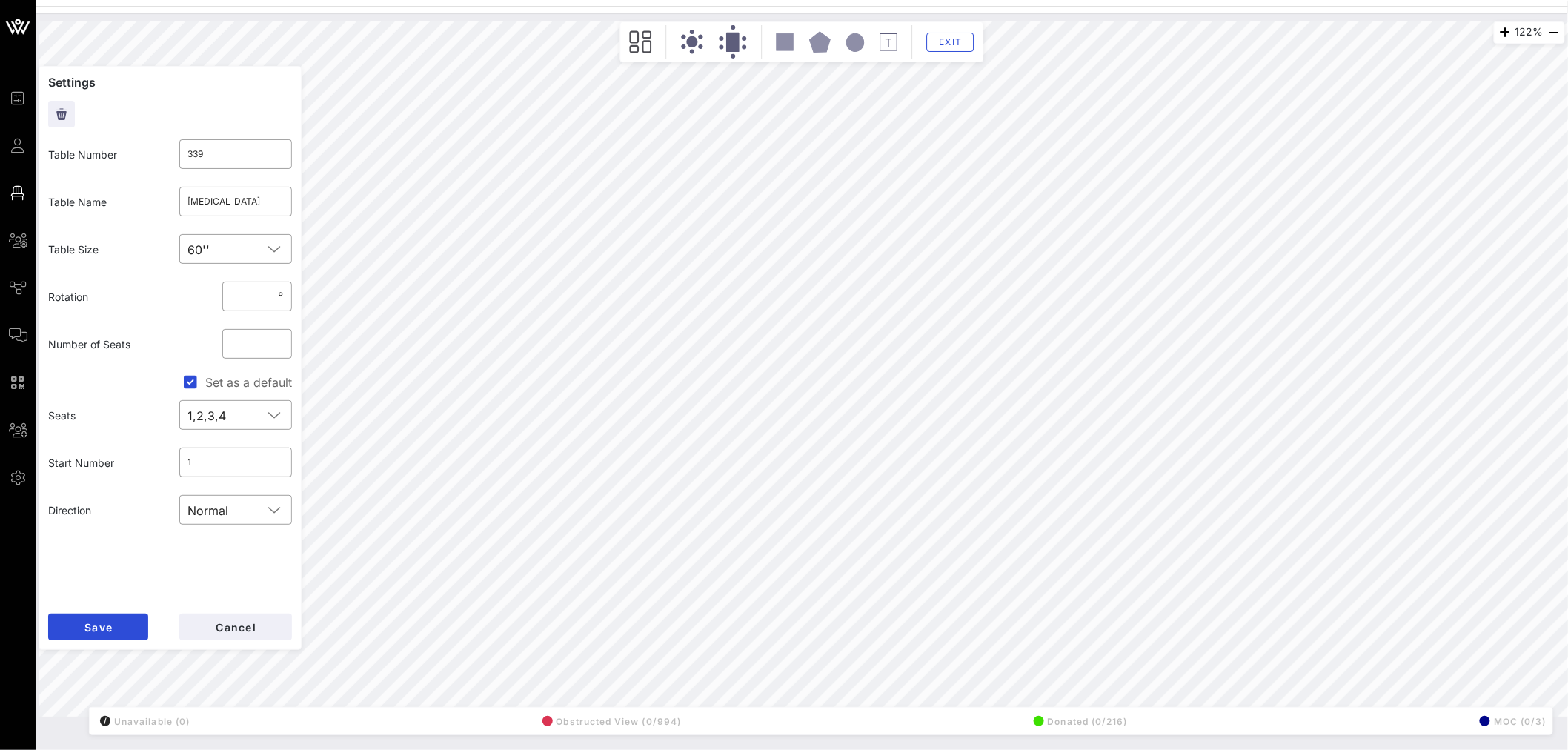
type input "303"
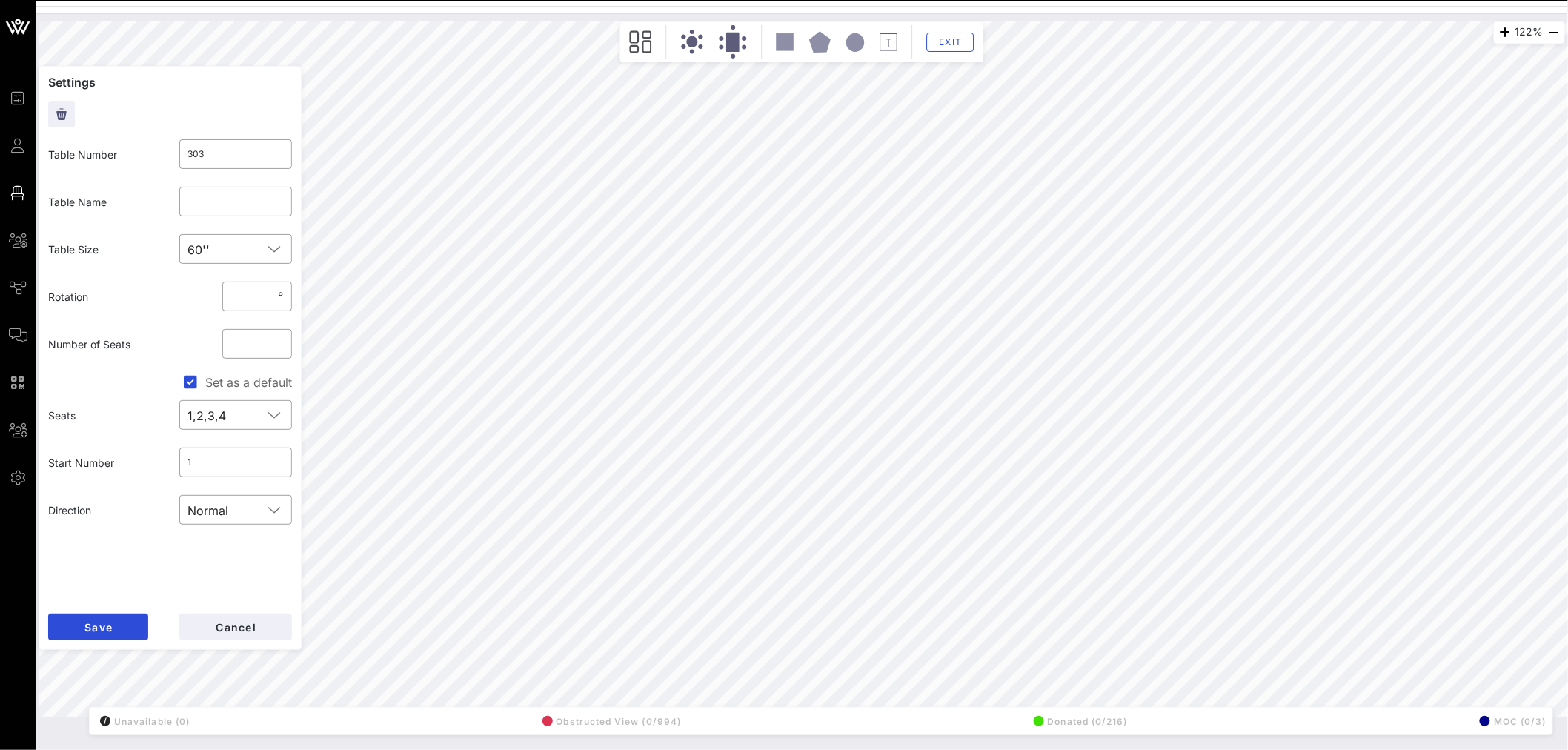
type input "339"
type input "[MEDICAL_DATA]"
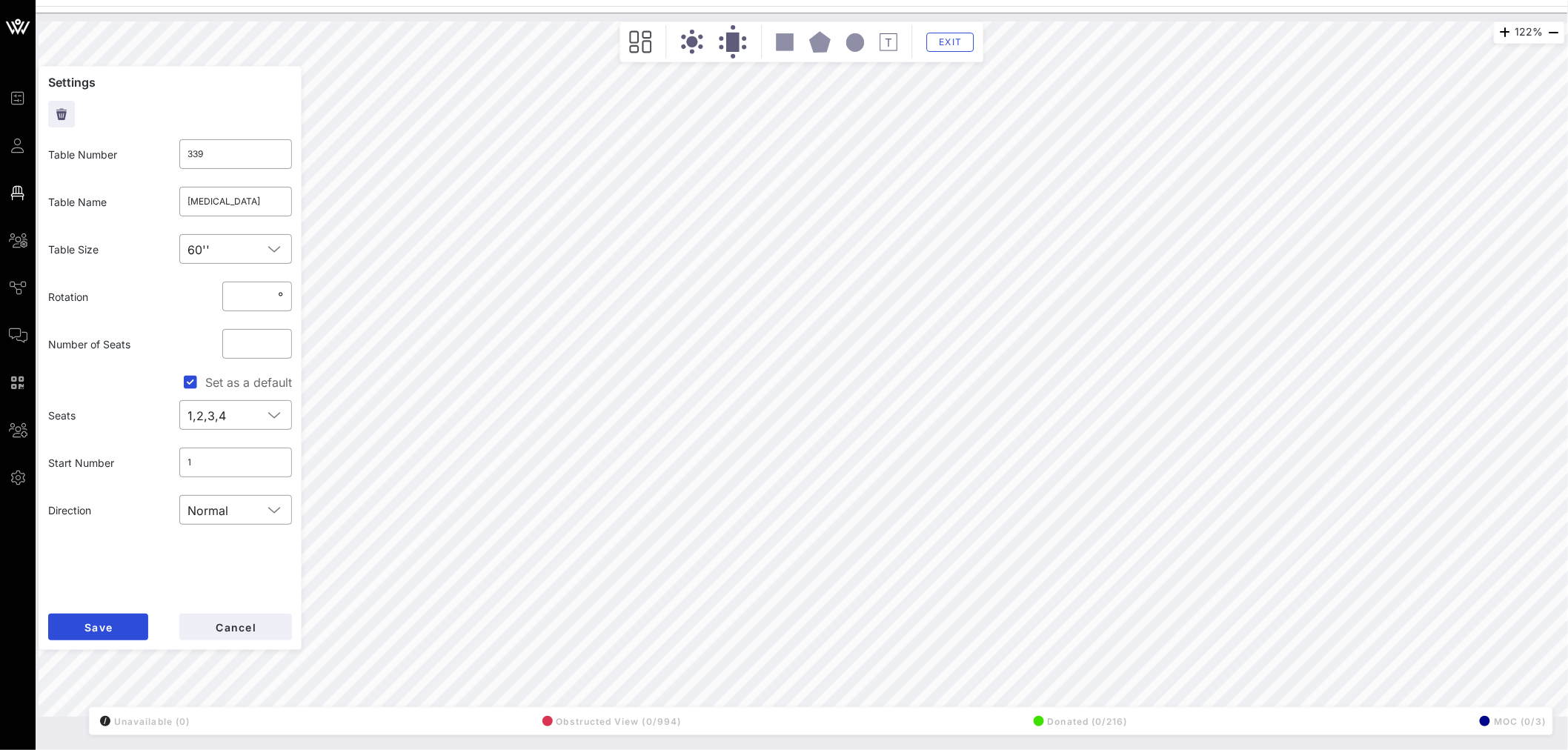
type input "303"
click at [255, 621] on span "Cancel" at bounding box center [235, 627] width 41 height 12
click at [202, 197] on input "text" at bounding box center [236, 201] width 95 height 24
type input "[DEMOGRAPHIC_DATA]"
click at [106, 628] on span "Save" at bounding box center [98, 627] width 29 height 12
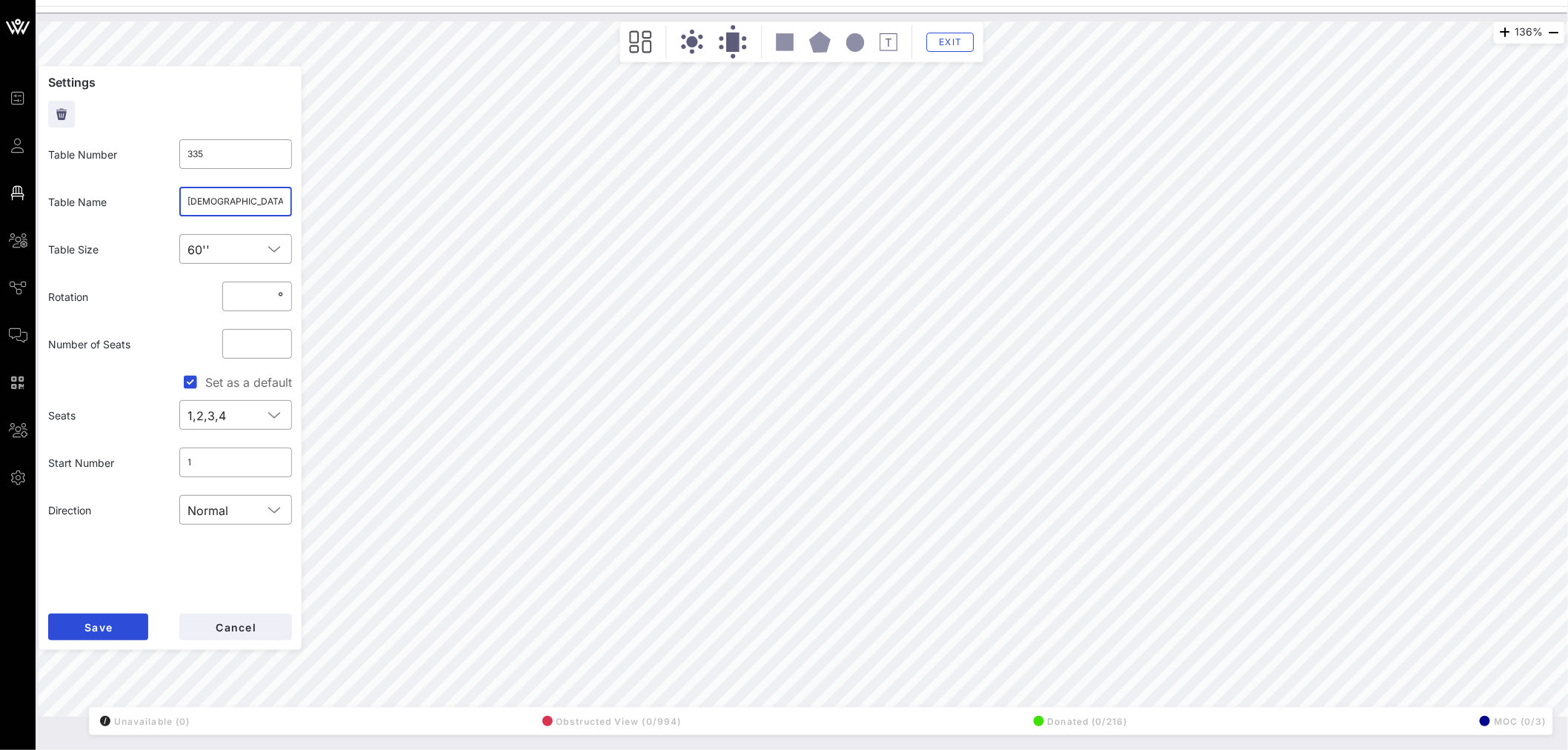
click at [204, 198] on input "[DEMOGRAPHIC_DATA]" at bounding box center [236, 201] width 95 height 24
click at [104, 632] on span "Save" at bounding box center [98, 627] width 29 height 12
click at [228, 205] on input "text" at bounding box center [236, 201] width 95 height 24
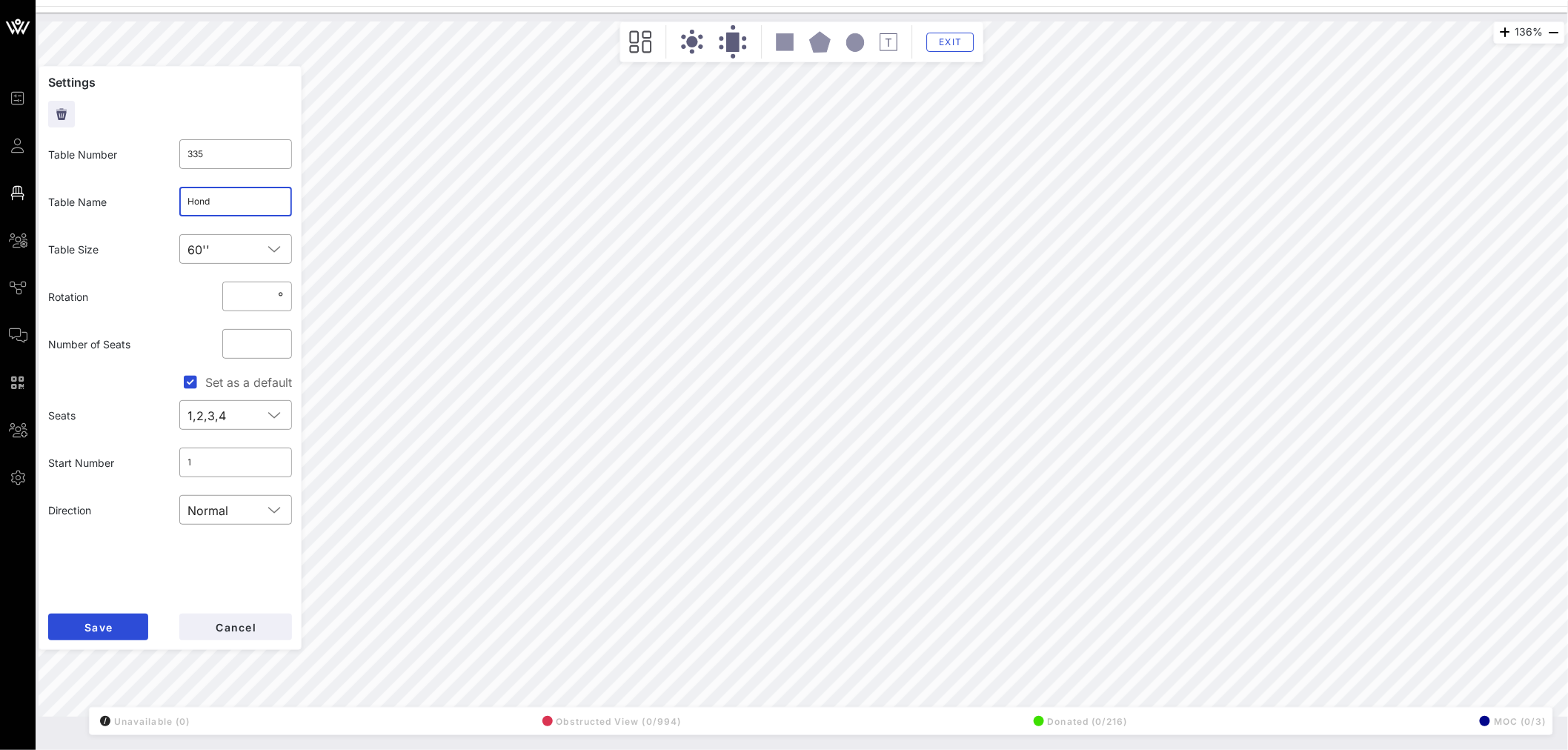
type input "Honda"
click at [116, 631] on button "Save" at bounding box center [99, 627] width 100 height 26
click at [247, 632] on span "Cancel" at bounding box center [235, 627] width 41 height 12
click at [235, 632] on button "Cancel" at bounding box center [235, 627] width 113 height 26
click at [239, 206] on input "text" at bounding box center [236, 201] width 95 height 24
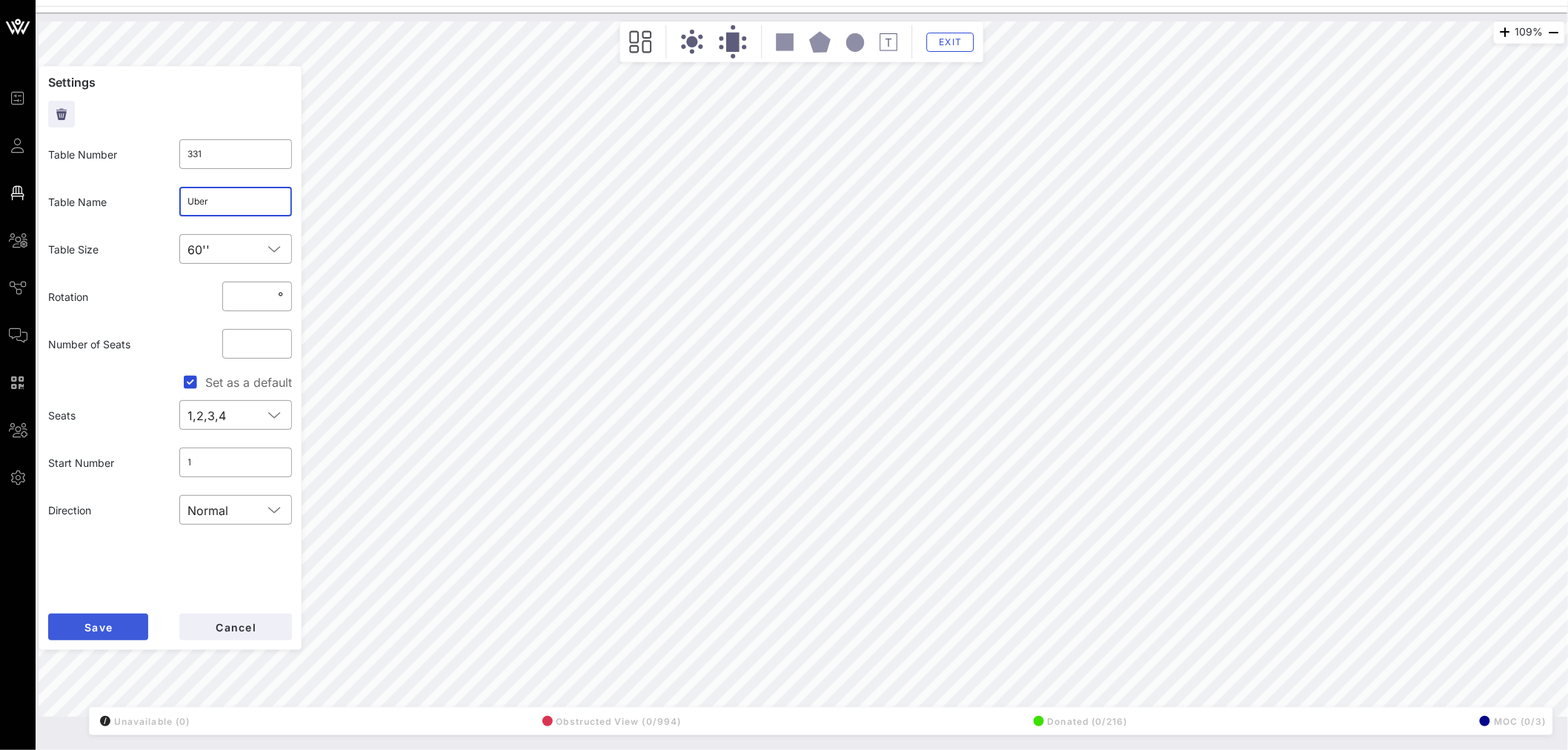
type input "Uber"
click at [79, 628] on button "Save" at bounding box center [99, 627] width 100 height 26
click at [205, 188] on div "Uber" at bounding box center [236, 201] width 95 height 30
click at [203, 202] on input "Uber" at bounding box center [236, 201] width 95 height 24
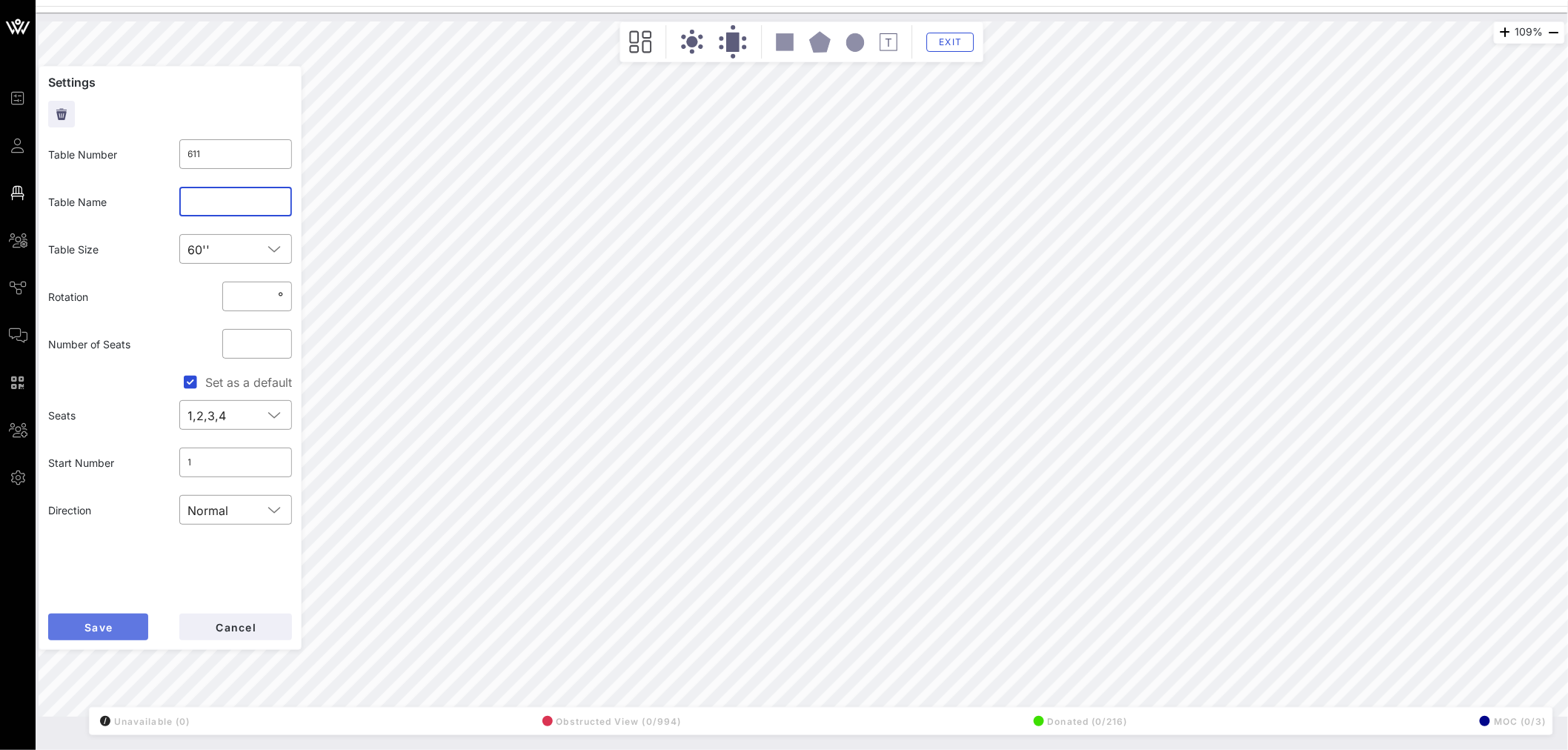
click at [114, 633] on button "Save" at bounding box center [99, 627] width 100 height 26
click at [252, 625] on span "Cancel" at bounding box center [235, 627] width 41 height 12
click at [219, 208] on input "text" at bounding box center [236, 201] width 95 height 24
type input "TikTok"
click at [113, 627] on span "Save" at bounding box center [98, 627] width 29 height 12
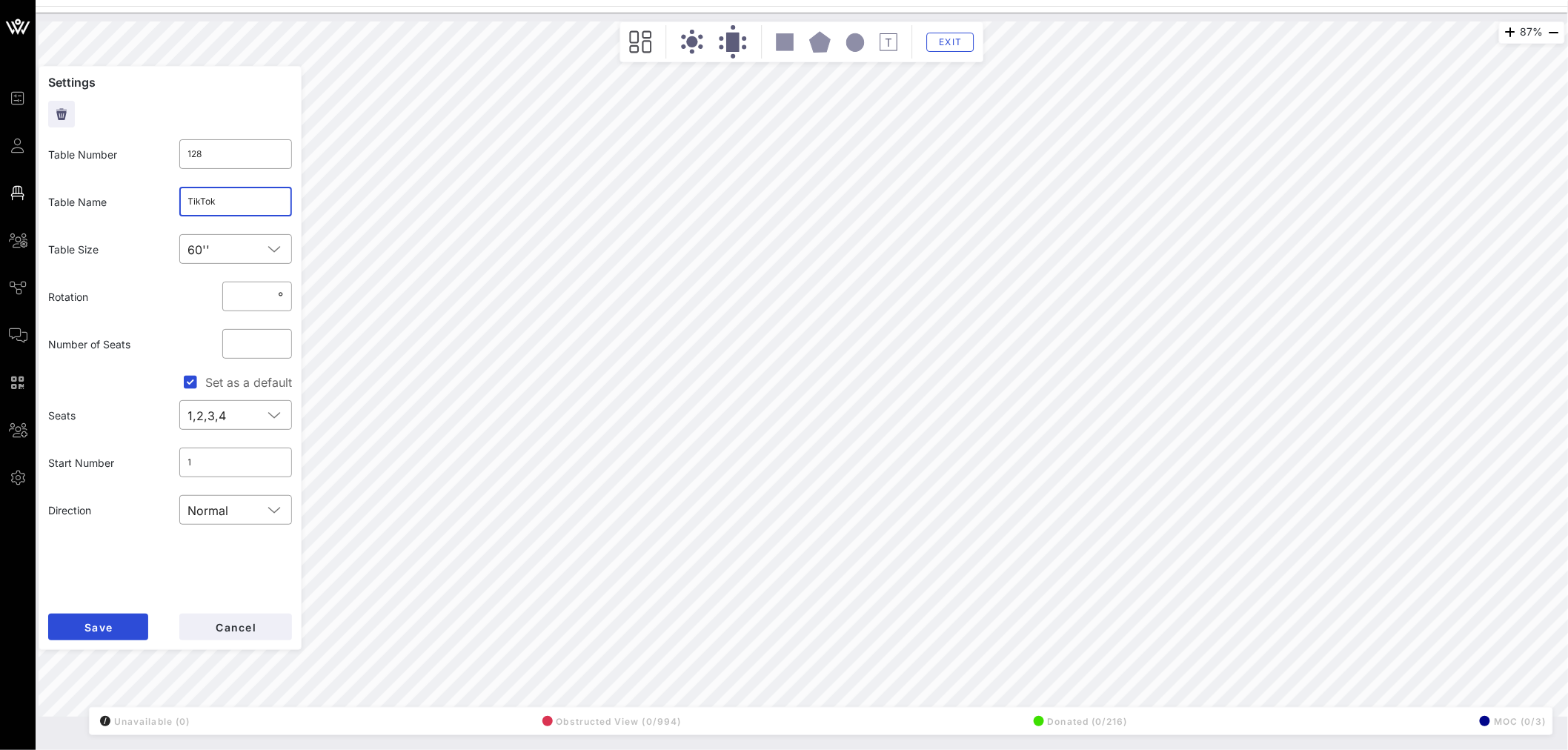
click at [208, 204] on input "TikTok" at bounding box center [236, 201] width 95 height 24
click at [208, 203] on input "TikTok" at bounding box center [236, 201] width 95 height 24
click at [114, 621] on button "Save" at bounding box center [99, 627] width 100 height 26
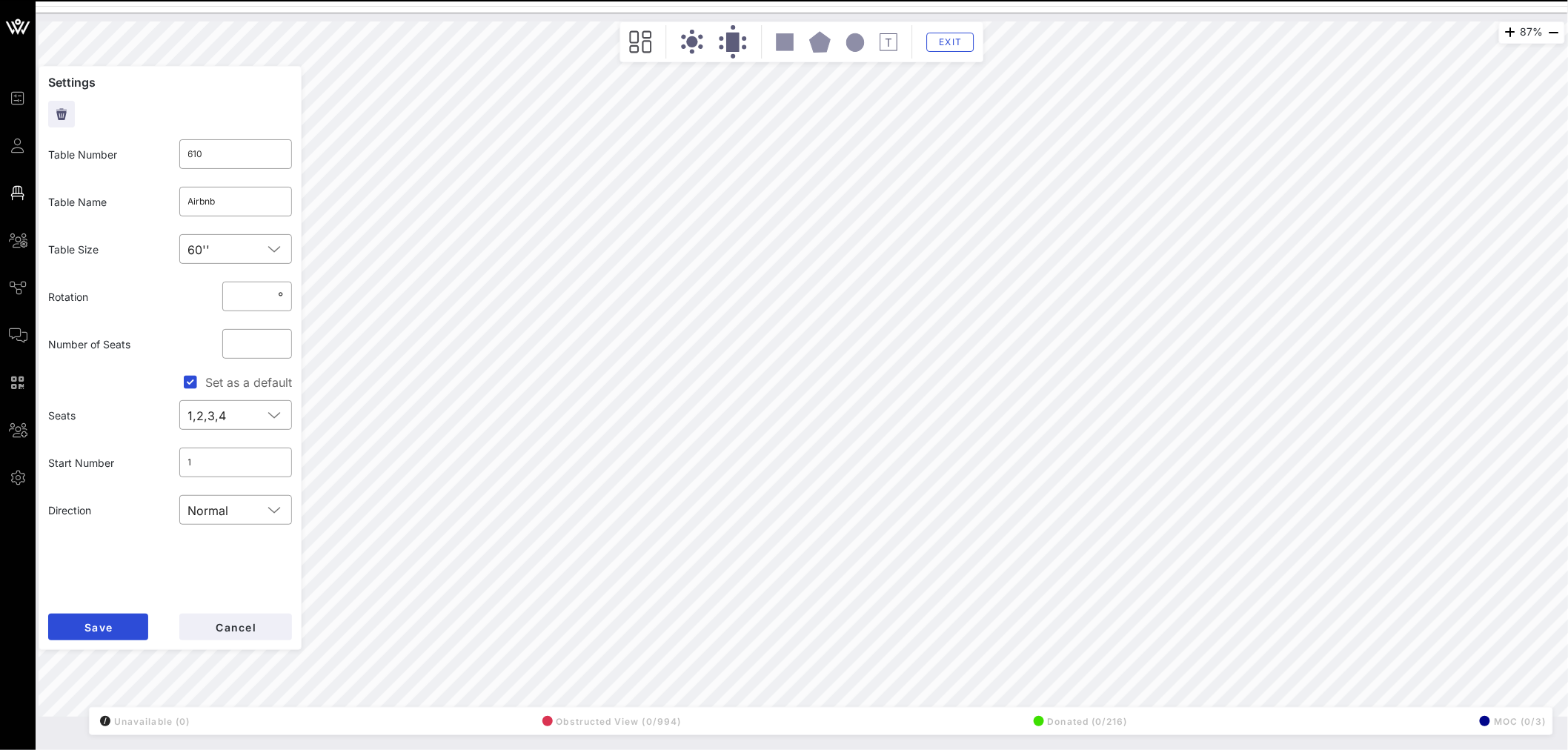
type input "611"
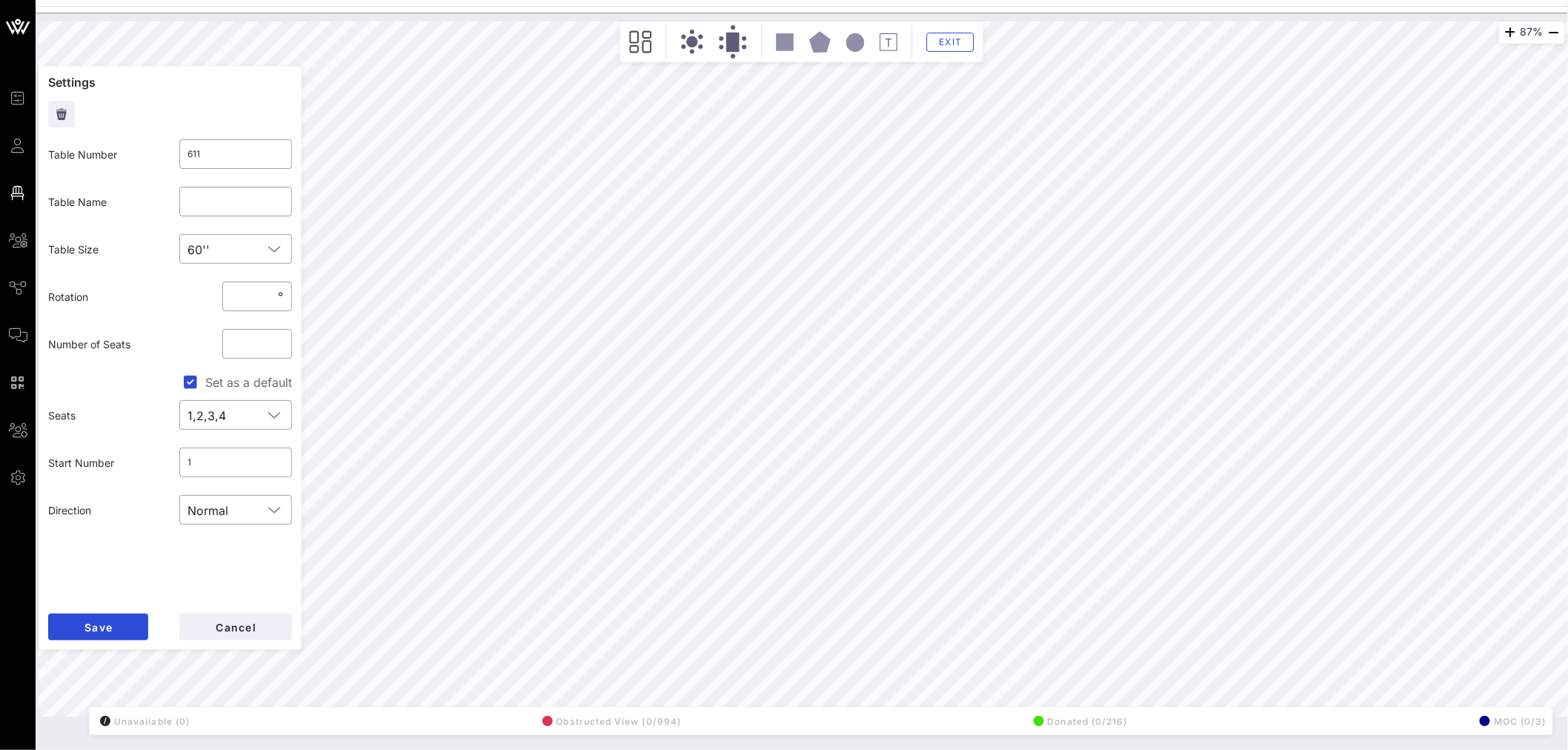
type input "610"
type input "Airbnb"
type input "611"
click at [222, 202] on input "text" at bounding box center [236, 201] width 95 height 24
type input "Airbnb"
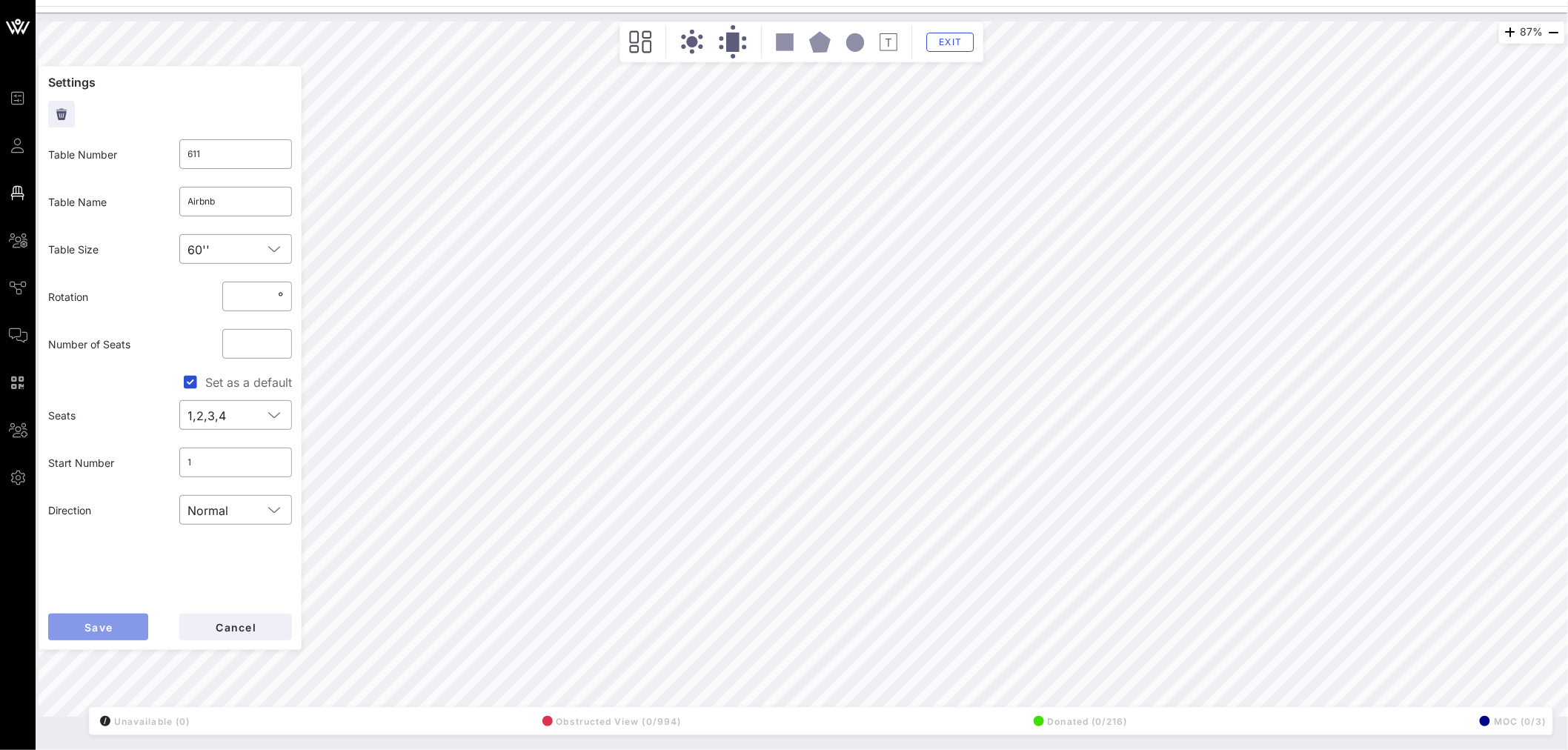
click at [112, 623] on span "Save" at bounding box center [98, 627] width 29 height 12
click at [234, 198] on input "Airbnb" at bounding box center [236, 201] width 95 height 24
click at [128, 627] on button "Save" at bounding box center [99, 627] width 100 height 26
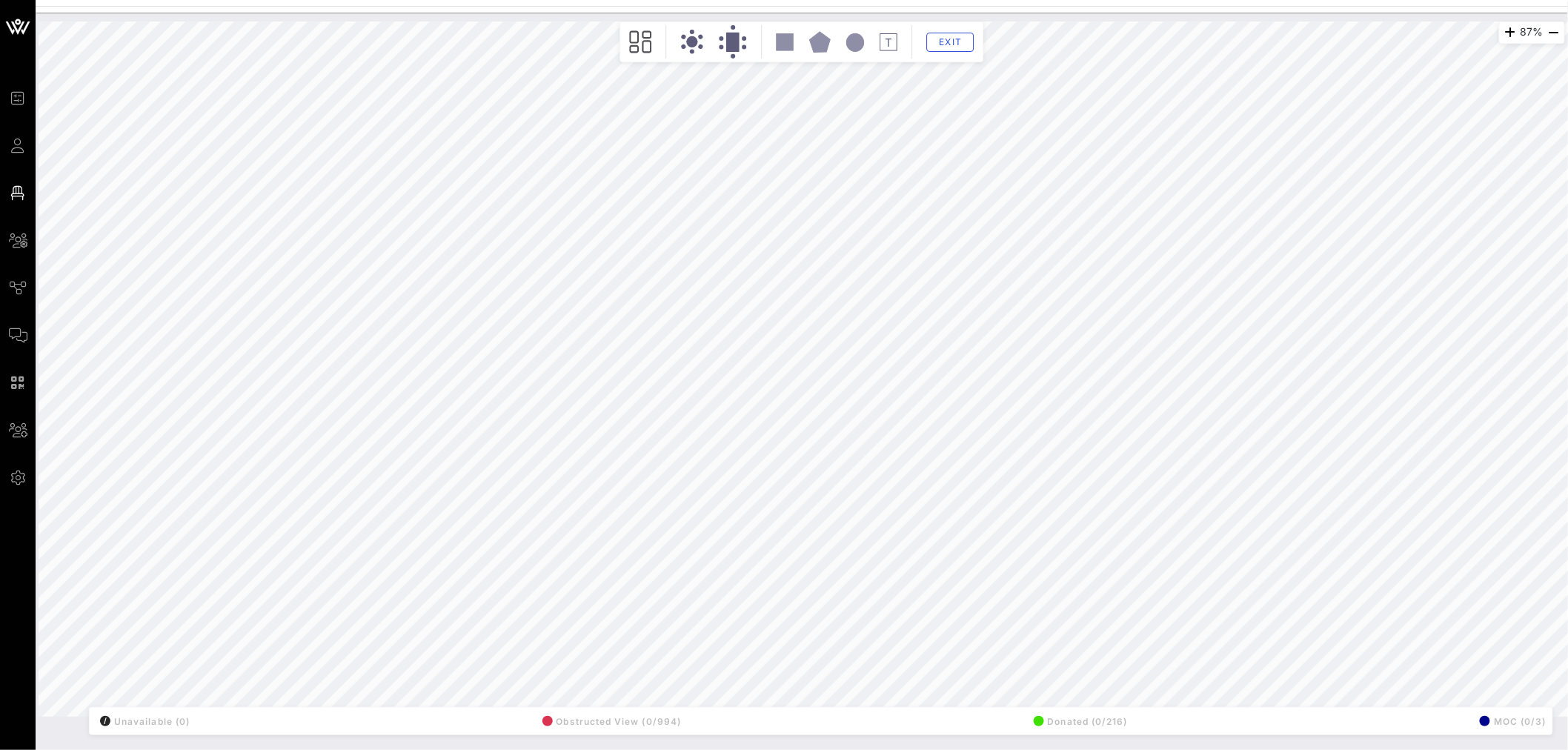
click at [1227, 741] on div "87% Floorplan Builder Seat Legend Assign Seats Groups Exit All Reserved Shared …" at bounding box center [801, 381] width 1533 height 737
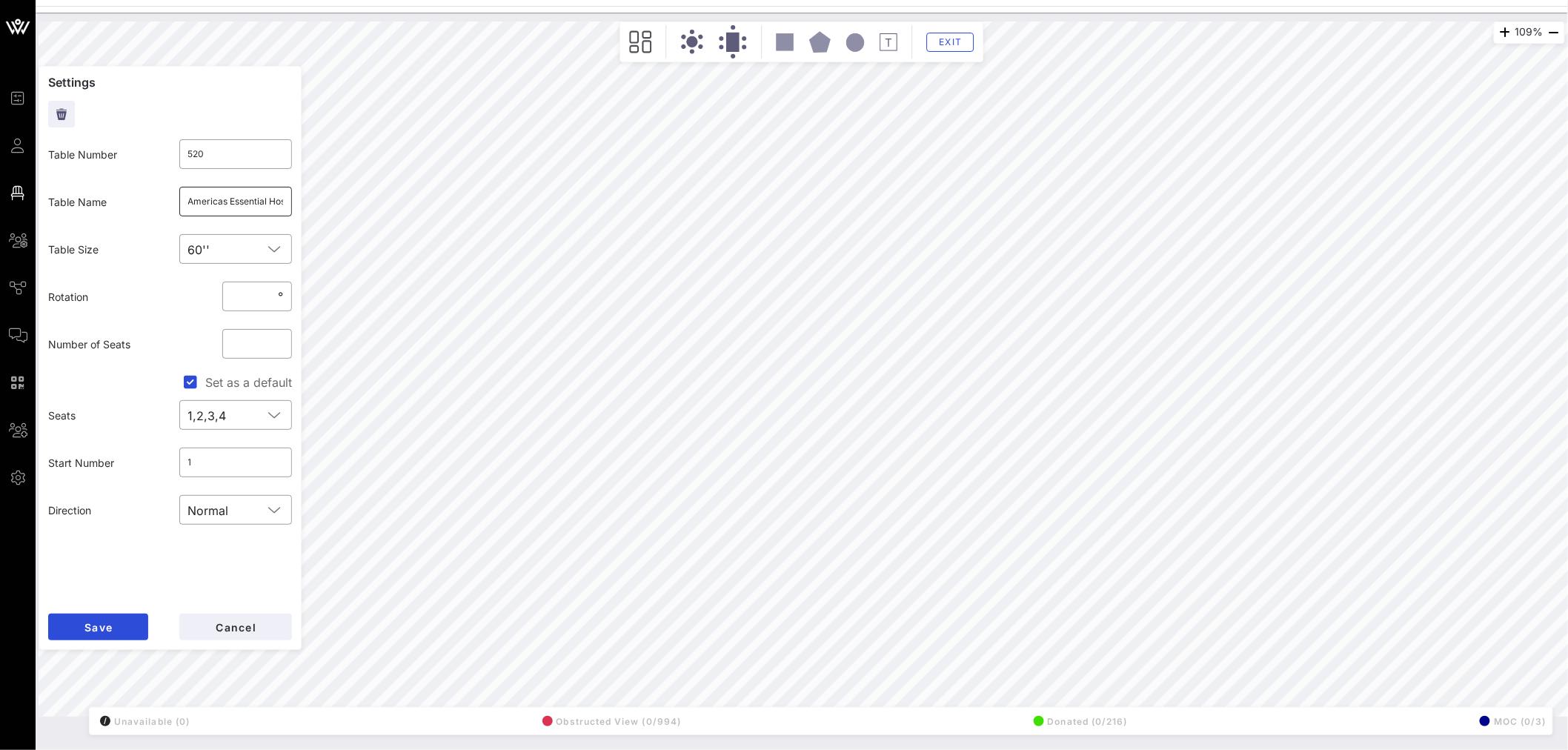
click at [253, 193] on input "Americas Essential Hospitals (5) / Ford Motor Company (5)" at bounding box center [236, 201] width 95 height 24
click at [219, 624] on span "Cancel" at bounding box center [235, 627] width 41 height 12
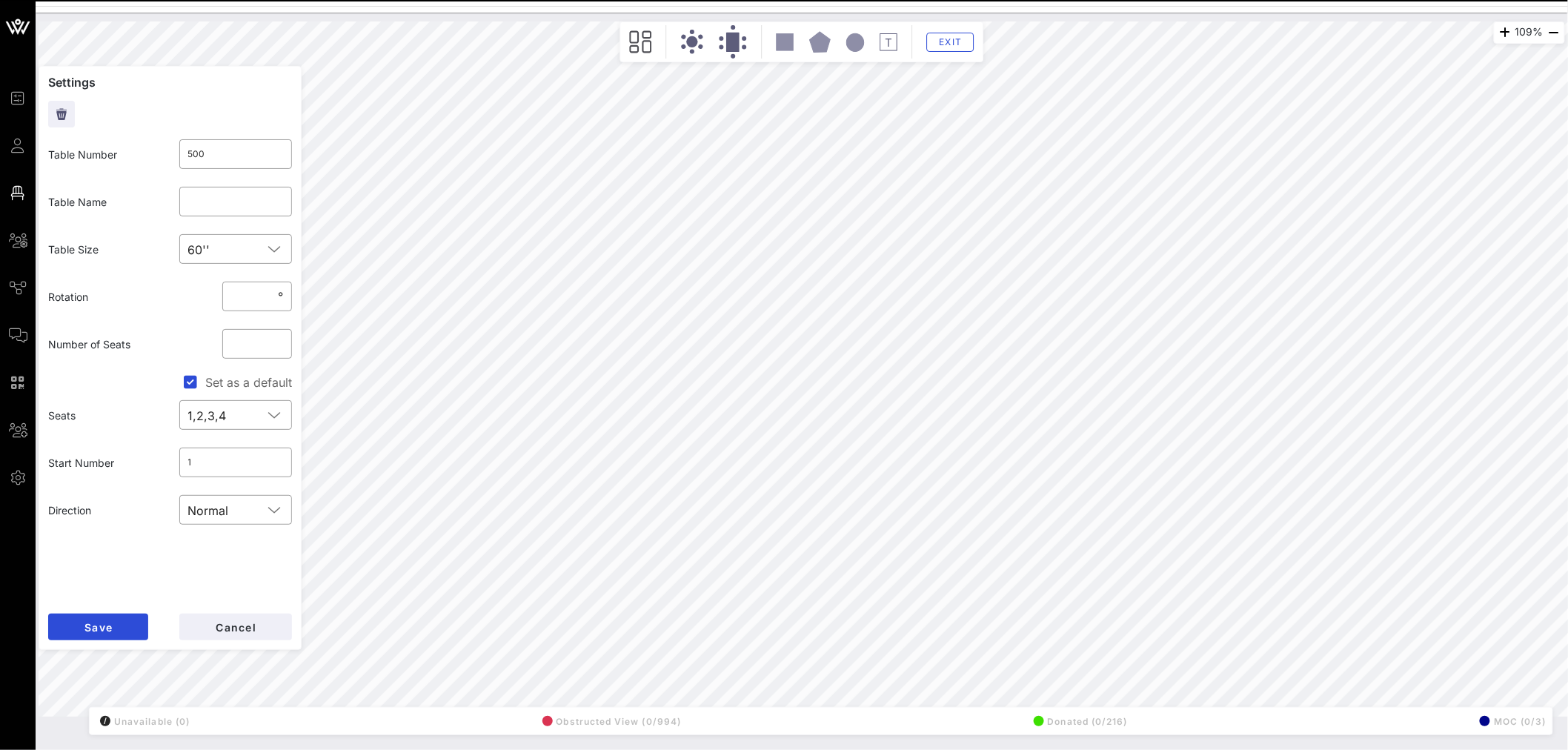
type input "509"
type input "VISA"
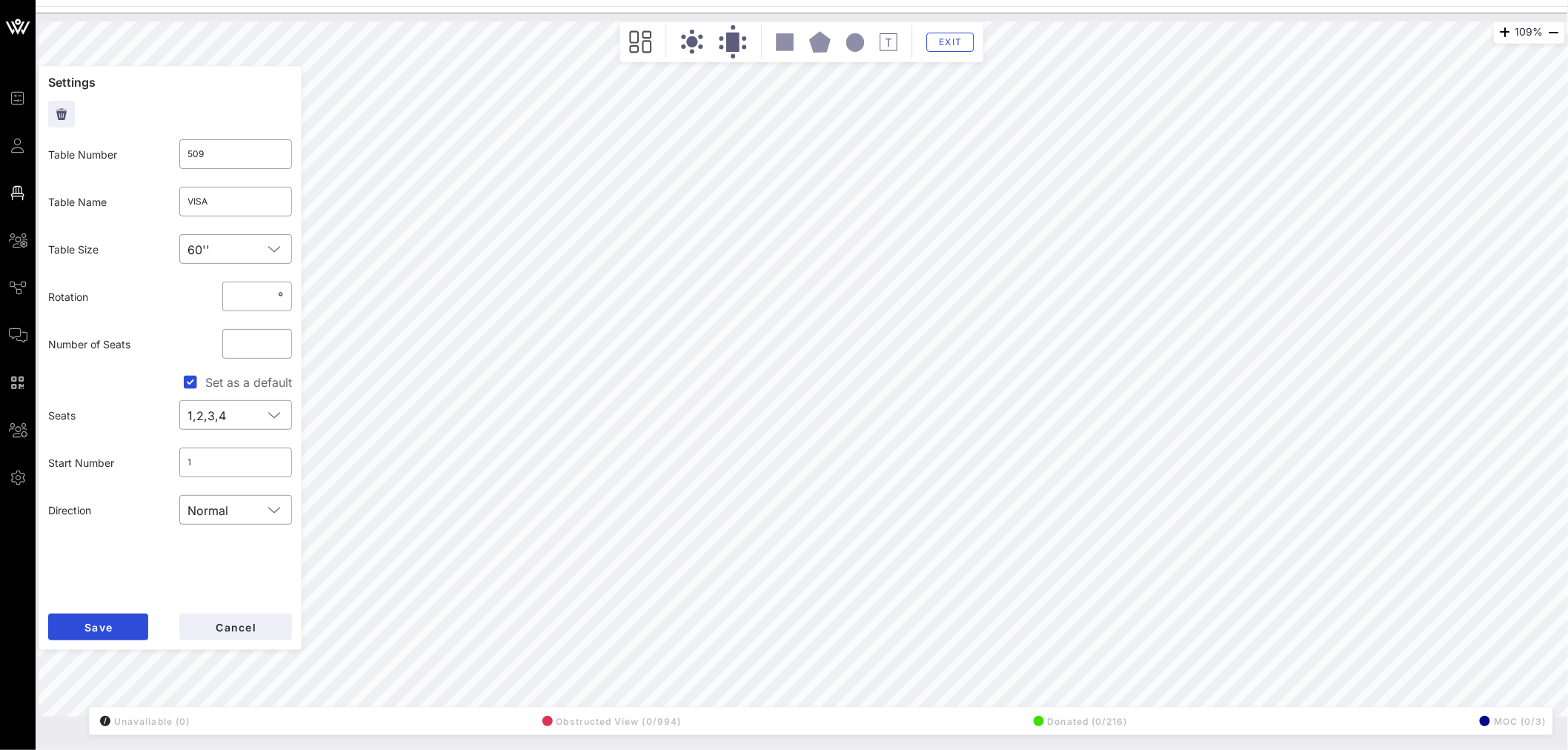
type input "500"
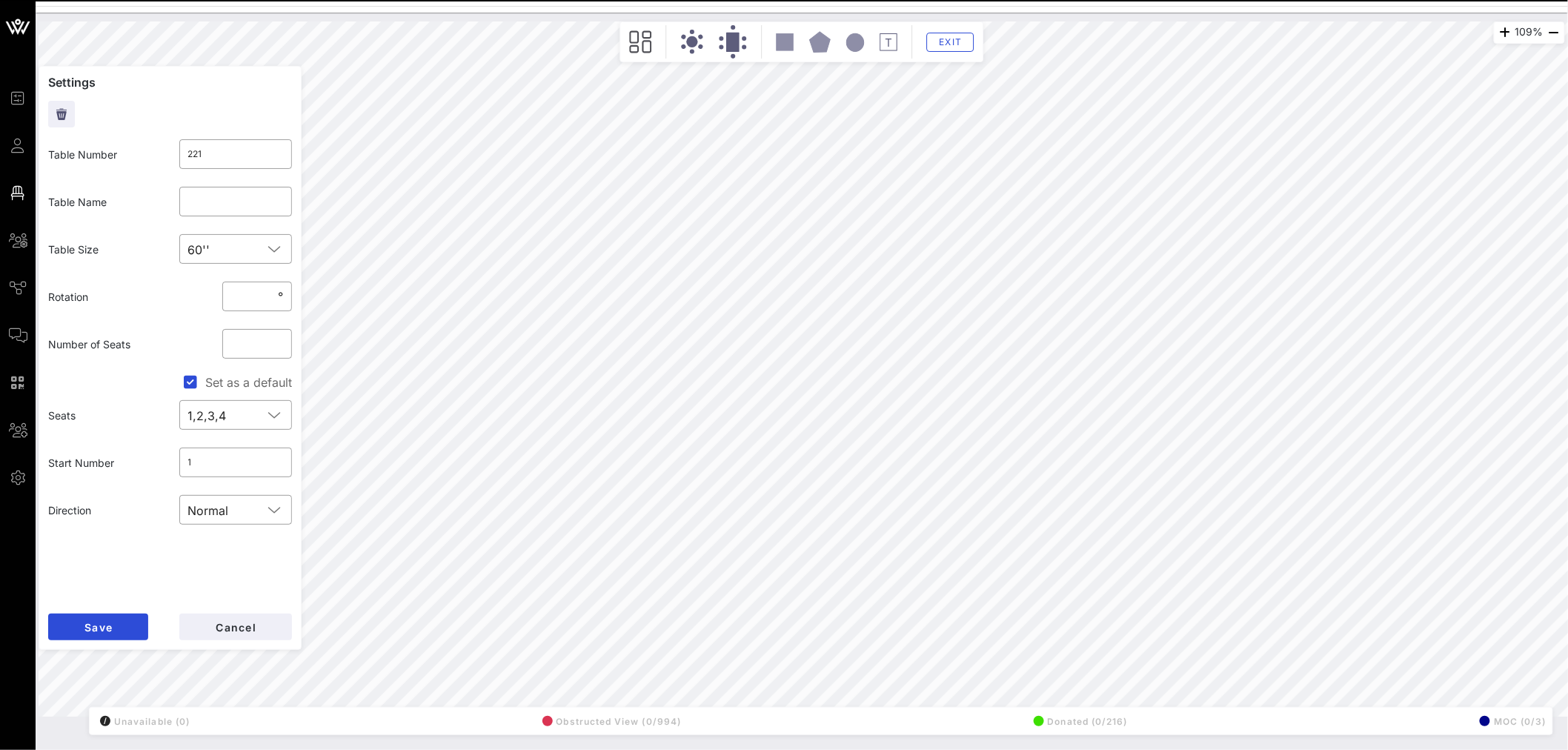
type input "506"
type input "Mastercard"
type input "221"
type input "507"
type input "Microsoft"
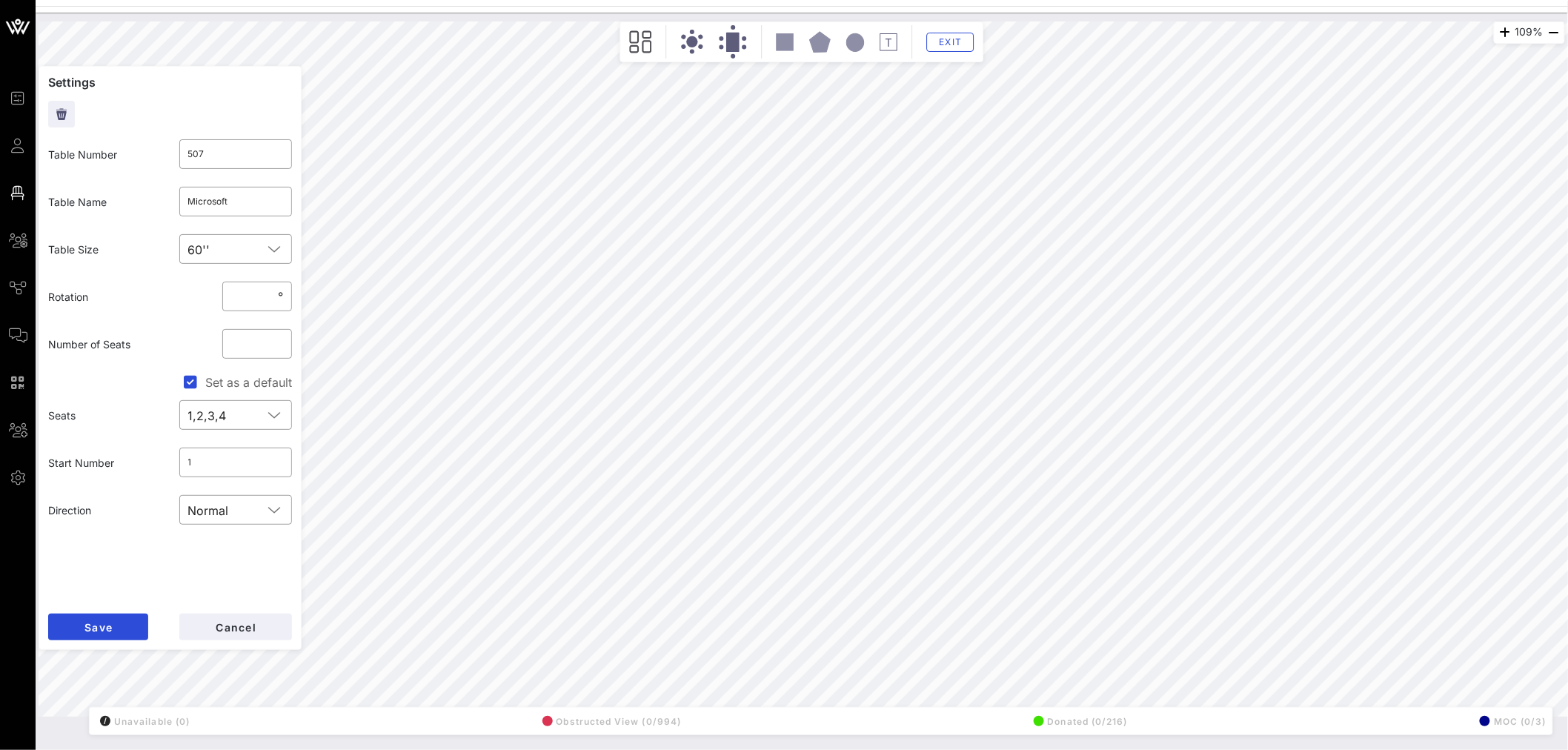
type input "510"
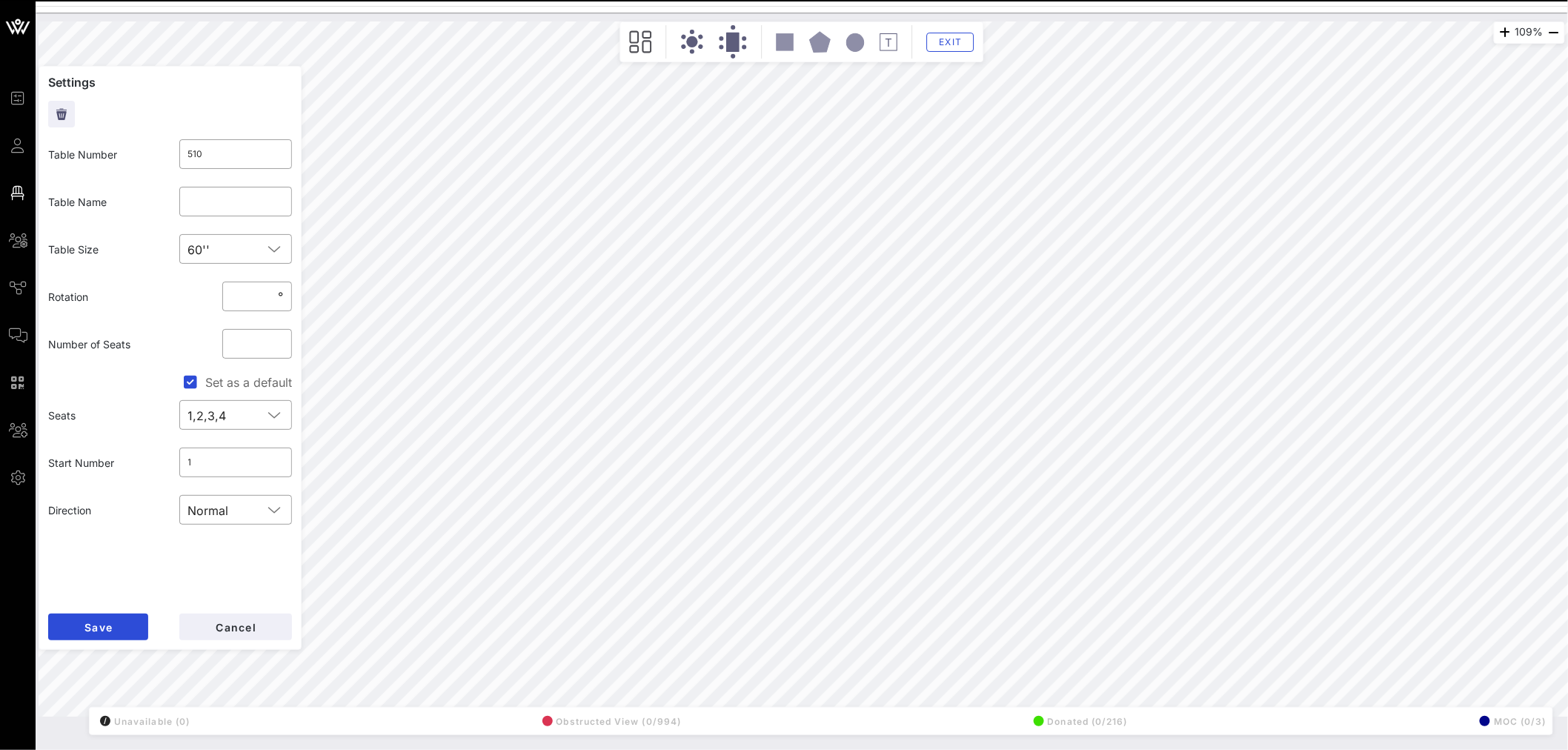
type input "515"
type input "PG&E 2"
type input "507"
type input "Microsoft"
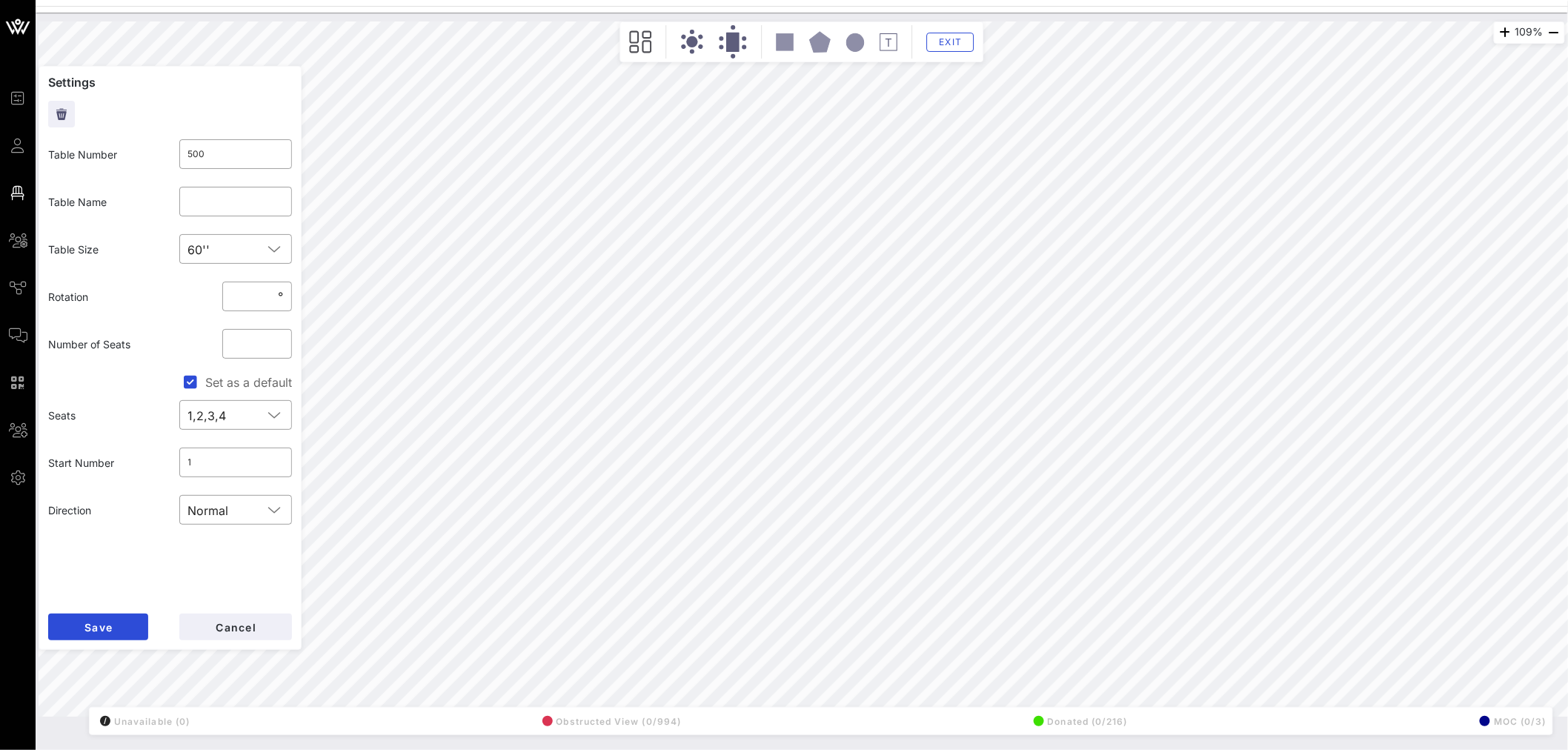
type input "513"
type input "Gilead Sciences"
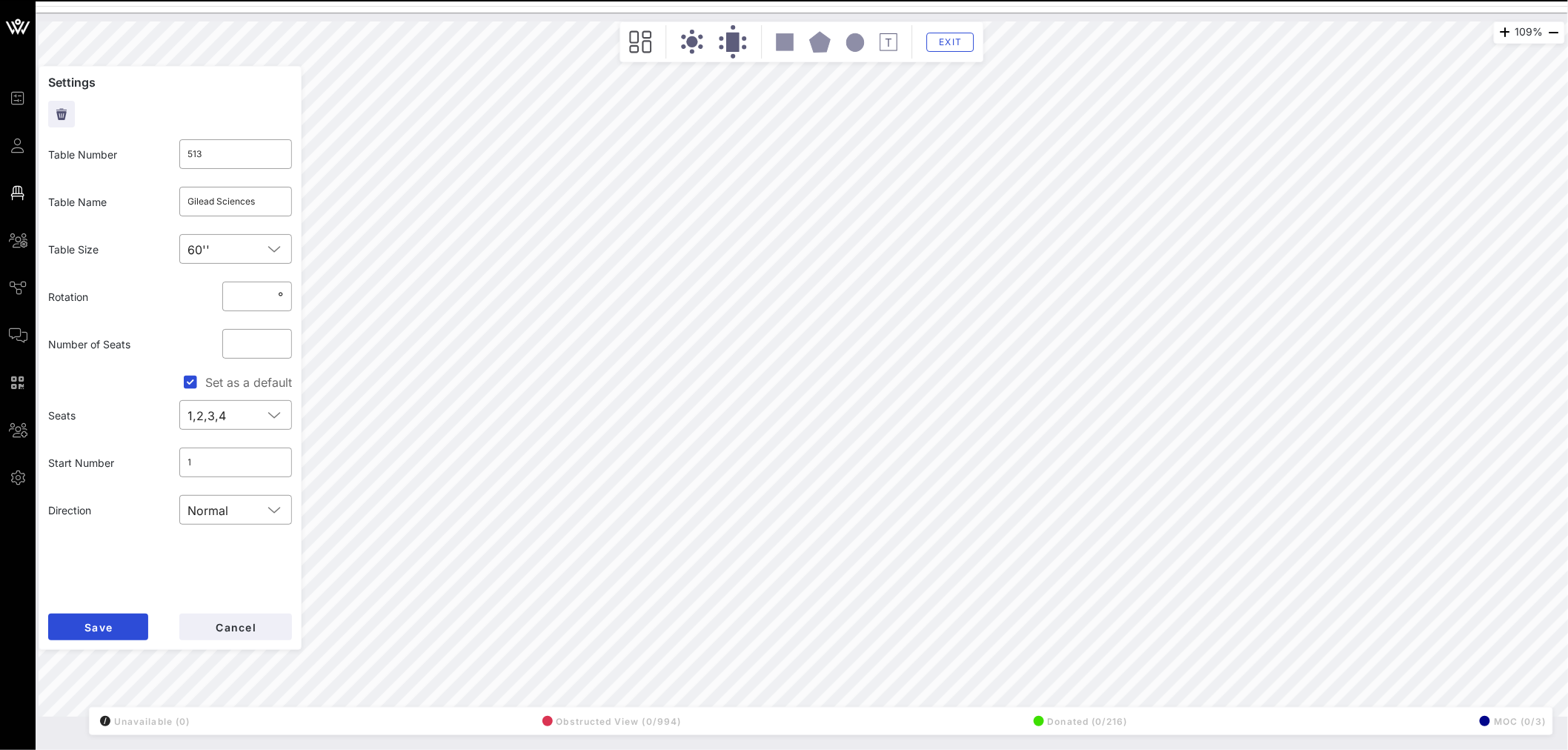
type input "500"
type input "221"
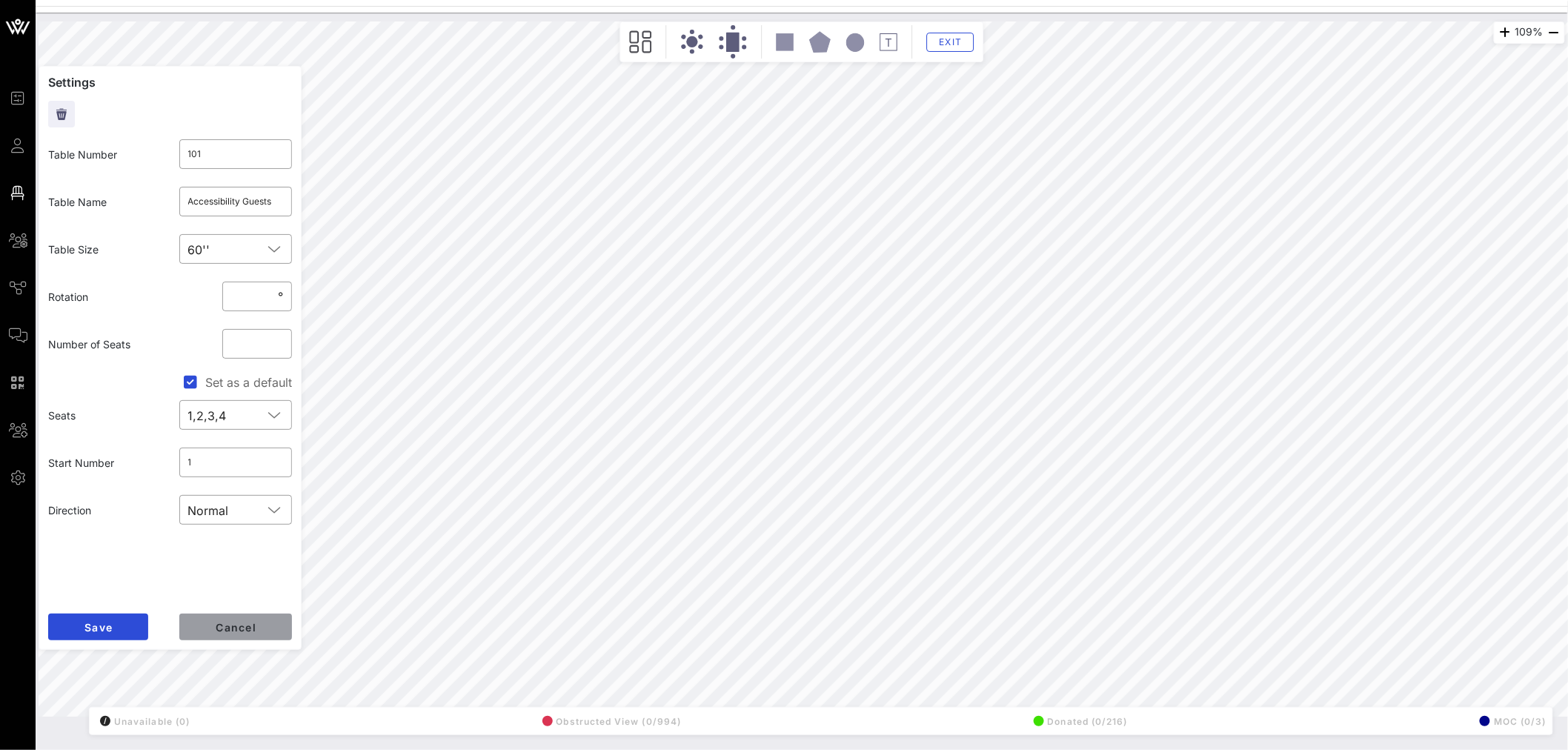
click at [233, 630] on span "Cancel" at bounding box center [235, 627] width 41 height 12
click at [243, 632] on span "Cancel" at bounding box center [235, 627] width 41 height 12
type input "115"
type input "Act Blue 1"
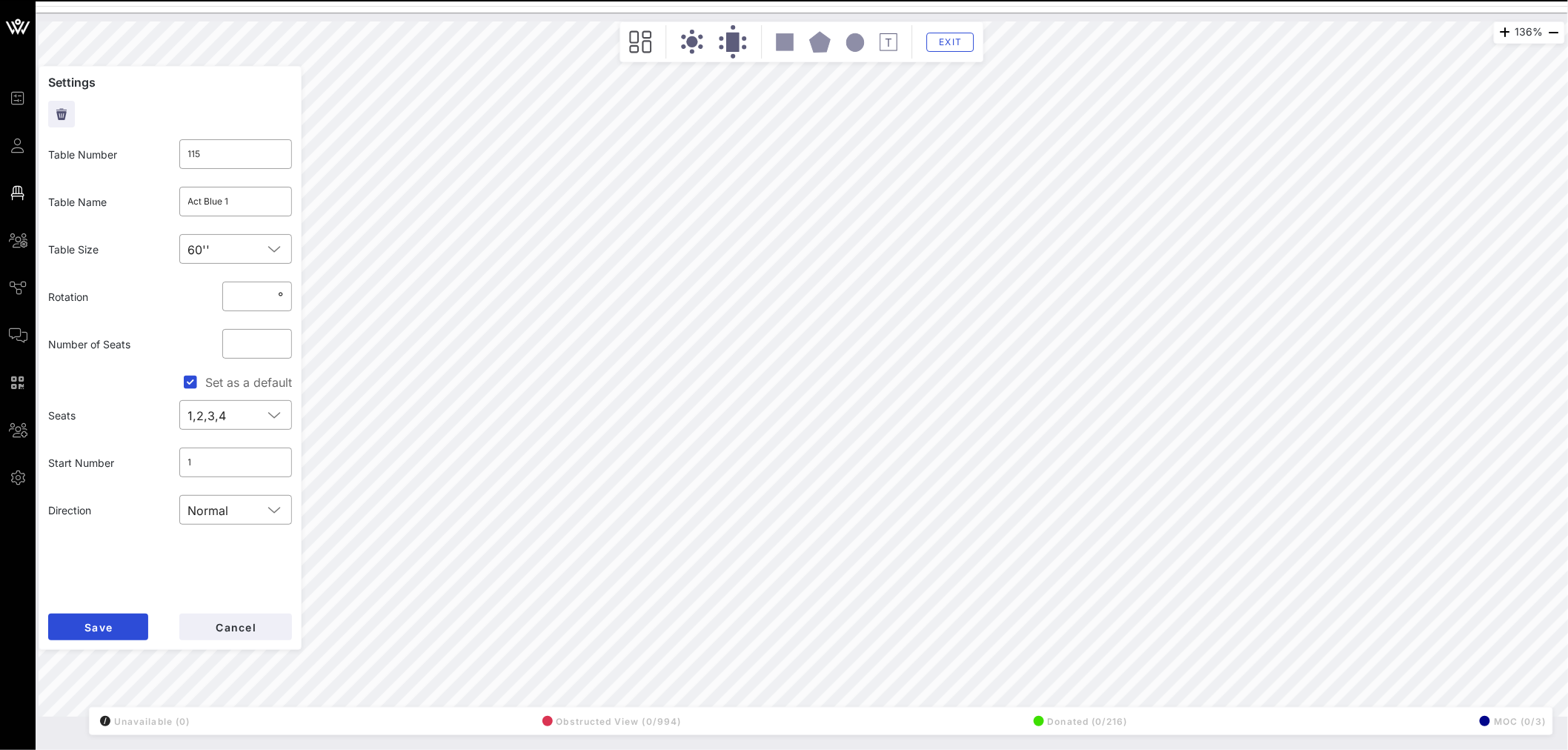
type input "105"
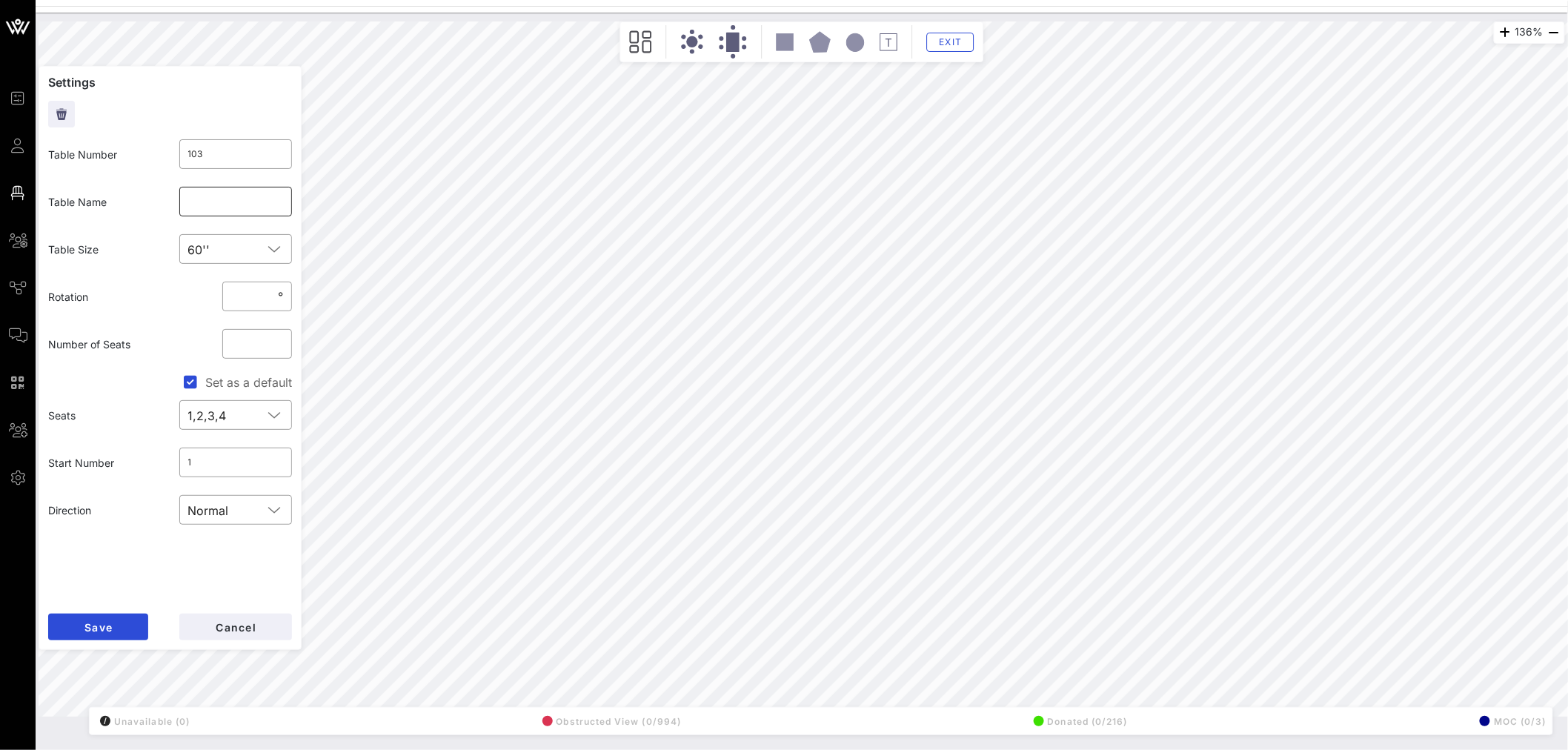
click at [225, 203] on input "text" at bounding box center [236, 201] width 95 height 24
type input "UFCW"
click at [123, 619] on button "Save" at bounding box center [99, 627] width 100 height 26
click at [211, 190] on input "UFCW" at bounding box center [236, 201] width 95 height 24
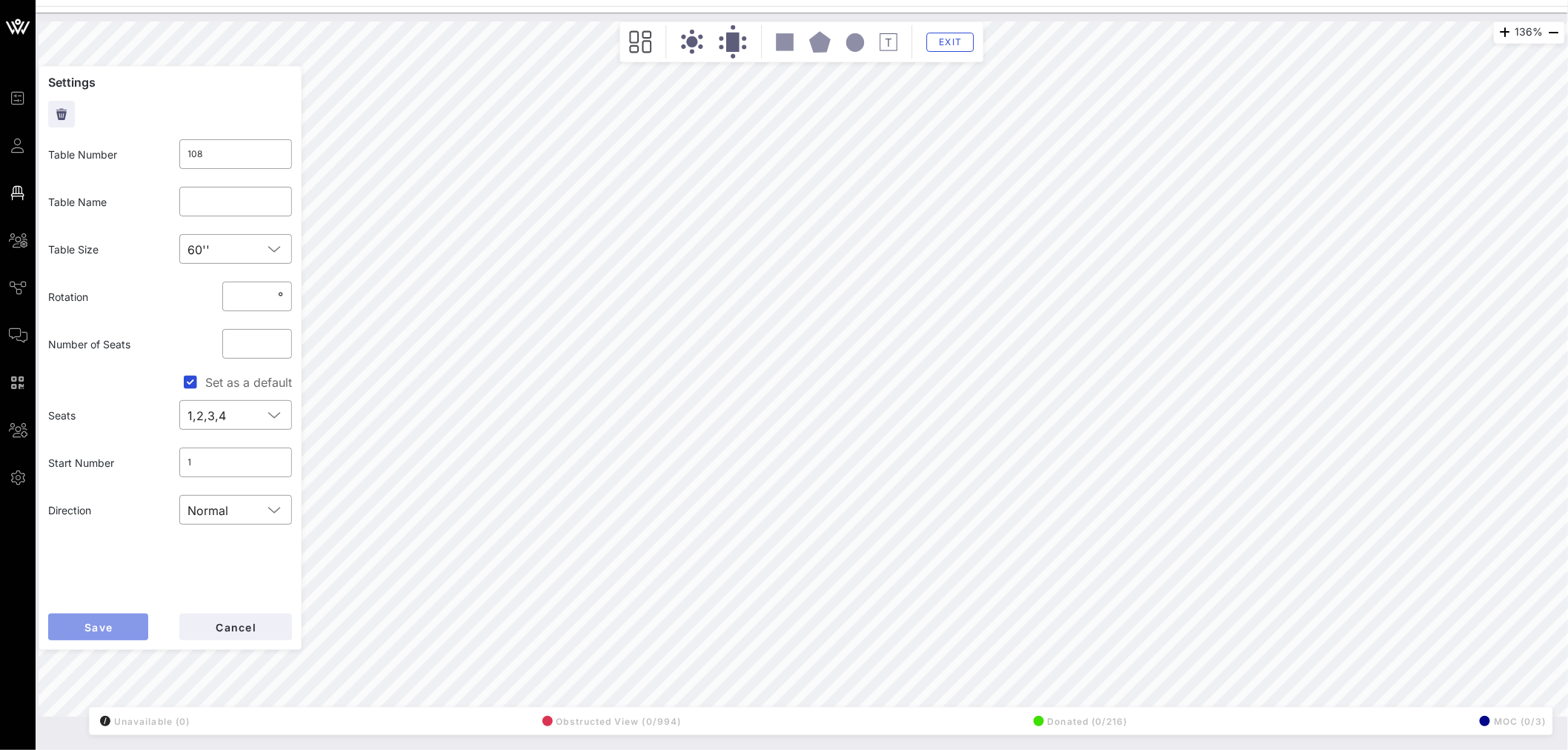
click at [109, 636] on button "Save" at bounding box center [99, 627] width 100 height 26
type input "114"
type input "JPMorgan Chase"
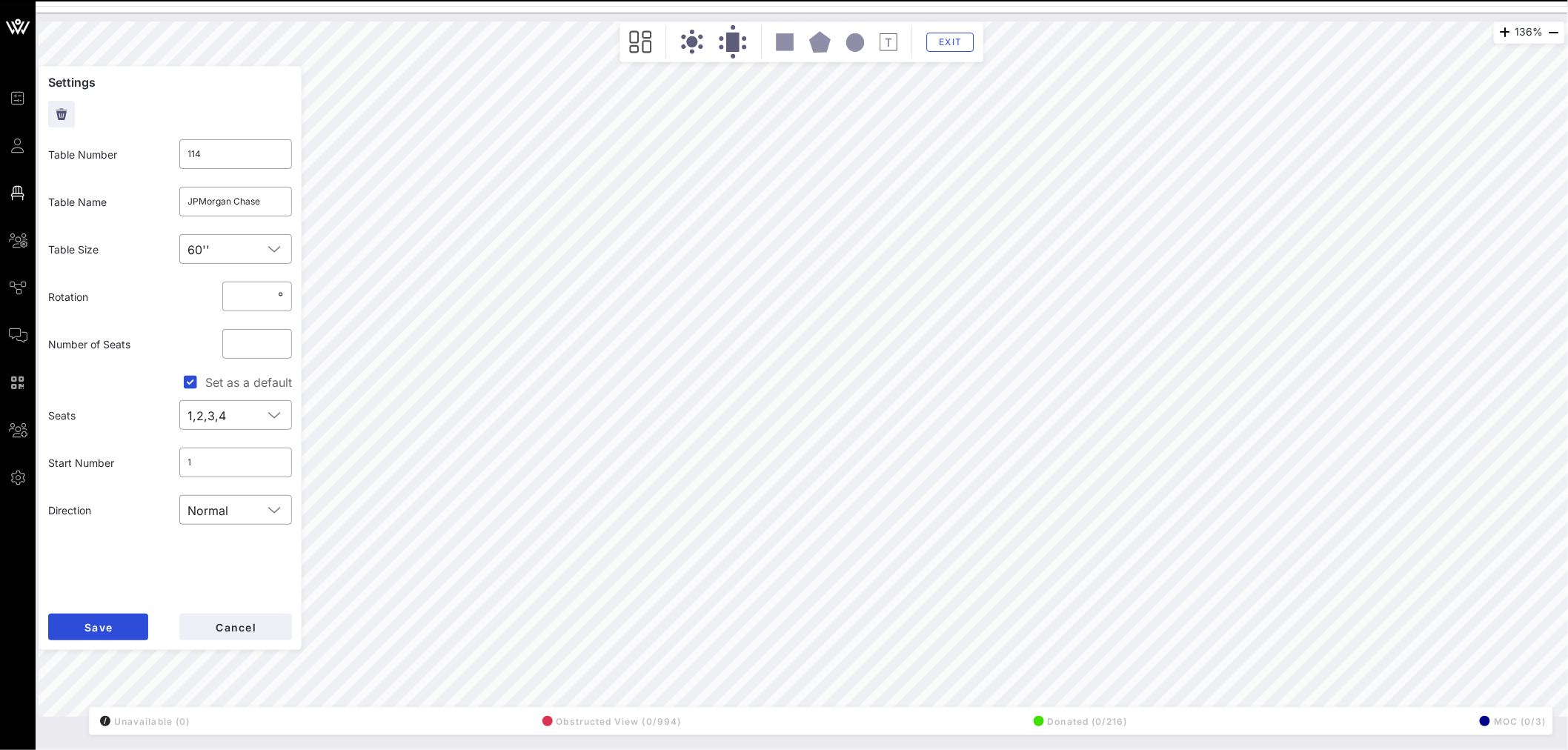
type input "105"
type input "113"
type input "PPFA"
type input "105"
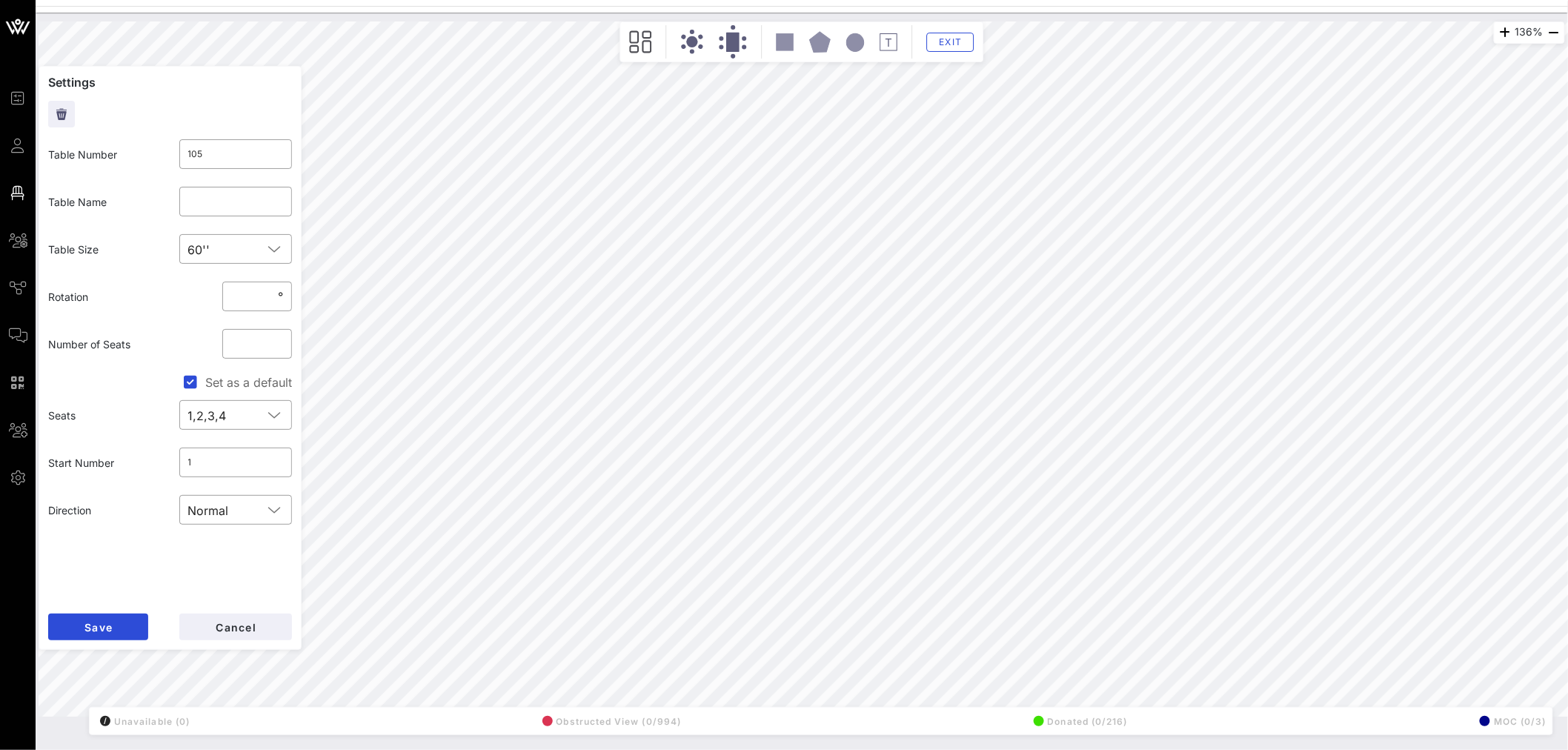
click at [243, 389] on div "136% Floorplan Builder Seat Legend Assign Seats Groups Exit Settings Table Numb…" at bounding box center [802, 368] width 1527 height 695
type input "121"
type input "BCBSA"
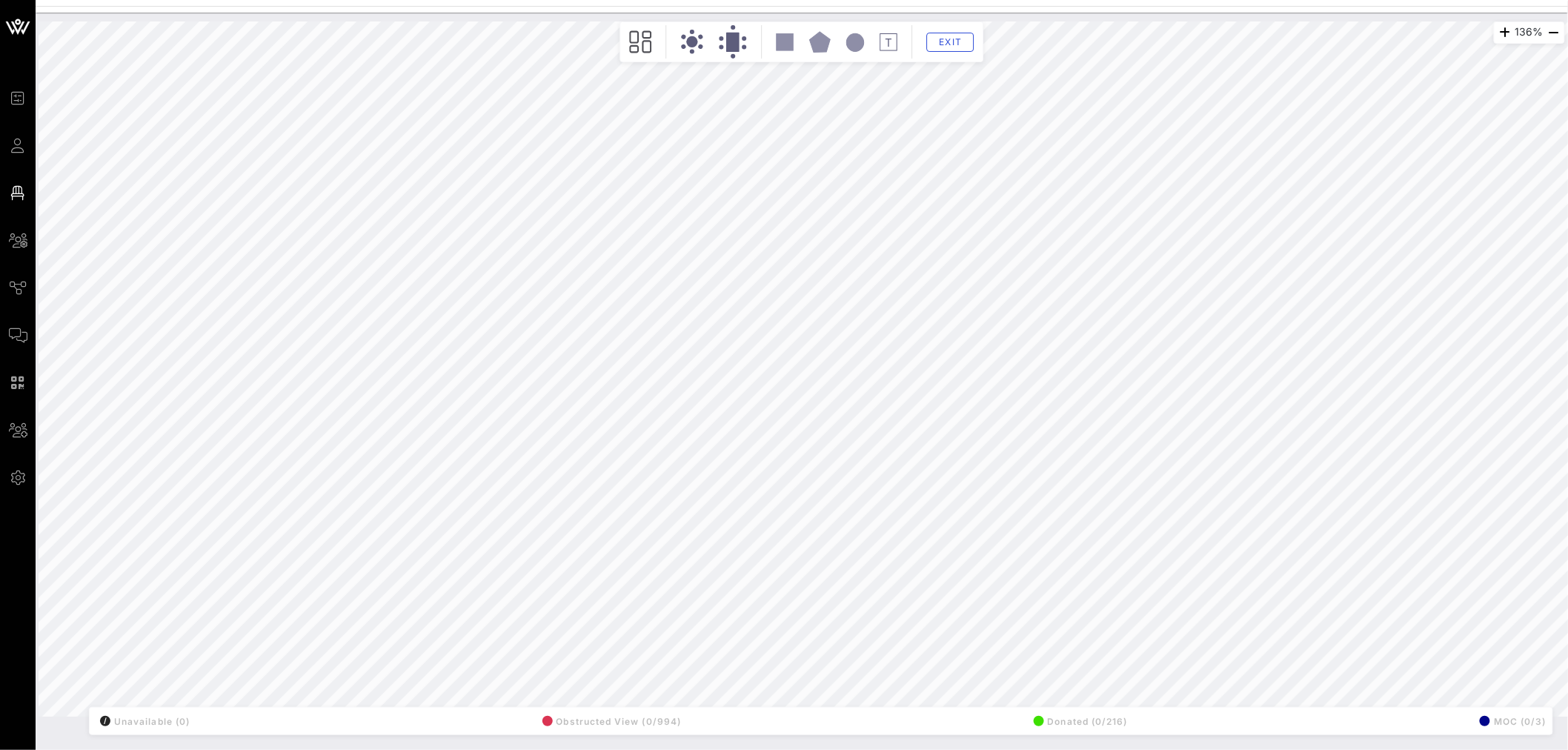
click at [271, 205] on div "136% Floorplan Builder Seat Legend Assign Seats Groups Exit All Reserved Shared…" at bounding box center [802, 368] width 1527 height 695
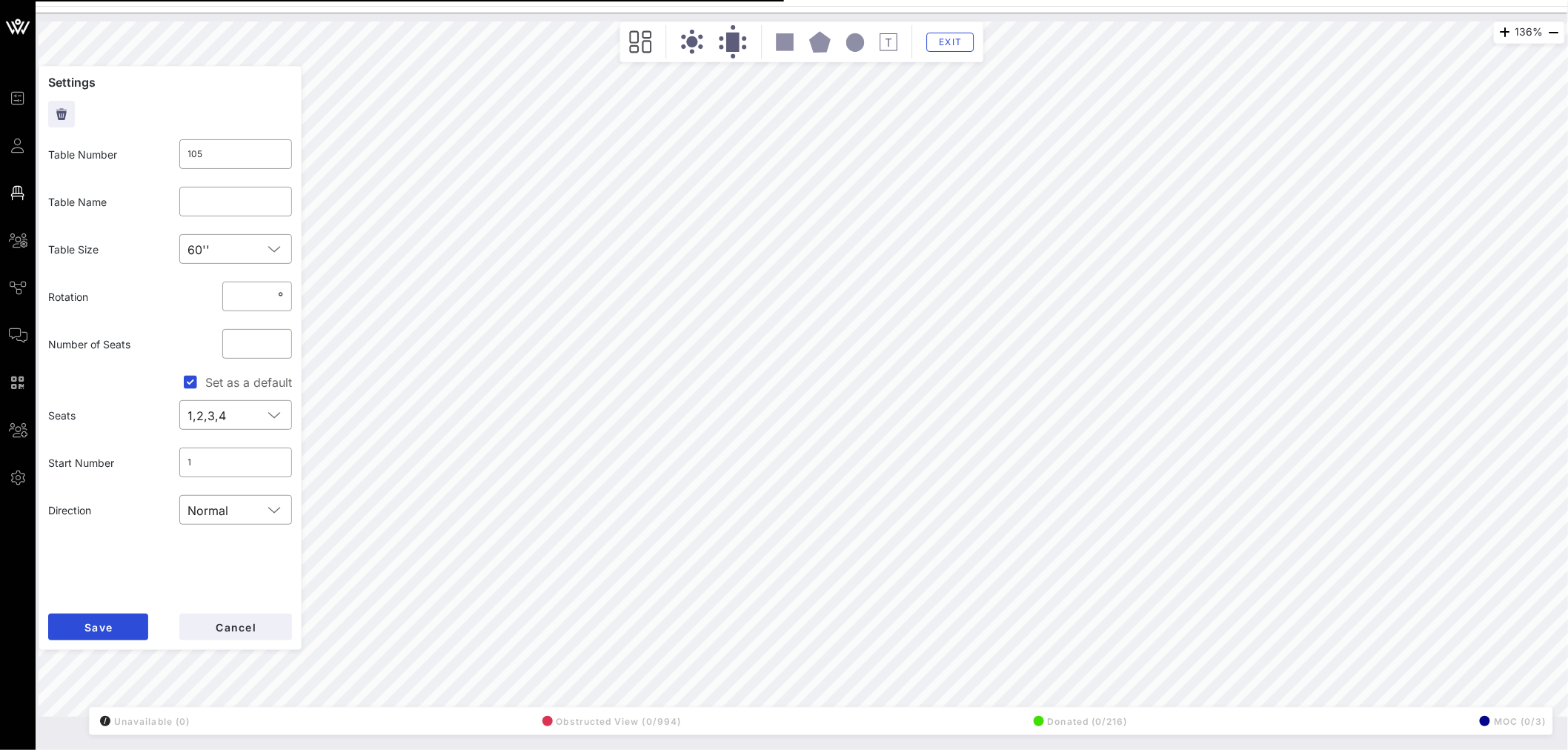
type input "122"
type input "AFL-CIO (5)/League of Women Voters (5)"
click at [266, 204] on input "AFL-CIO (5)/League of Women Voters (5)" at bounding box center [236, 201] width 95 height 24
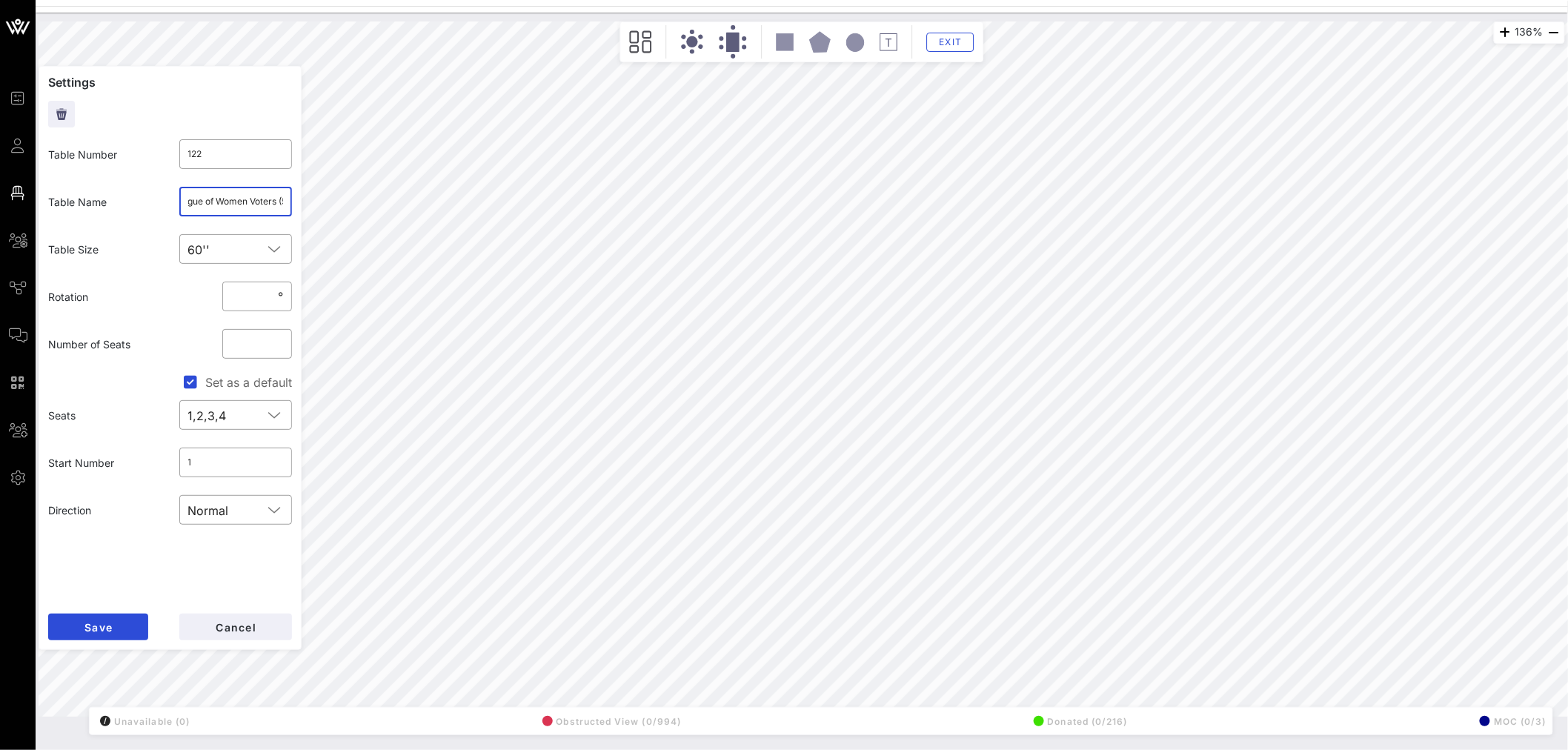
scroll to position [0, 77]
type input "105"
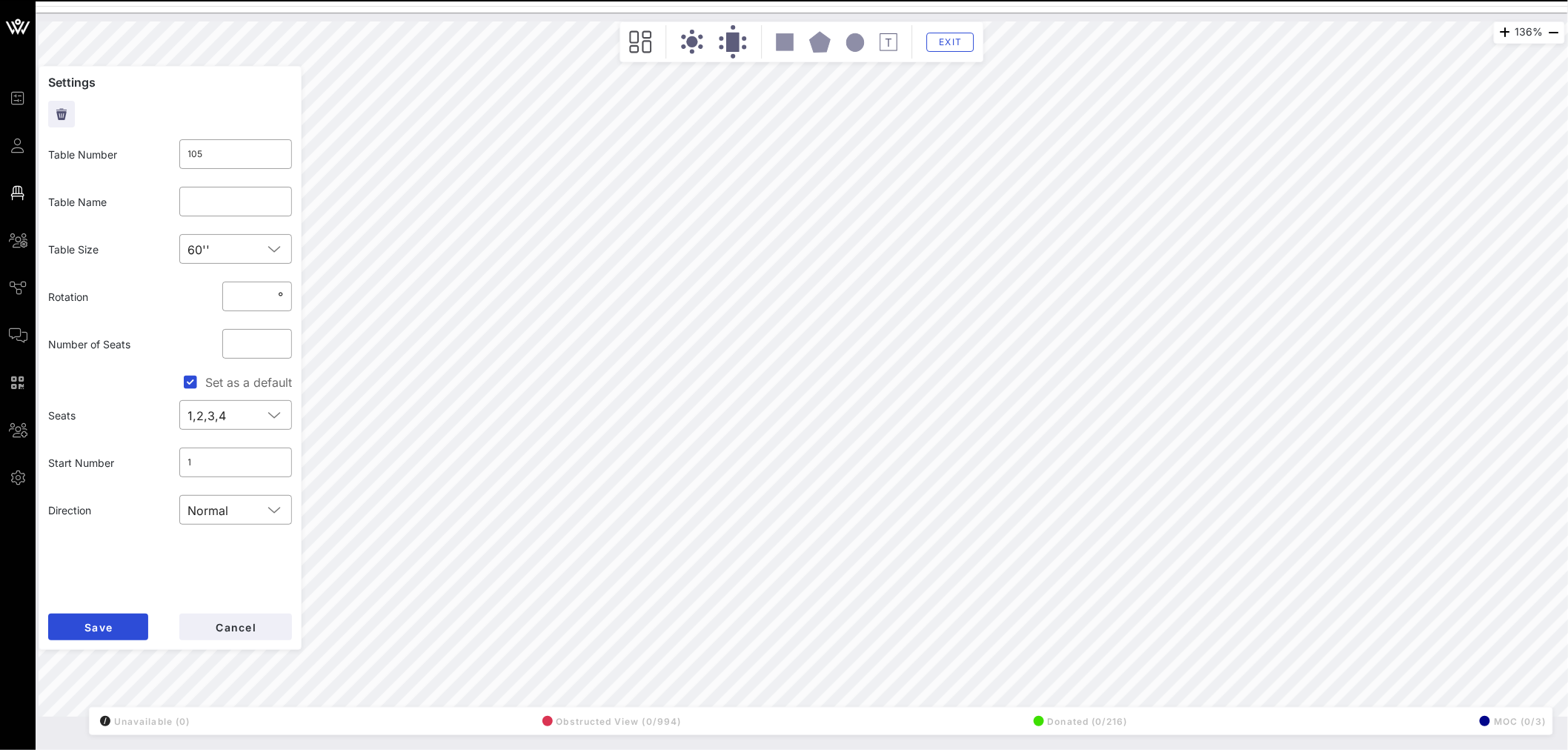
type input "122"
type input "AFL-CIO (5)/League of Women Voters (5)"
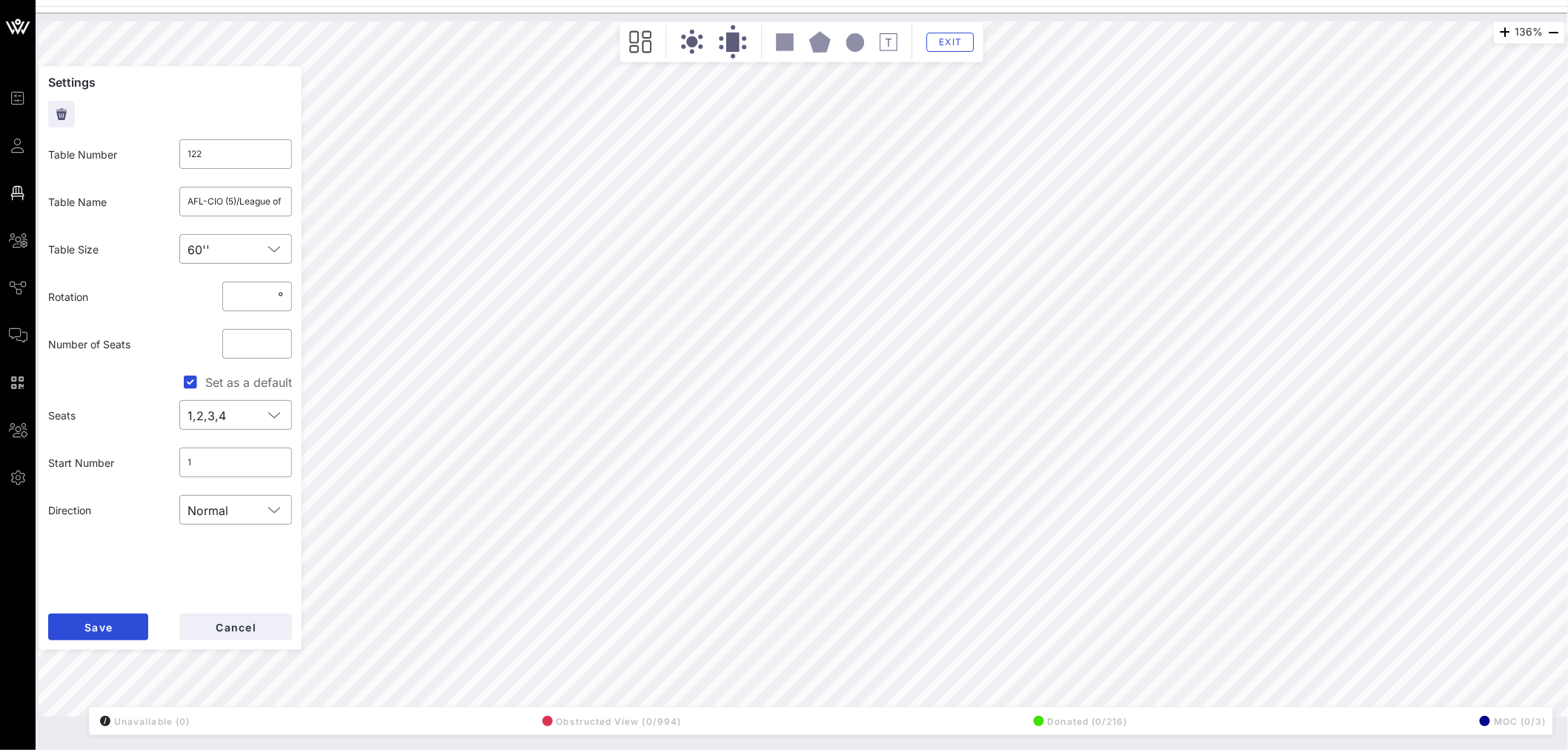
type input "105"
click at [231, 204] on input "[PERSON_NAME] [PERSON_NAME]" at bounding box center [236, 201] width 95 height 24
click at [112, 632] on span "Save" at bounding box center [98, 627] width 29 height 12
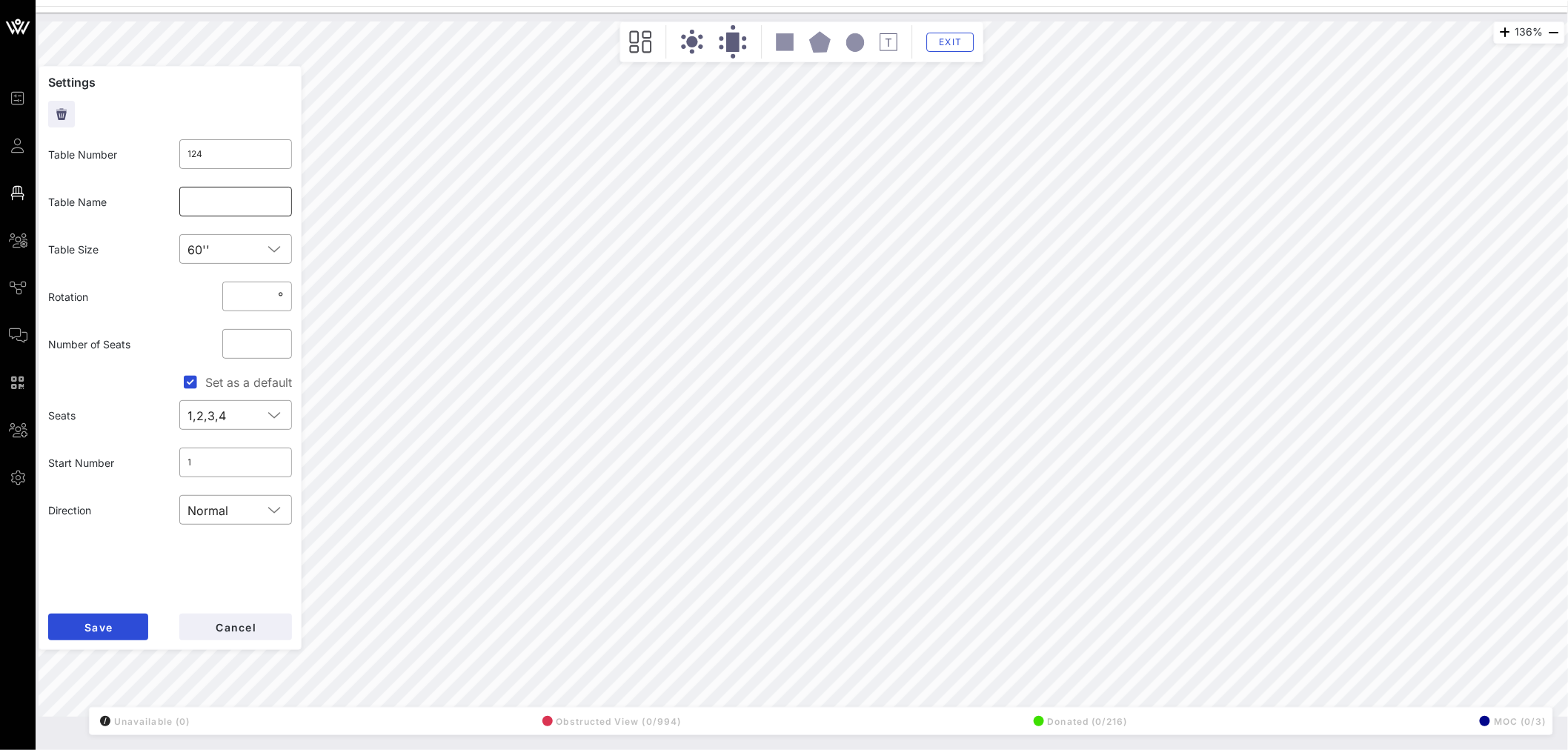
click at [264, 201] on input "text" at bounding box center [236, 201] width 95 height 24
paste input "[PERSON_NAME] [PERSON_NAME]"
type input "[PERSON_NAME] [PERSON_NAME]"
click at [92, 623] on span "Save" at bounding box center [98, 627] width 29 height 12
click at [225, 208] on input "[PERSON_NAME] [PERSON_NAME]" at bounding box center [236, 201] width 95 height 24
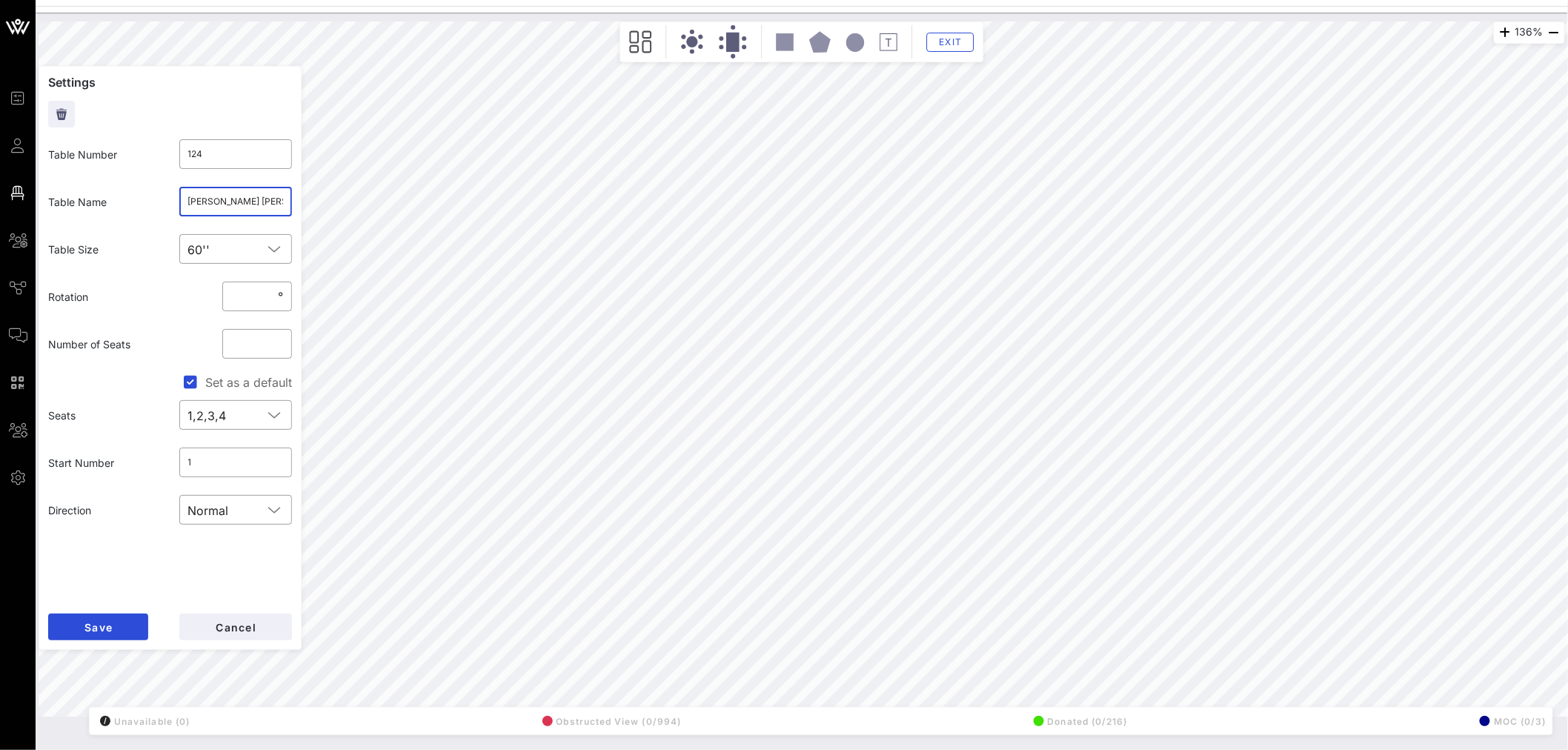
click at [225, 208] on input "[PERSON_NAME] [PERSON_NAME]" at bounding box center [236, 201] width 95 height 24
click at [115, 624] on button "Save" at bounding box center [99, 627] width 100 height 26
click at [235, 198] on input "text" at bounding box center [236, 201] width 95 height 24
paste input "[PERSON_NAME] [PERSON_NAME]"
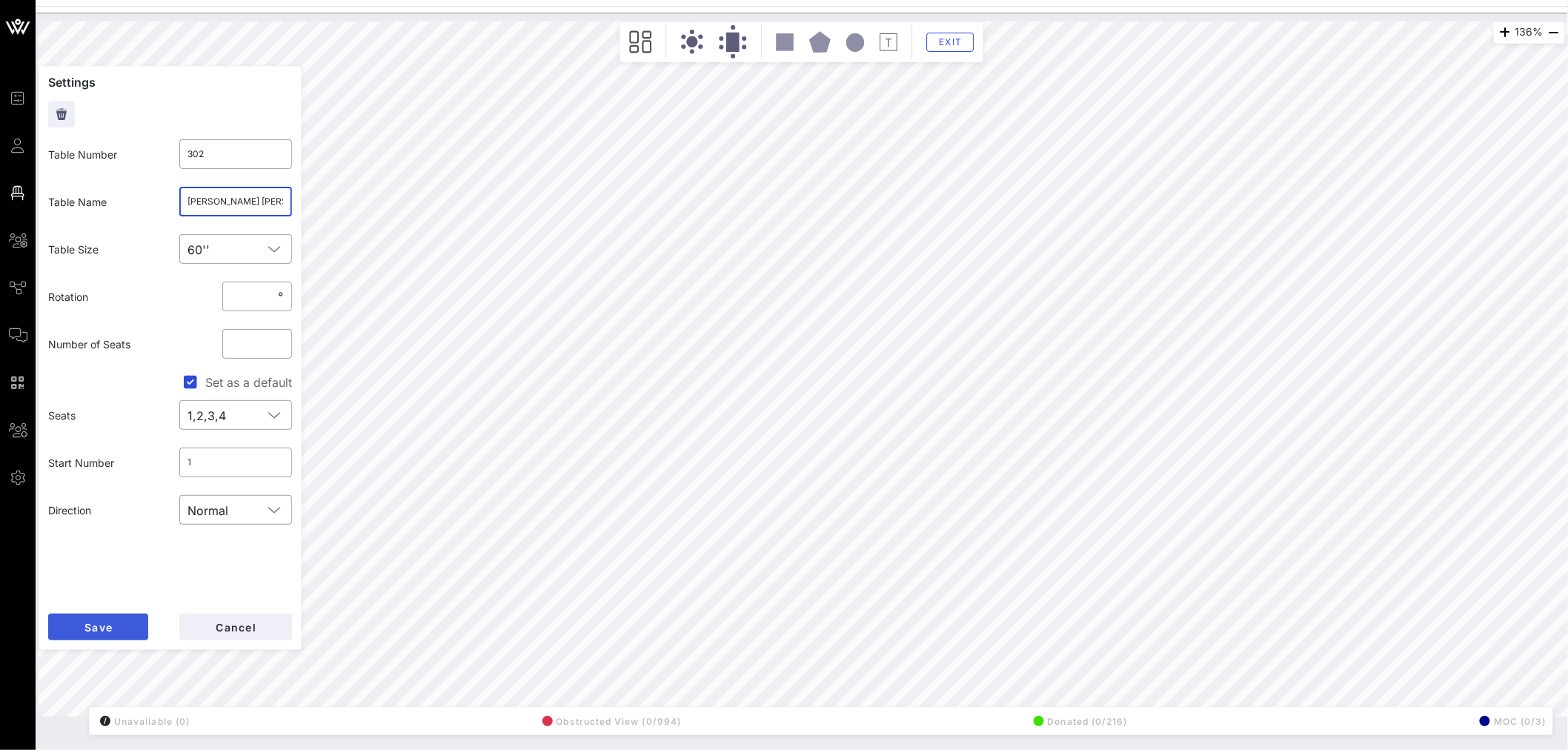
type input "[PERSON_NAME] [PERSON_NAME]"
click at [117, 623] on button "Save" at bounding box center [99, 627] width 100 height 26
